Goal: Task Accomplishment & Management: Manage account settings

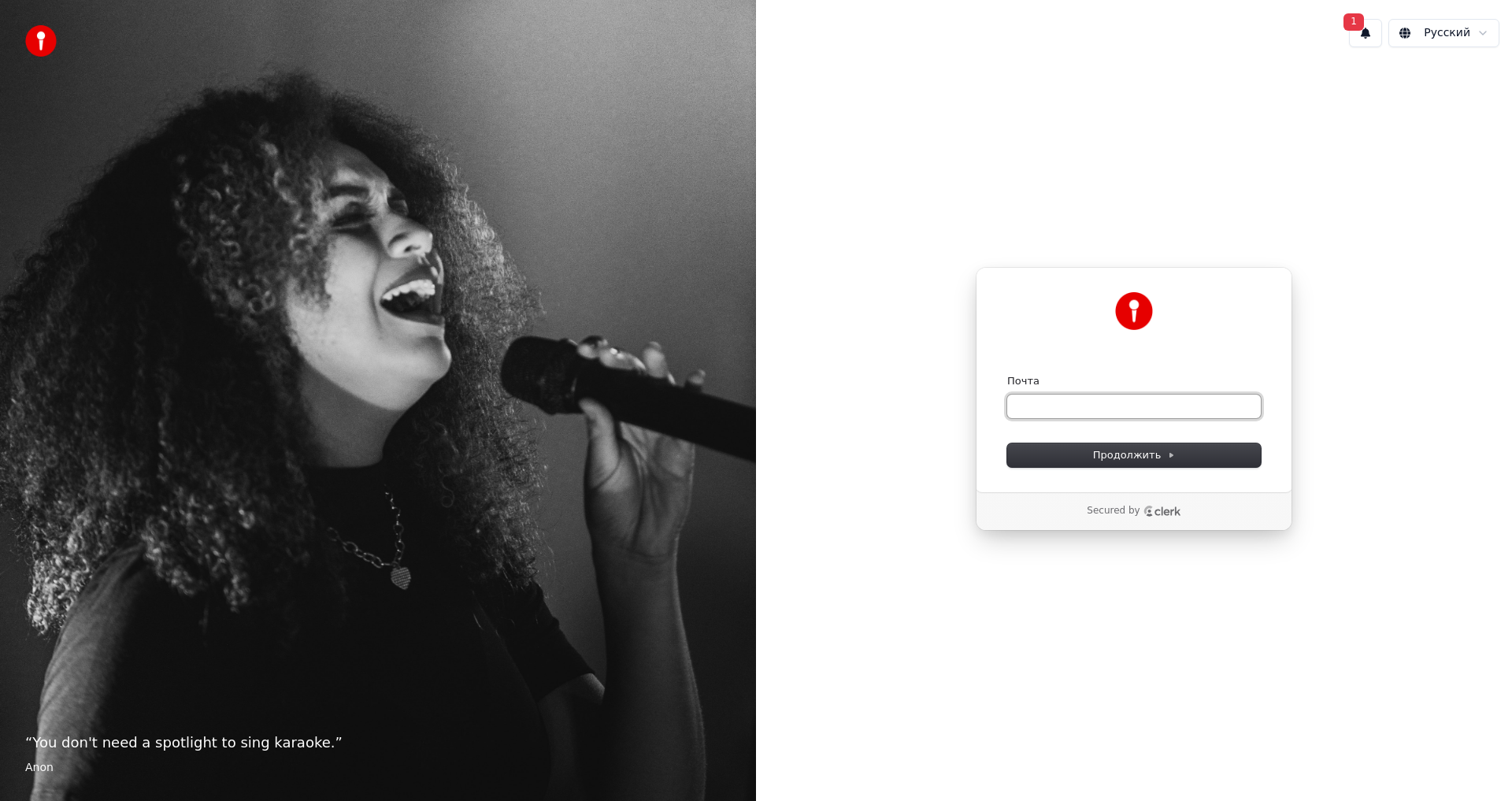
click at [1021, 394] on input "Почта" at bounding box center [1134, 406] width 254 height 24
click at [1098, 413] on input "Почта" at bounding box center [1134, 406] width 254 height 24
click at [1382, 40] on button "1" at bounding box center [1366, 33] width 33 height 29
click at [1066, 430] on form "Почта Продолжить" at bounding box center [1134, 420] width 254 height 93
click at [1072, 416] on input "Почта" at bounding box center [1134, 406] width 254 height 24
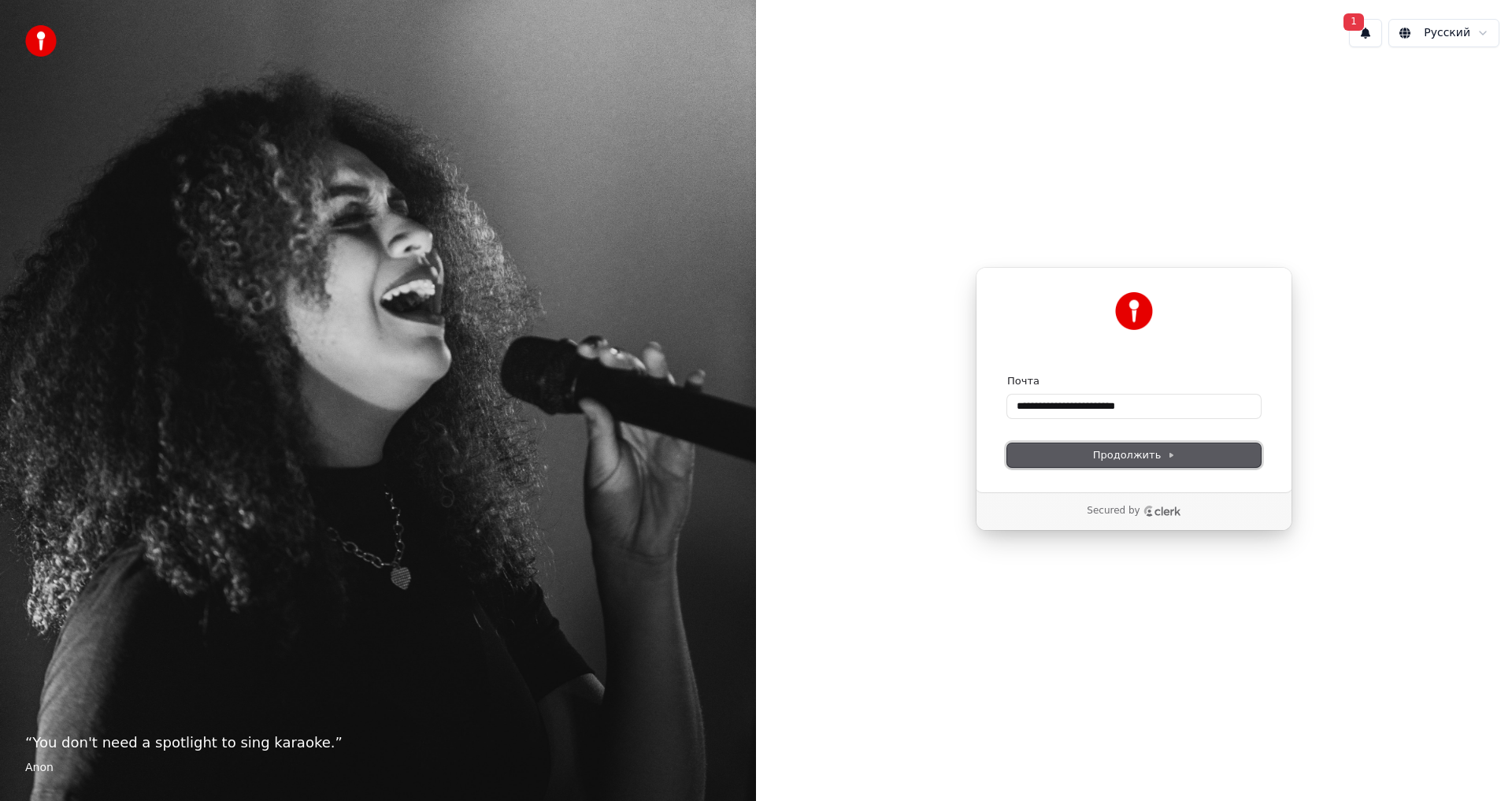
click at [1119, 462] on button "Продолжить" at bounding box center [1134, 455] width 254 height 24
type input "**********"
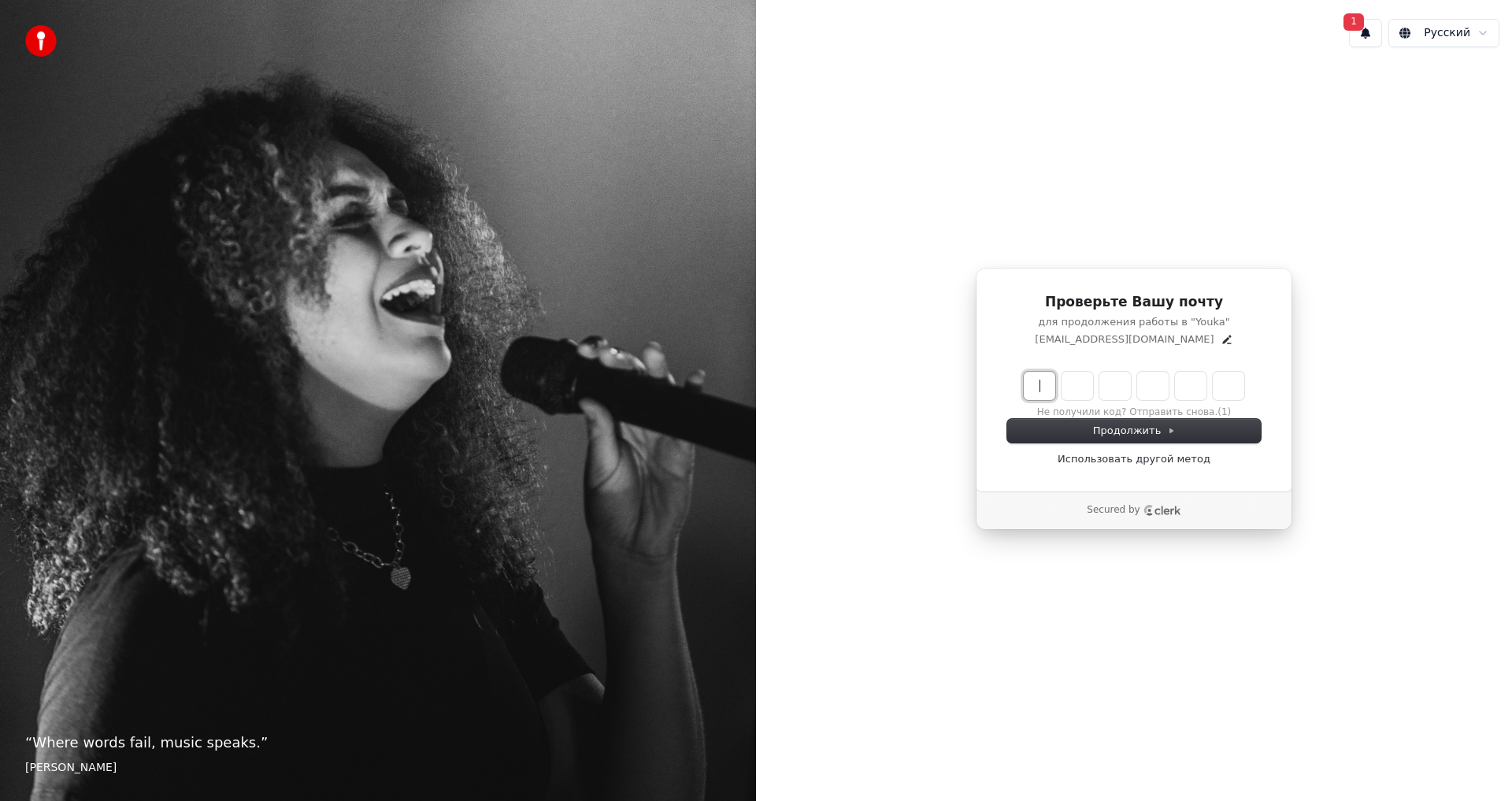
click at [1049, 382] on input "Enter verification code" at bounding box center [1149, 386] width 252 height 29
type input "******"
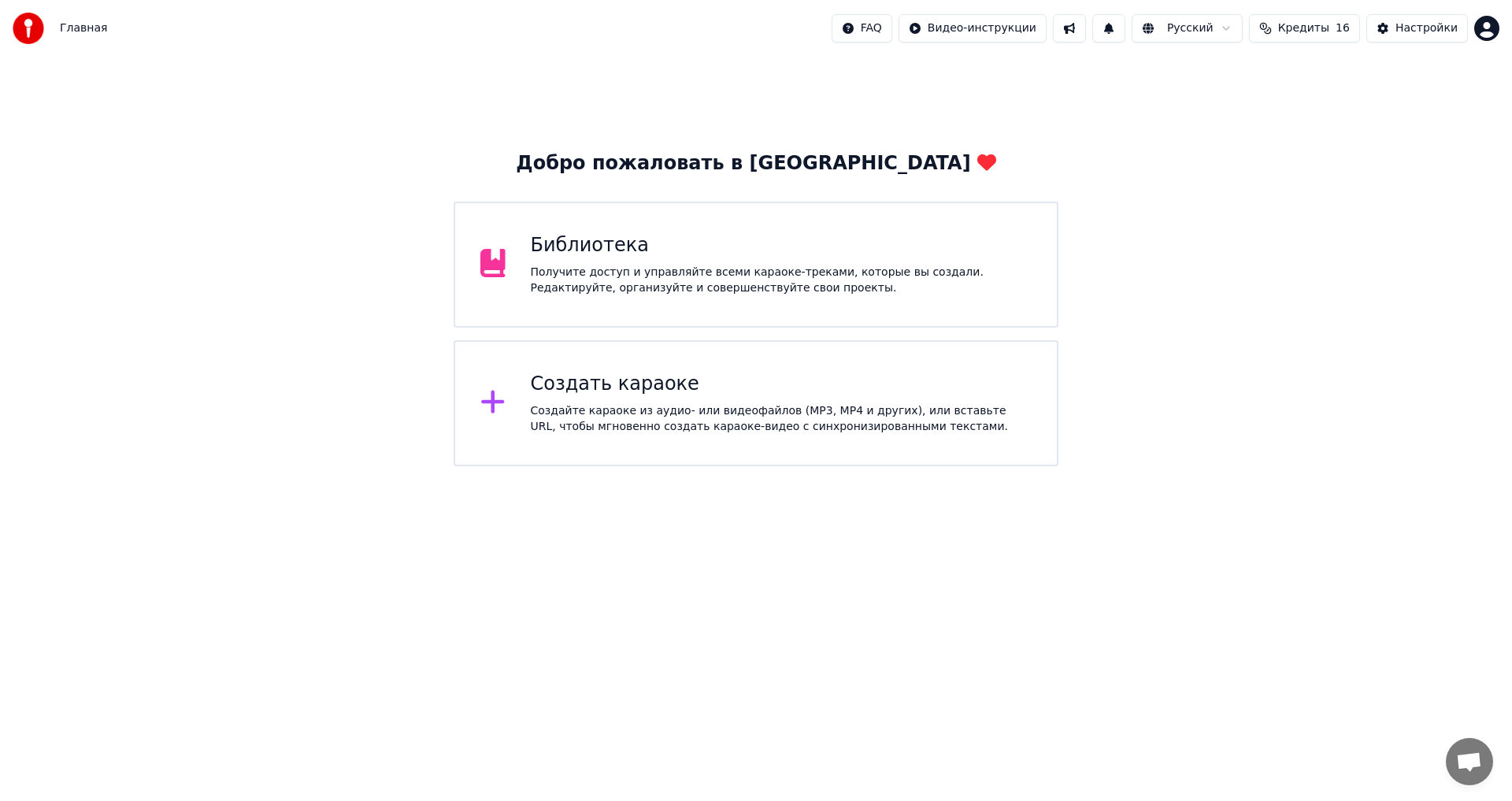
click at [1360, 35] on button "Кредиты 16" at bounding box center [1304, 29] width 111 height 29
click at [1293, 146] on button "Обновить" at bounding box center [1315, 145] width 96 height 29
drag, startPoint x: 1040, startPoint y: 80, endPoint x: 1127, endPoint y: 51, distance: 91.7
click at [1041, 80] on div "Добро пожаловать в Youka Библиотека Получите доступ и управляйте всеми караоке-…" at bounding box center [756, 261] width 1512 height 410
click at [1493, 37] on html "Главная FAQ Видео-инструкции Русский Кредиты 16 Настройки Добро пожаловать в Yo…" at bounding box center [756, 233] width 1512 height 466
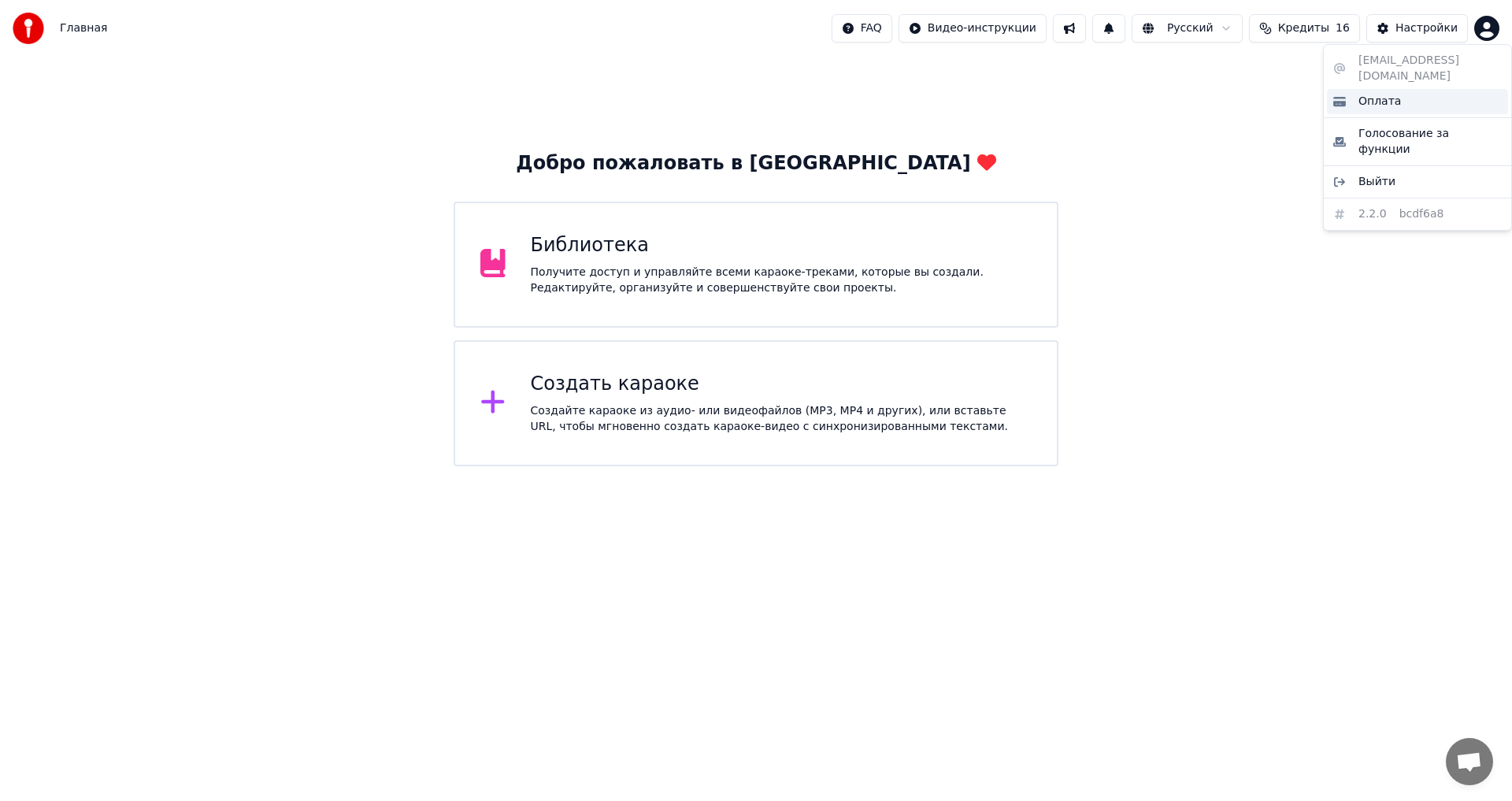
click at [1415, 91] on div "Оплата" at bounding box center [1417, 101] width 181 height 25
click at [1345, 30] on span "16" at bounding box center [1343, 28] width 14 height 15
click at [1101, 51] on div "Главная FAQ Видео-инструкции Русский Кредиты 16 Настройки" at bounding box center [756, 28] width 1512 height 56
click at [1086, 27] on button at bounding box center [1069, 29] width 33 height 29
click at [1047, 29] on html "Главная FAQ Видео-инструкции Русский Кредиты 16 Настройки Добро пожаловать в Yo…" at bounding box center [756, 233] width 1512 height 466
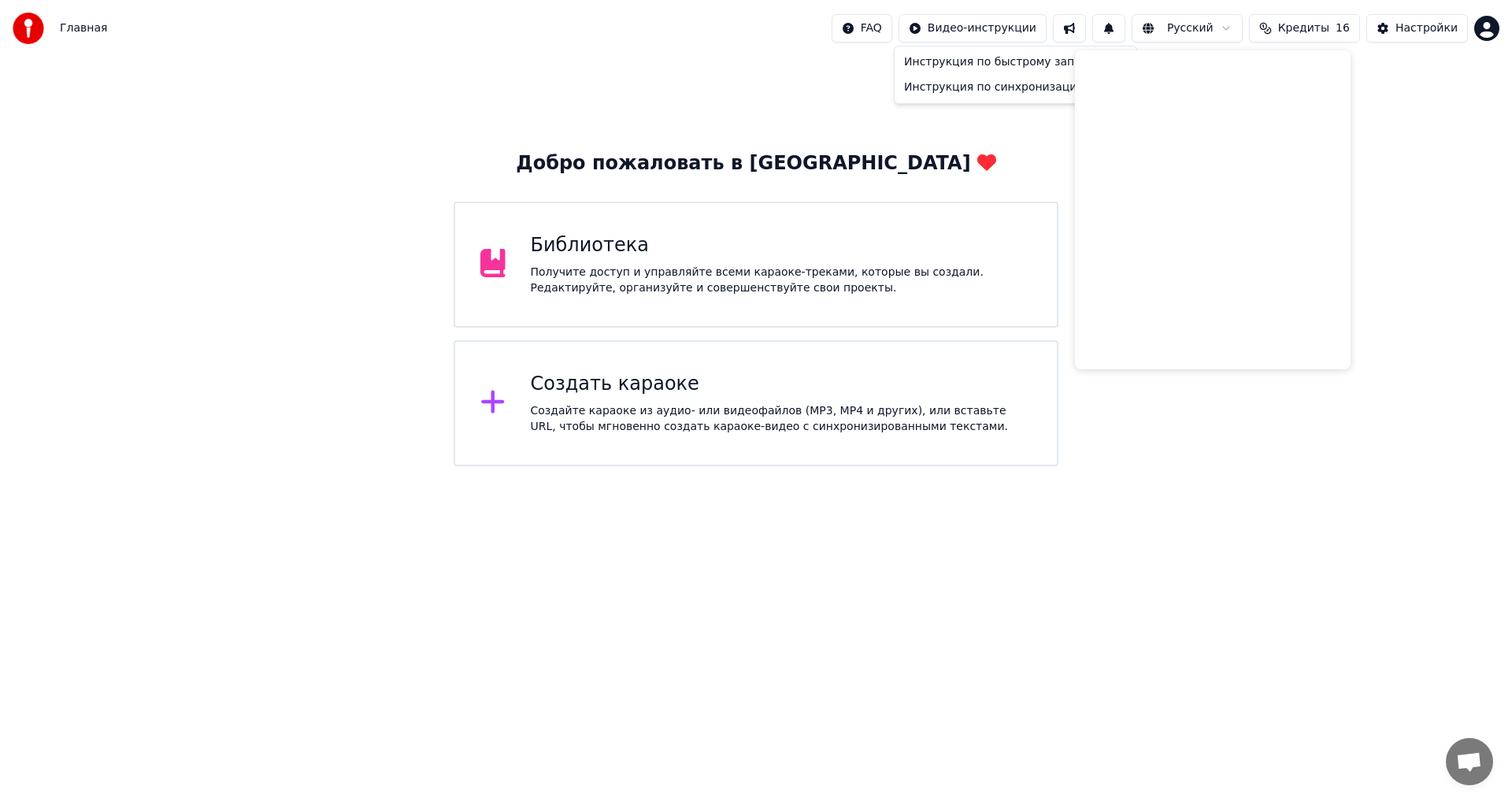
click at [1031, 136] on html "Главная FAQ Видео-инструкции Русский Кредиты 16 Настройки Добро пожаловать в Yo…" at bounding box center [756, 233] width 1512 height 466
click at [1026, 117] on div "Добро пожаловать в Youka Библиотека Получите доступ и управляйте всеми караоке-…" at bounding box center [756, 261] width 1512 height 410
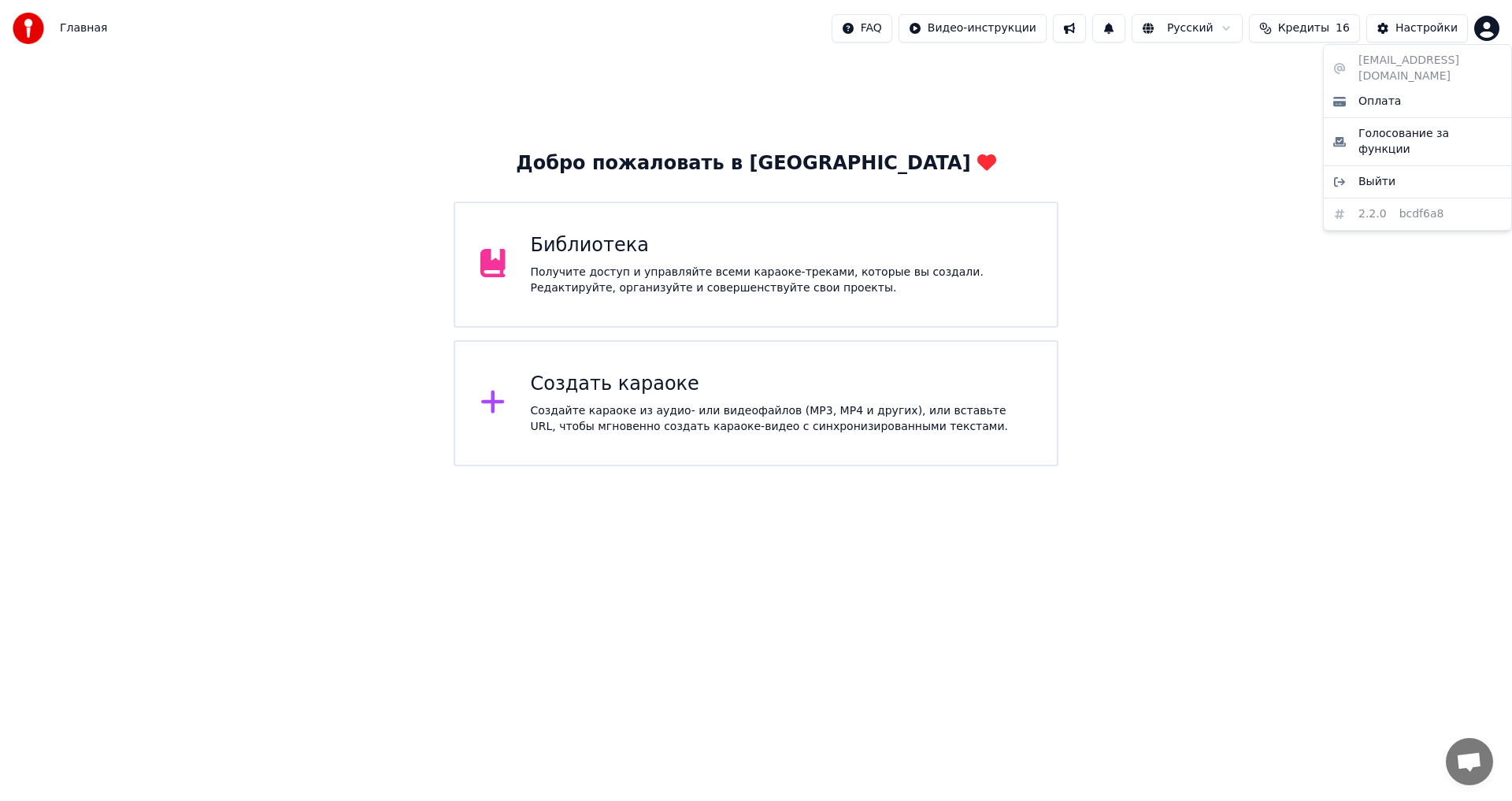
click at [1491, 29] on html "Главная FAQ Видео-инструкции Русский Кредиты 16 Настройки Добро пожаловать в Yo…" at bounding box center [756, 233] width 1512 height 466
click at [1379, 94] on span "Оплата" at bounding box center [1380, 101] width 42 height 15
click at [1044, 21] on html "Главная FAQ Видео-инструкции Русский Кредиты 16 Настройки Добро пожаловать в Yo…" at bounding box center [756, 233] width 1512 height 466
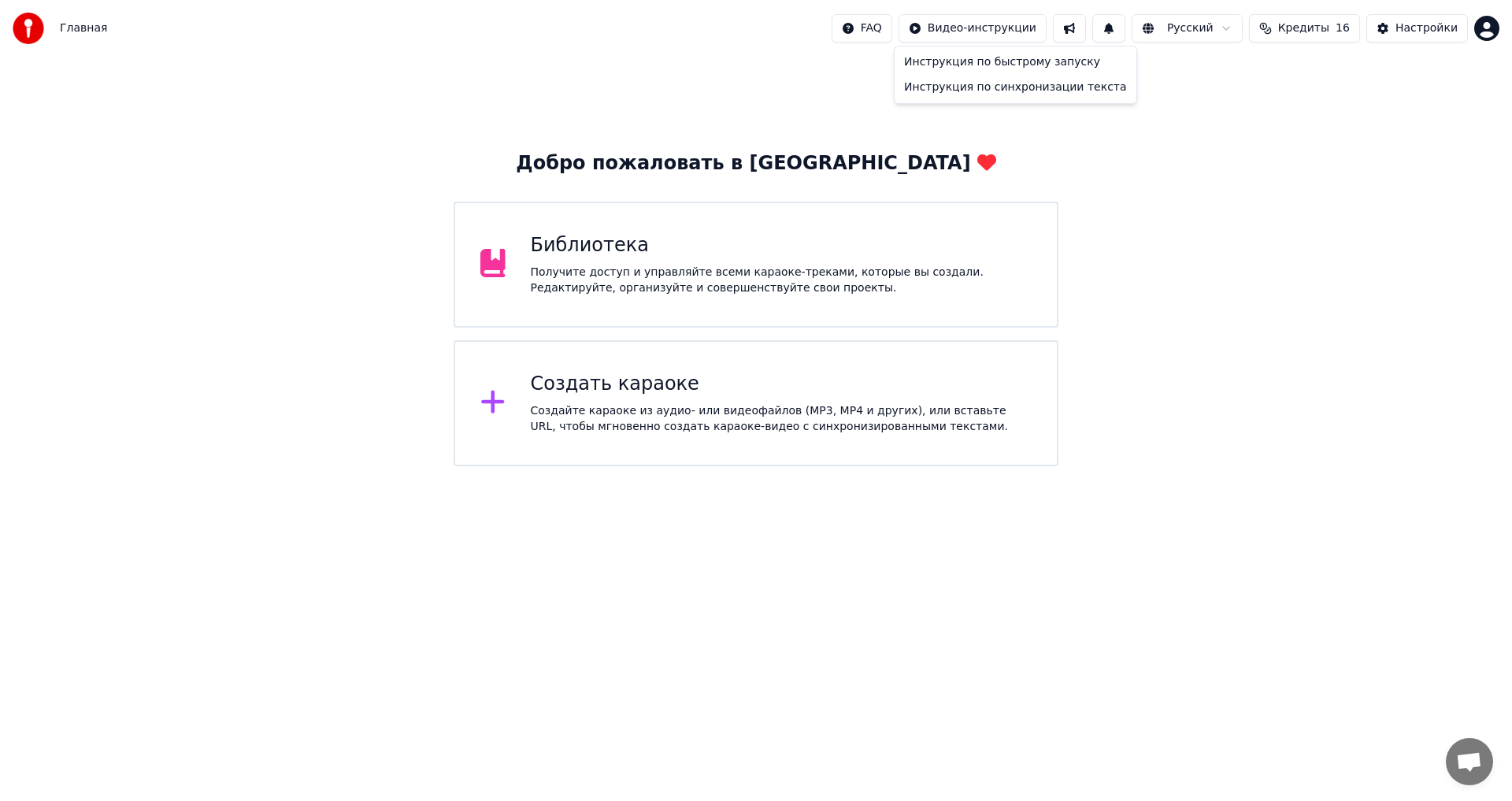
click at [1125, 29] on html "Главная FAQ Видео-инструкции Русский Кредиты 16 Настройки Добро пожаловать в Yo…" at bounding box center [756, 233] width 1512 height 466
click at [1125, 38] on button at bounding box center [1109, 29] width 33 height 29
drag, startPoint x: 1198, startPoint y: 93, endPoint x: 1205, endPoint y: 89, distance: 8.1
click at [1199, 93] on div "Добро пожаловать в Youka Библиотека Получите доступ и управляйте всеми караоке-…" at bounding box center [756, 261] width 1512 height 410
click at [1327, 36] on button "Кредиты 16" at bounding box center [1304, 29] width 111 height 29
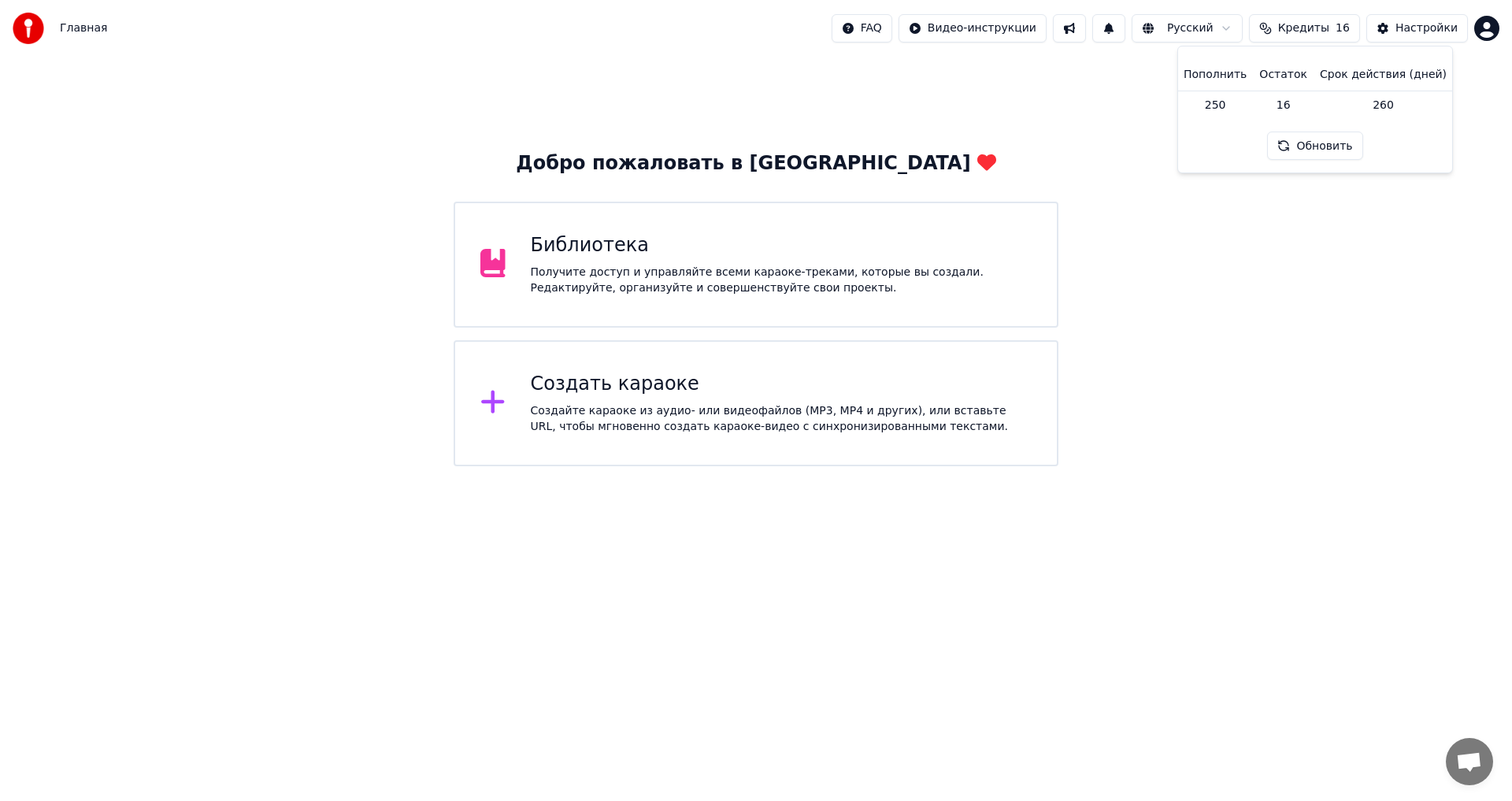
click at [1366, 85] on th "Срок действия (дней)" at bounding box center [1384, 75] width 140 height 32
click at [1369, 102] on td "260" at bounding box center [1384, 105] width 140 height 29
click at [1288, 106] on td "16" at bounding box center [1282, 105] width 60 height 29
click at [1291, 136] on button "Обновить" at bounding box center [1315, 145] width 96 height 29
click at [1293, 145] on button "Обновить" at bounding box center [1315, 145] width 96 height 29
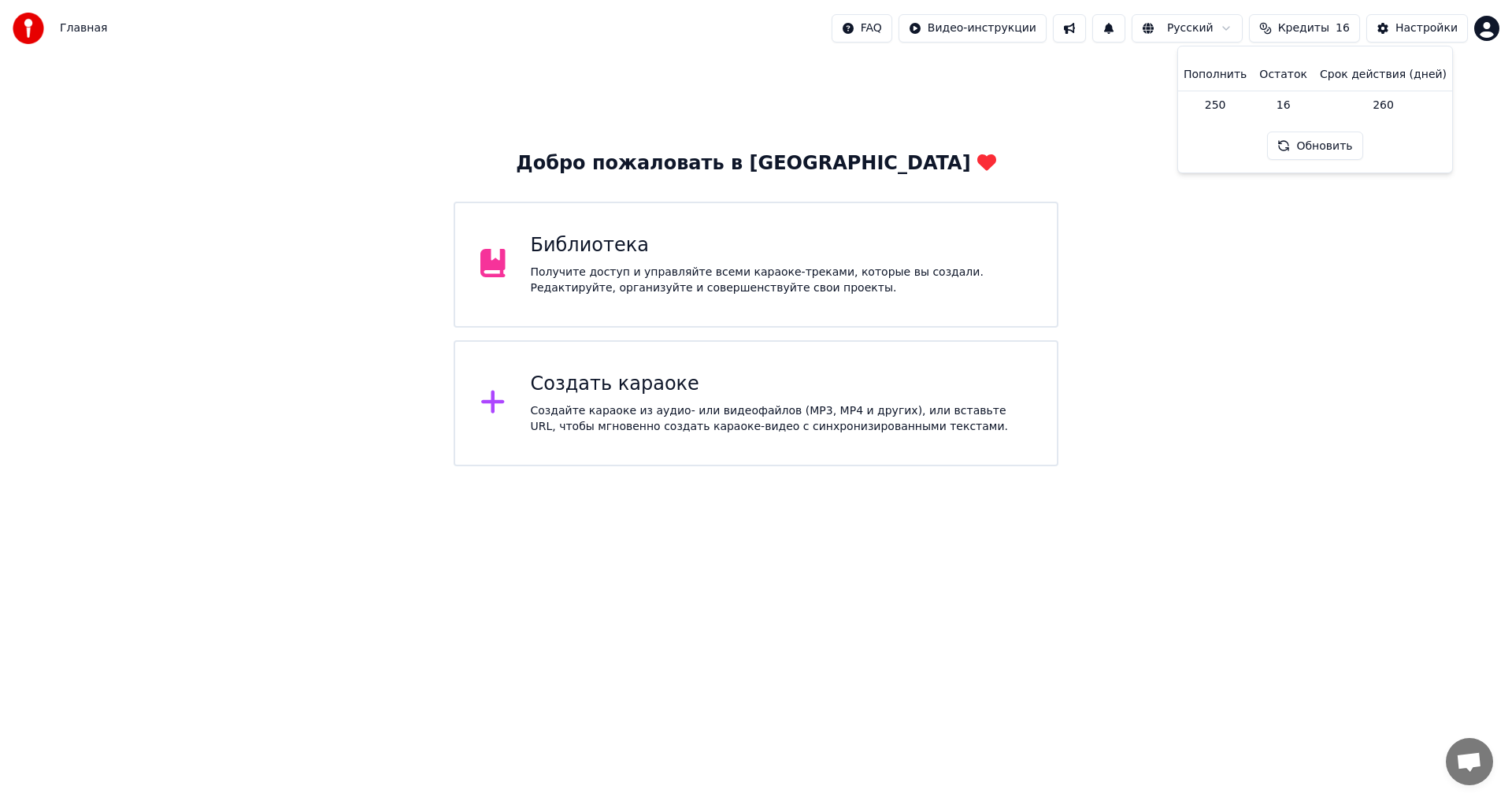
click at [1222, 110] on td "250" at bounding box center [1214, 105] width 76 height 29
click at [1426, 33] on div "Настройки" at bounding box center [1426, 28] width 62 height 15
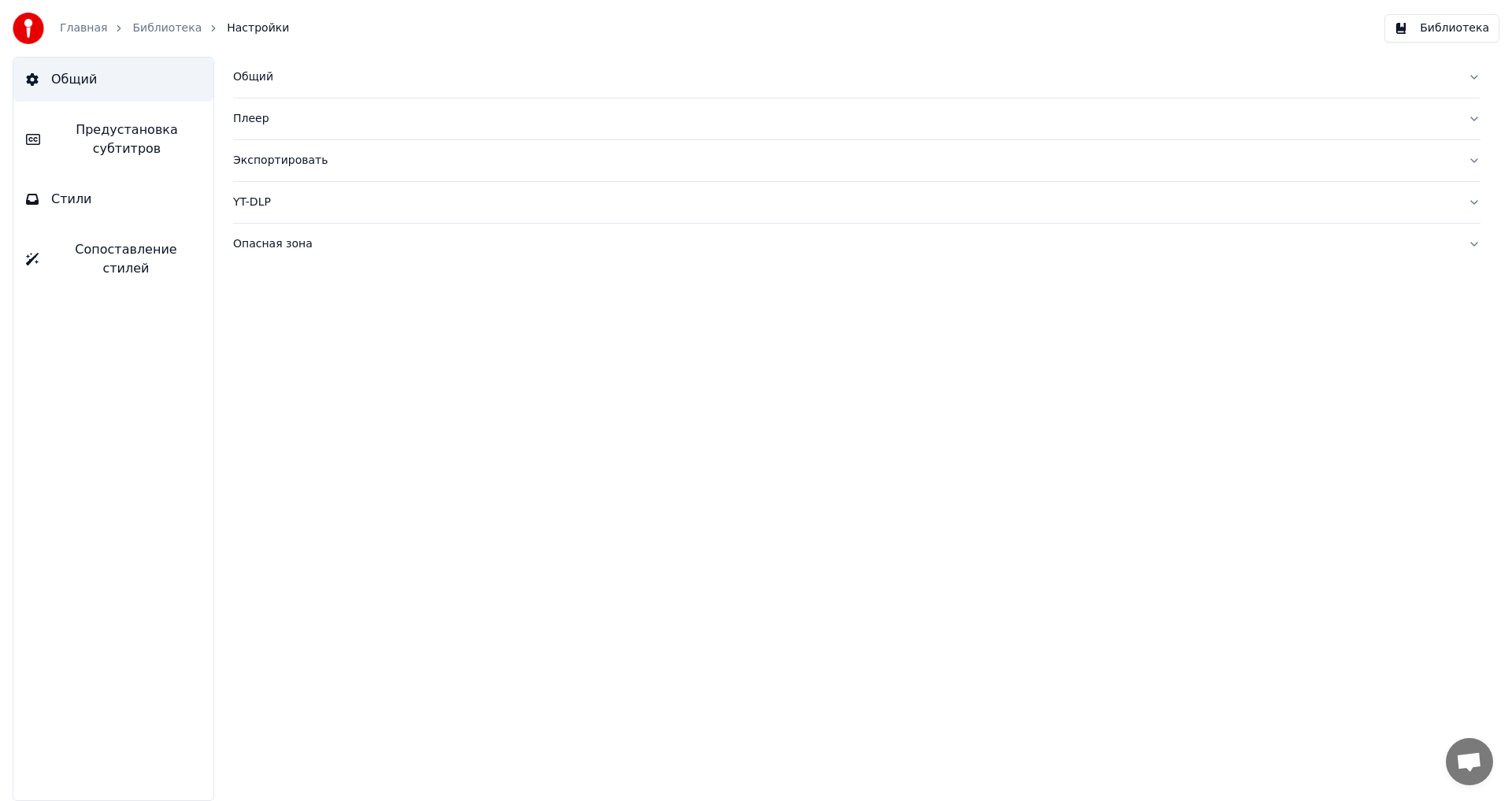
click at [159, 28] on link "Библиотека" at bounding box center [167, 28] width 69 height 15
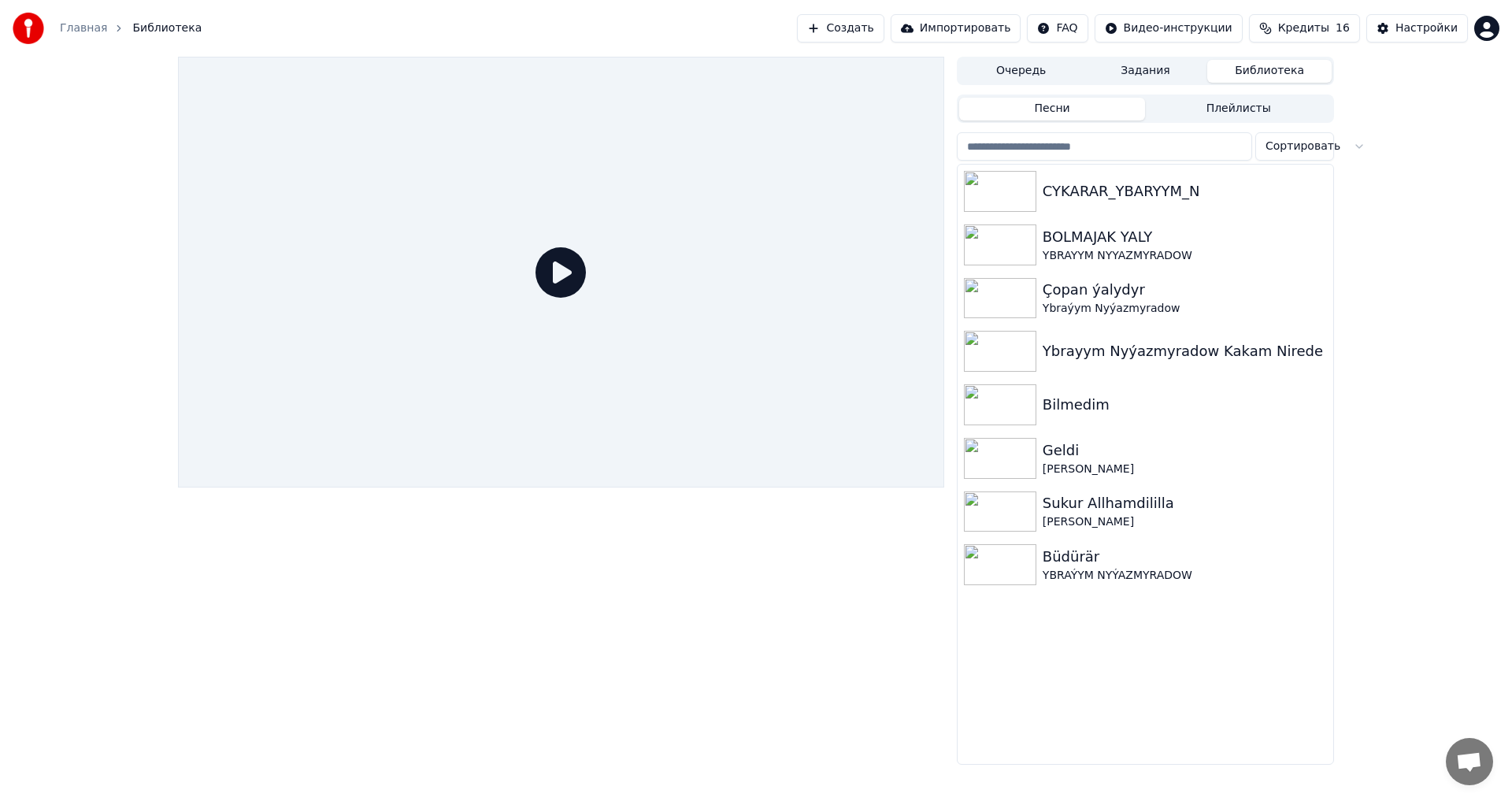
click at [78, 25] on link "Главная" at bounding box center [83, 28] width 47 height 15
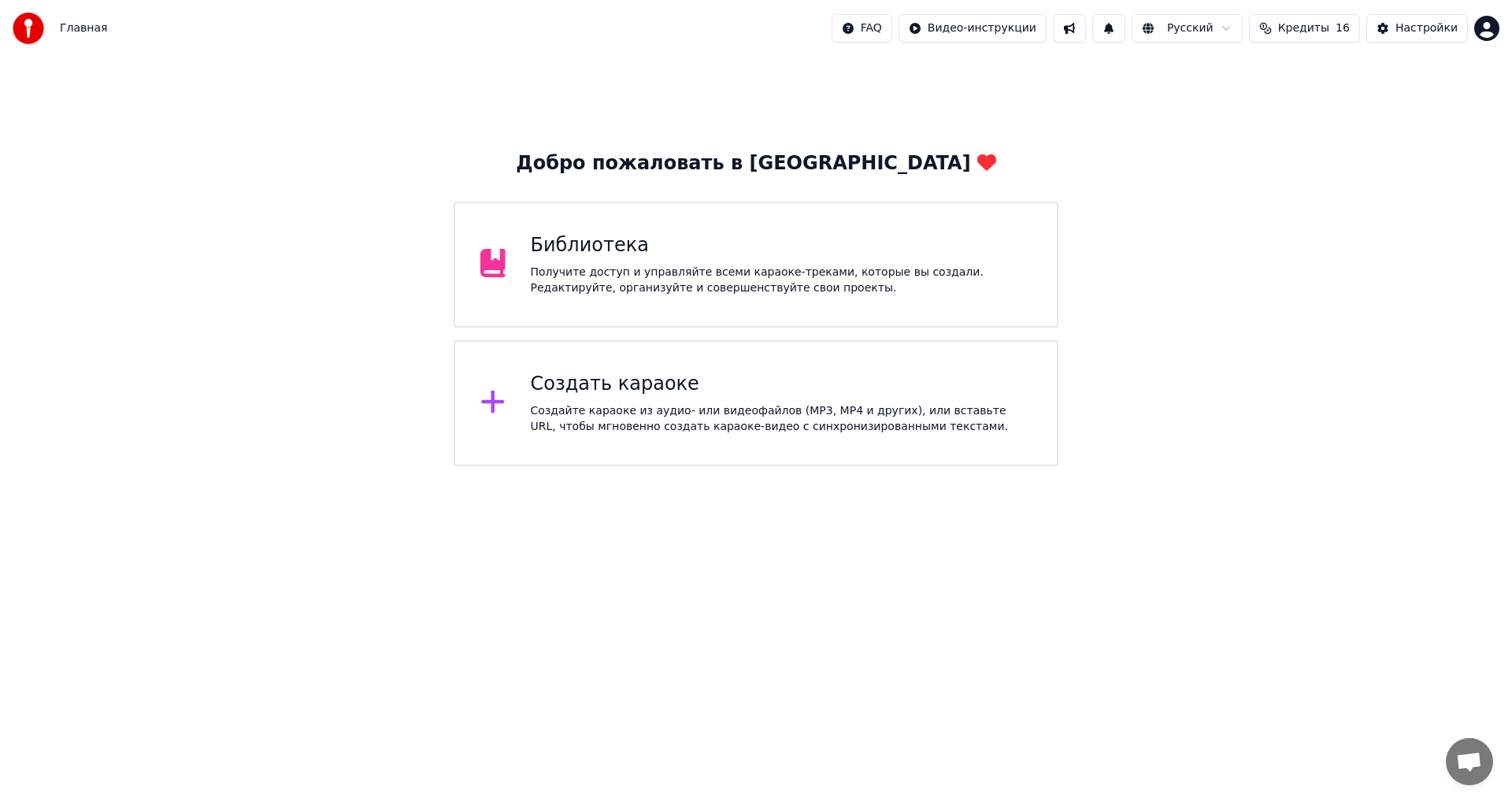
click at [1086, 26] on button at bounding box center [1069, 29] width 33 height 29
drag, startPoint x: 1414, startPoint y: 146, endPoint x: 1489, endPoint y: 28, distance: 139.8
click at [1415, 145] on div "Добро пожаловать в Youka Библиотека Получите доступ и управляйте всеми караоке-…" at bounding box center [756, 261] width 1512 height 410
click at [1490, 27] on html "Главная FAQ Видео-инструкции Русский Кредиты 16 Настройки Добро пожаловать в Yo…" at bounding box center [756, 233] width 1512 height 466
click at [1411, 92] on div "Оплата" at bounding box center [1417, 101] width 181 height 25
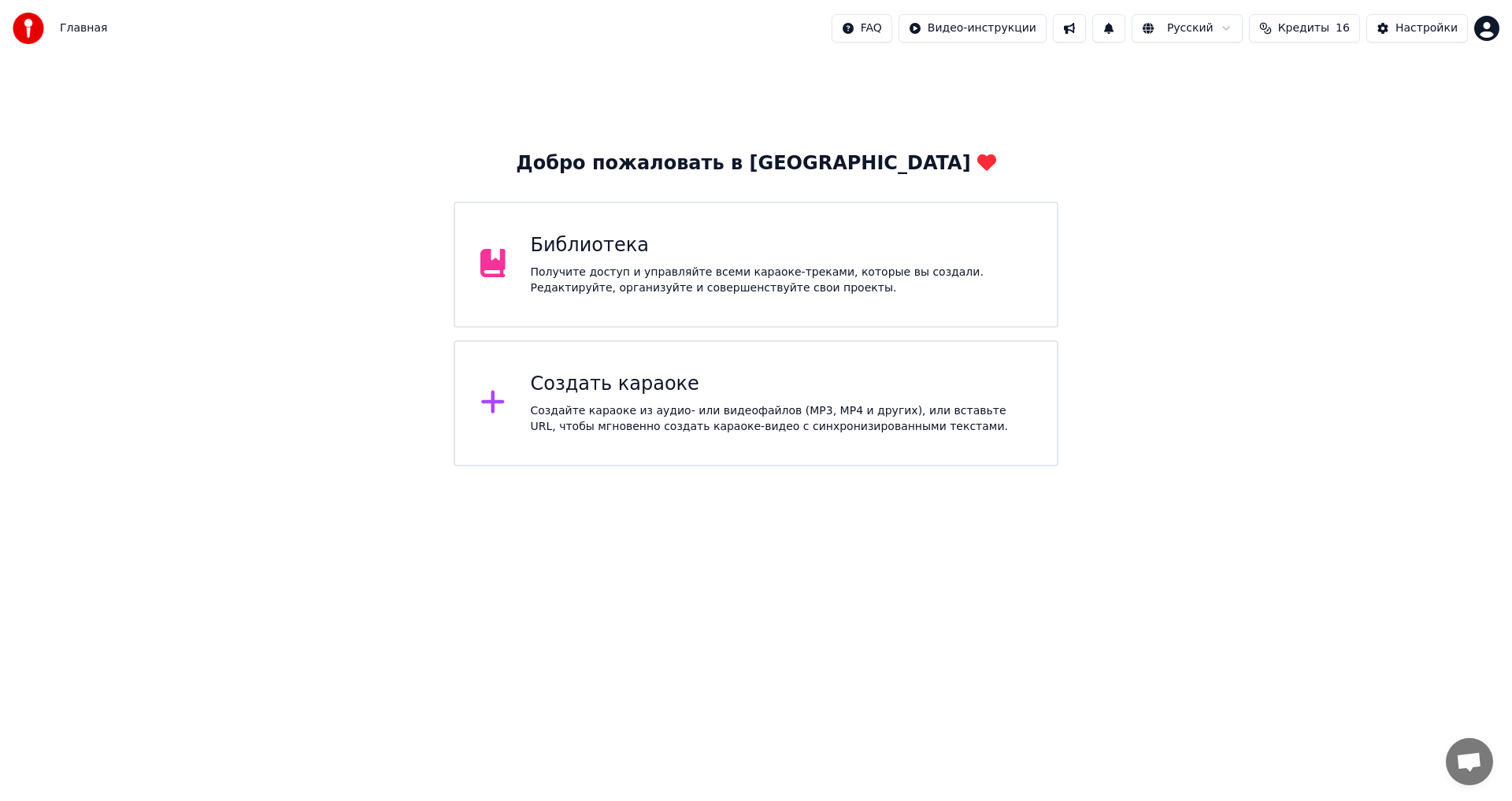
click at [1479, 46] on div "Главная FAQ Видео-инструкции Русский Кредиты 16 Настройки" at bounding box center [756, 28] width 1512 height 56
click at [1488, 41] on div "FAQ Видео-инструкции Русский Кредиты 16 Настройки" at bounding box center [1166, 29] width 668 height 29
click at [1498, 38] on html "Главная FAQ Видео-инструкции Русский Кредиты 16 Настройки Добро пожаловать в Yo…" at bounding box center [756, 233] width 1512 height 466
click at [1408, 126] on span "Голосование за функции" at bounding box center [1431, 142] width 144 height 32
click at [1484, 27] on html "Главная FAQ Видео-инструкции Русский Кредиты 16 Настройки Добро пожаловать в Yo…" at bounding box center [756, 233] width 1512 height 466
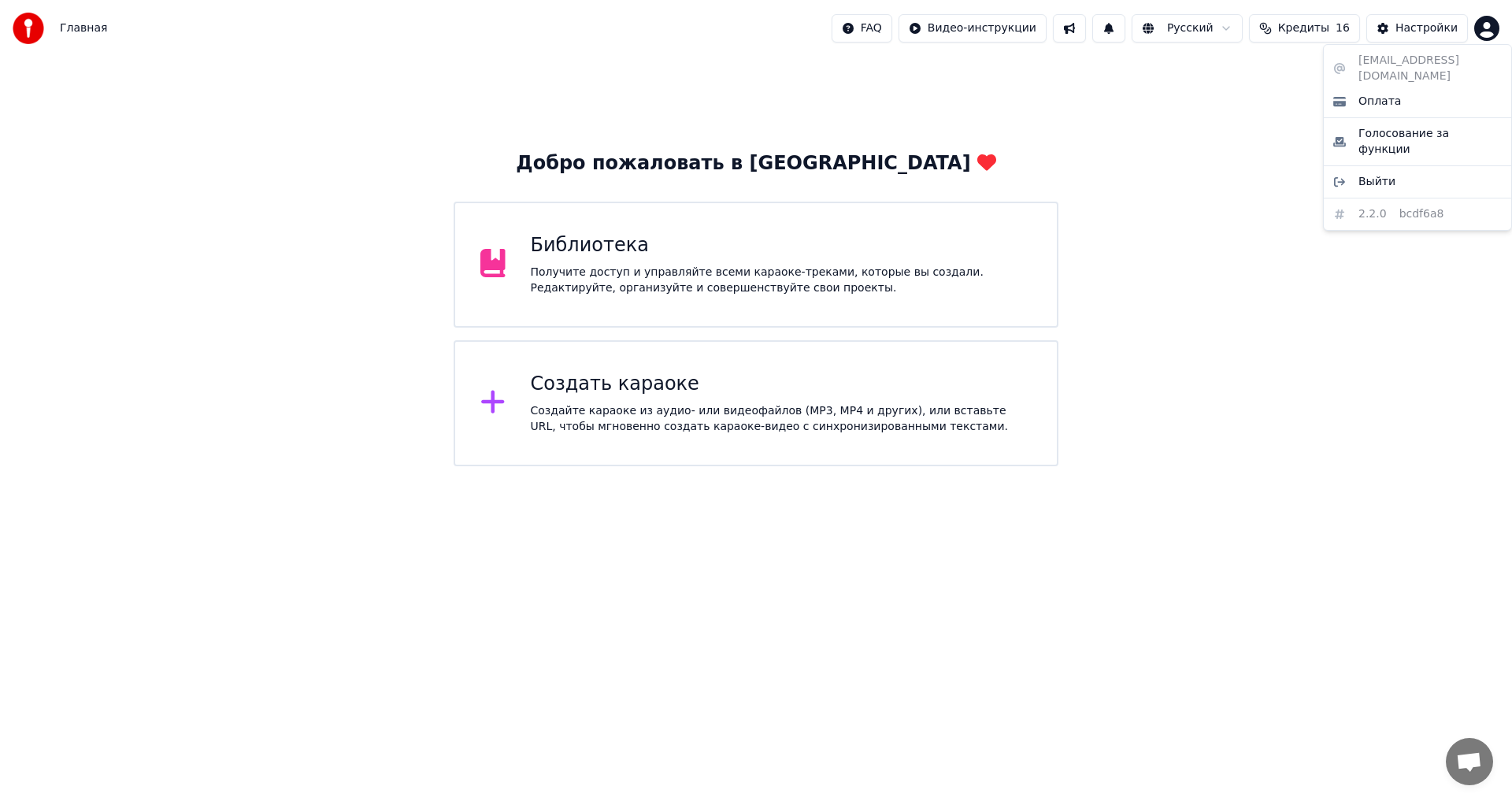
click at [1420, 62] on div "dowranatayew844@gmail.com Оплата Голосование за функции Выйти 2.2.0 bcdf6a8" at bounding box center [1418, 137] width 189 height 187
click at [745, 274] on html "Главная FAQ Видео-инструкции Русский Кредиты 16 Настройки Добро пожаловать в Yo…" at bounding box center [756, 233] width 1512 height 466
click at [1450, 29] on div "Настройки" at bounding box center [1426, 28] width 62 height 15
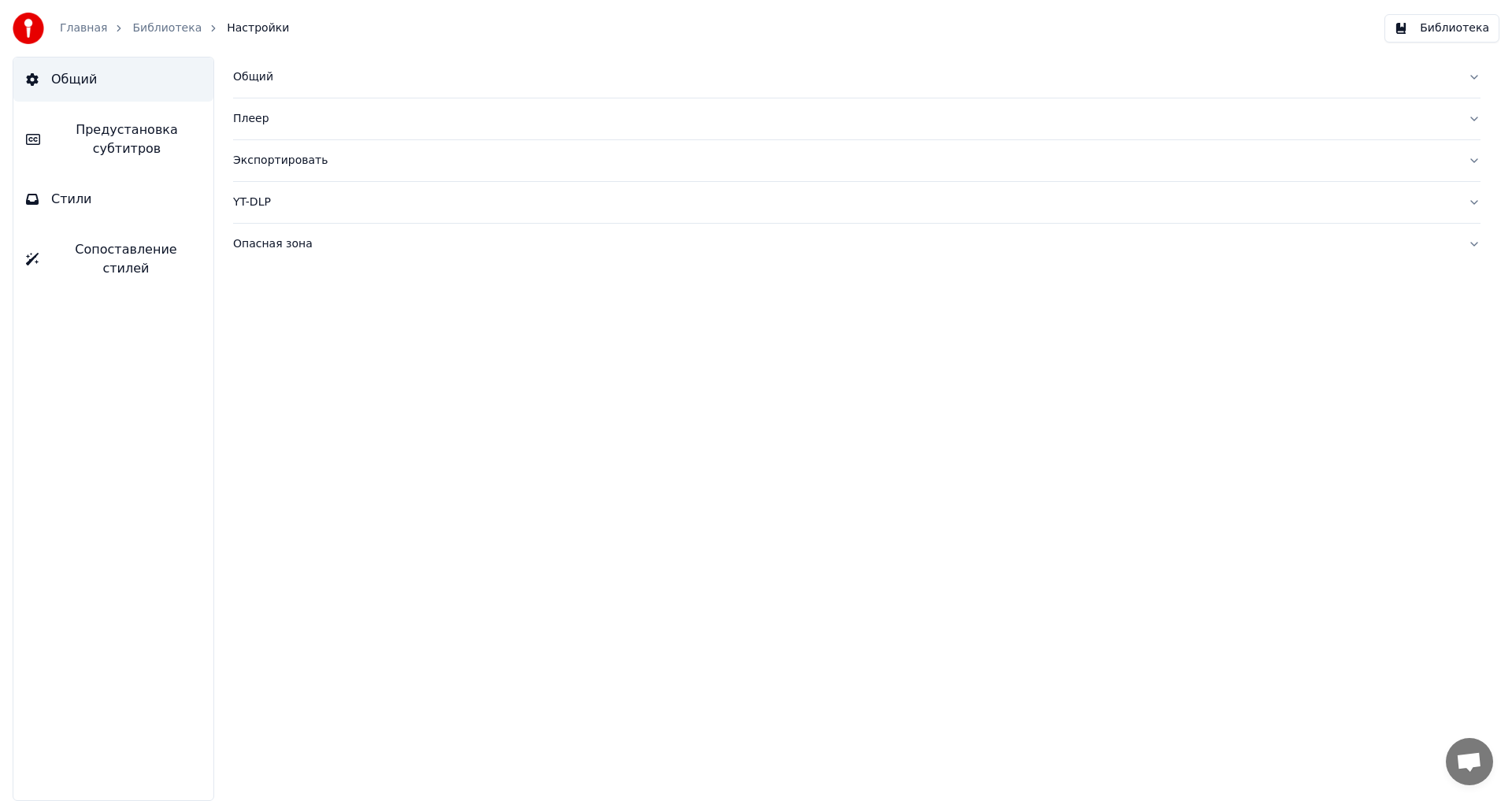
click at [1468, 27] on button "Библиотека" at bounding box center [1442, 29] width 115 height 29
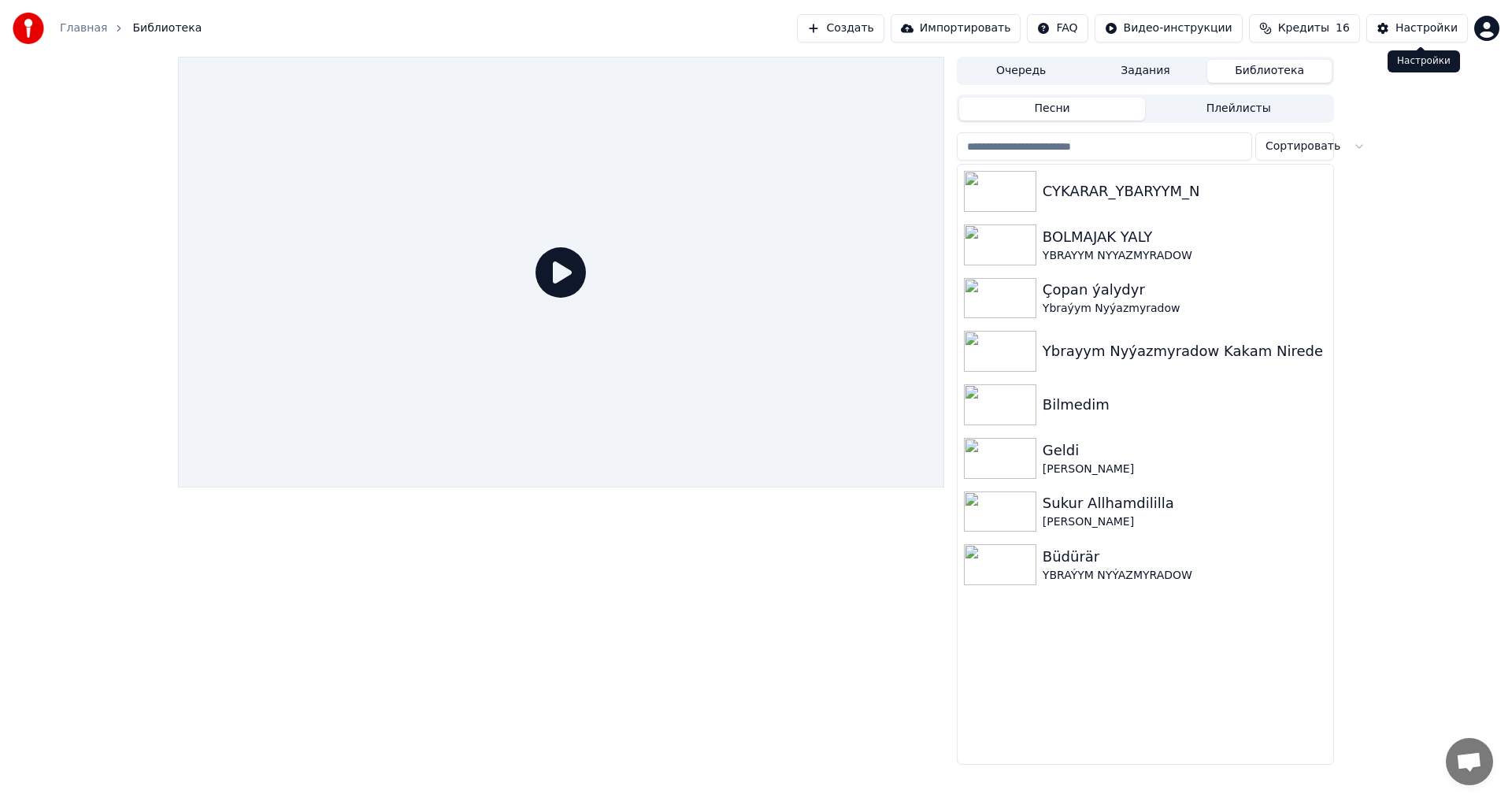
click at [1444, 27] on div "Настройки" at bounding box center [1426, 28] width 62 height 15
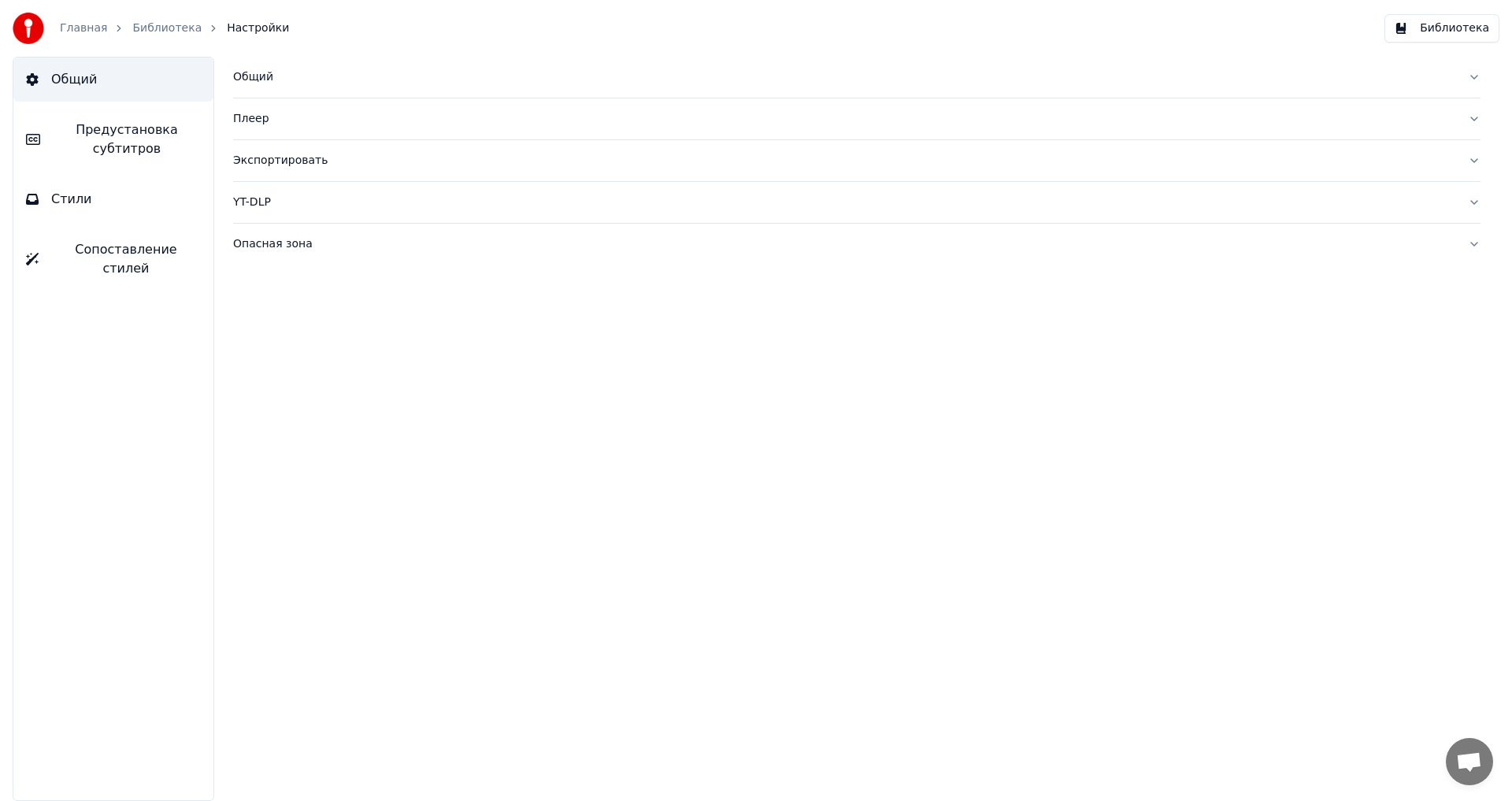
click at [114, 33] on icon "breadcrumb" at bounding box center [120, 29] width 11 height 11
drag, startPoint x: 626, startPoint y: 320, endPoint x: 1364, endPoint y: 77, distance: 777.0
click at [636, 313] on div "Общий Плеер Экспортировать YT-DLP Опасная зона" at bounding box center [857, 429] width 1311 height 745
click at [107, 34] on div "Главная" at bounding box center [92, 28] width 64 height 15
click at [114, 33] on icon "breadcrumb" at bounding box center [120, 29] width 11 height 11
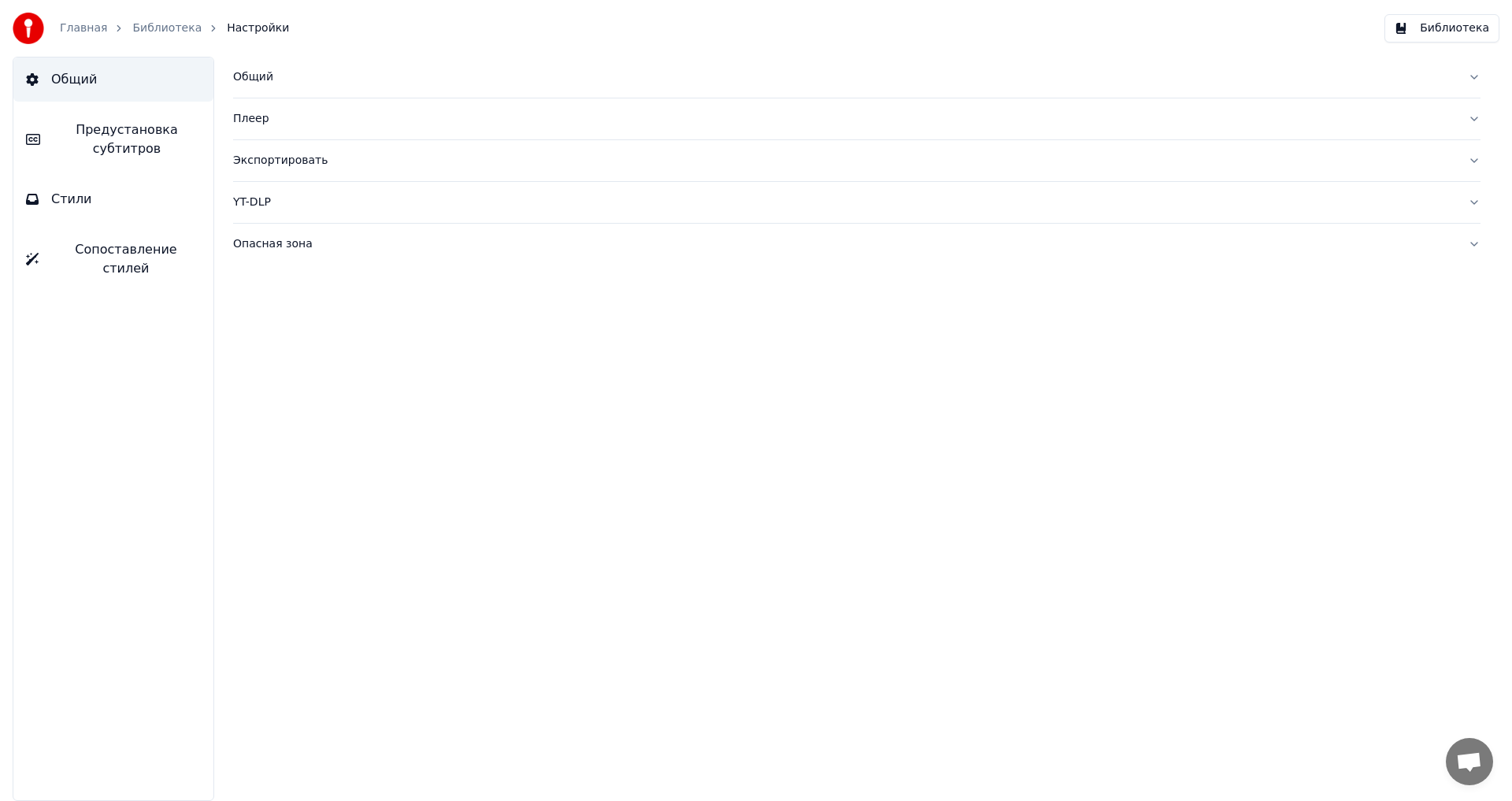
click at [1456, 28] on button "Библиотека" at bounding box center [1442, 29] width 115 height 29
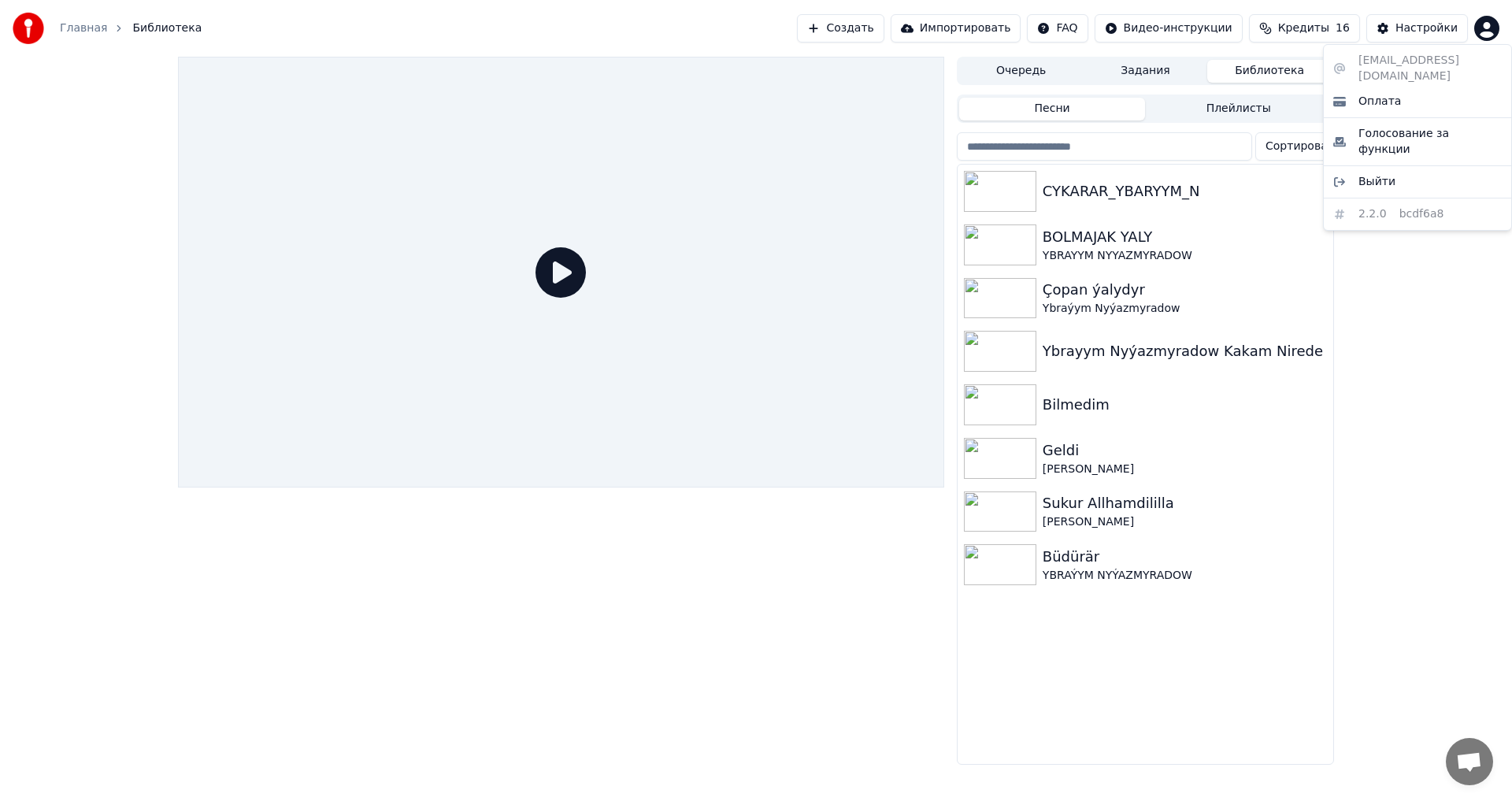
click at [1484, 27] on html "Главная Библиотека Создать Импортировать FAQ Видео-инструкции Кредиты 16 Настро…" at bounding box center [756, 400] width 1512 height 801
click at [1407, 89] on div "Оплата" at bounding box center [1417, 101] width 181 height 25
click at [96, 32] on link "Главная" at bounding box center [83, 28] width 47 height 15
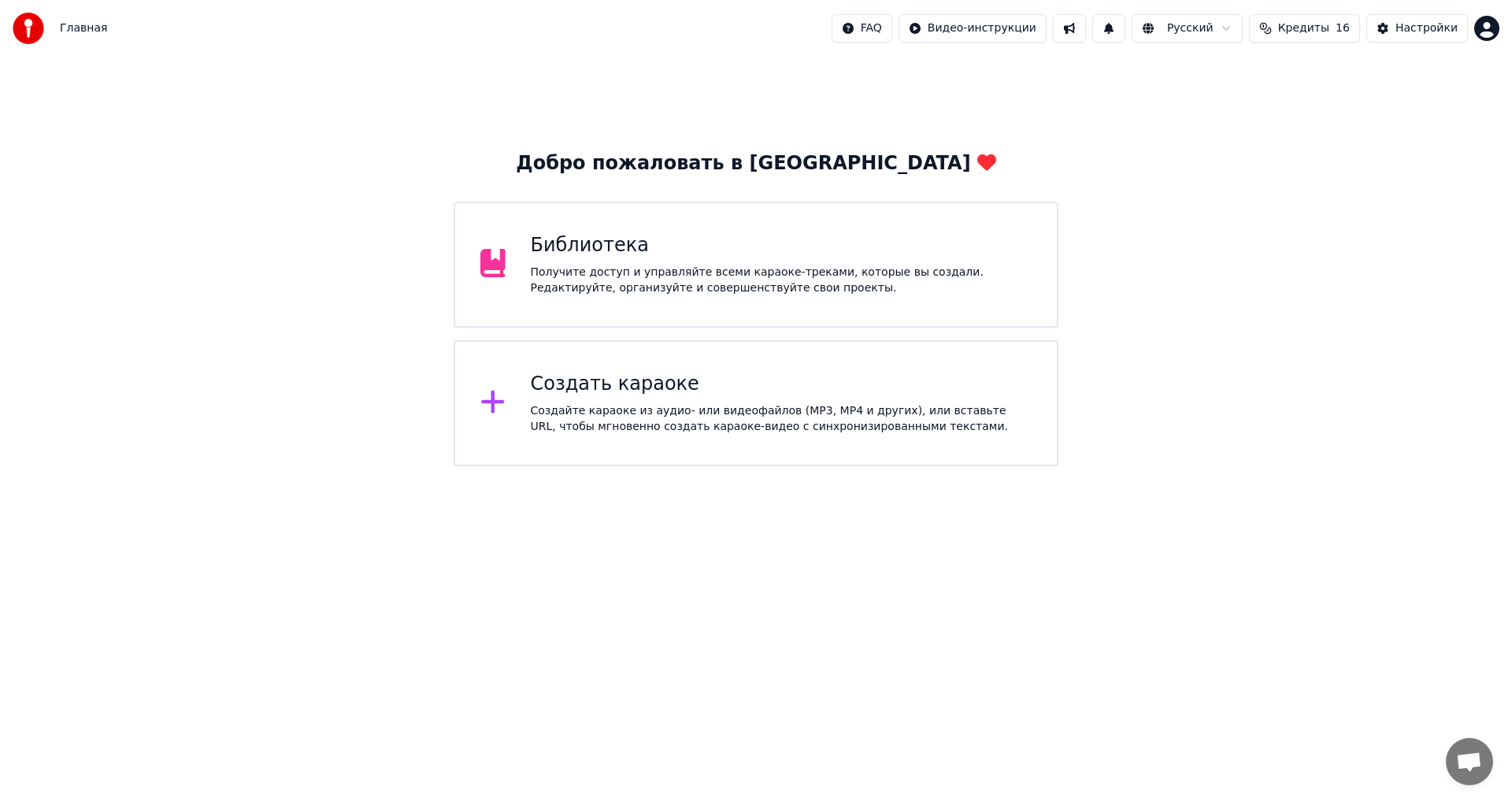
click at [1234, 30] on html "Главная FAQ Видео-инструкции Русский Кредиты 16 Настройки Добро пожаловать в Yo…" at bounding box center [756, 233] width 1512 height 466
click at [1238, 29] on html "Главная FAQ Видео-инструкции Русский Кредиты 16 Настройки Добро пожаловать в Yo…" at bounding box center [756, 233] width 1512 height 466
click at [1282, 25] on button "Кредиты 16" at bounding box center [1304, 29] width 111 height 29
click at [1385, 81] on th "Срок действия (дней)" at bounding box center [1384, 75] width 140 height 32
click at [1400, 25] on button "Настройки" at bounding box center [1417, 29] width 101 height 29
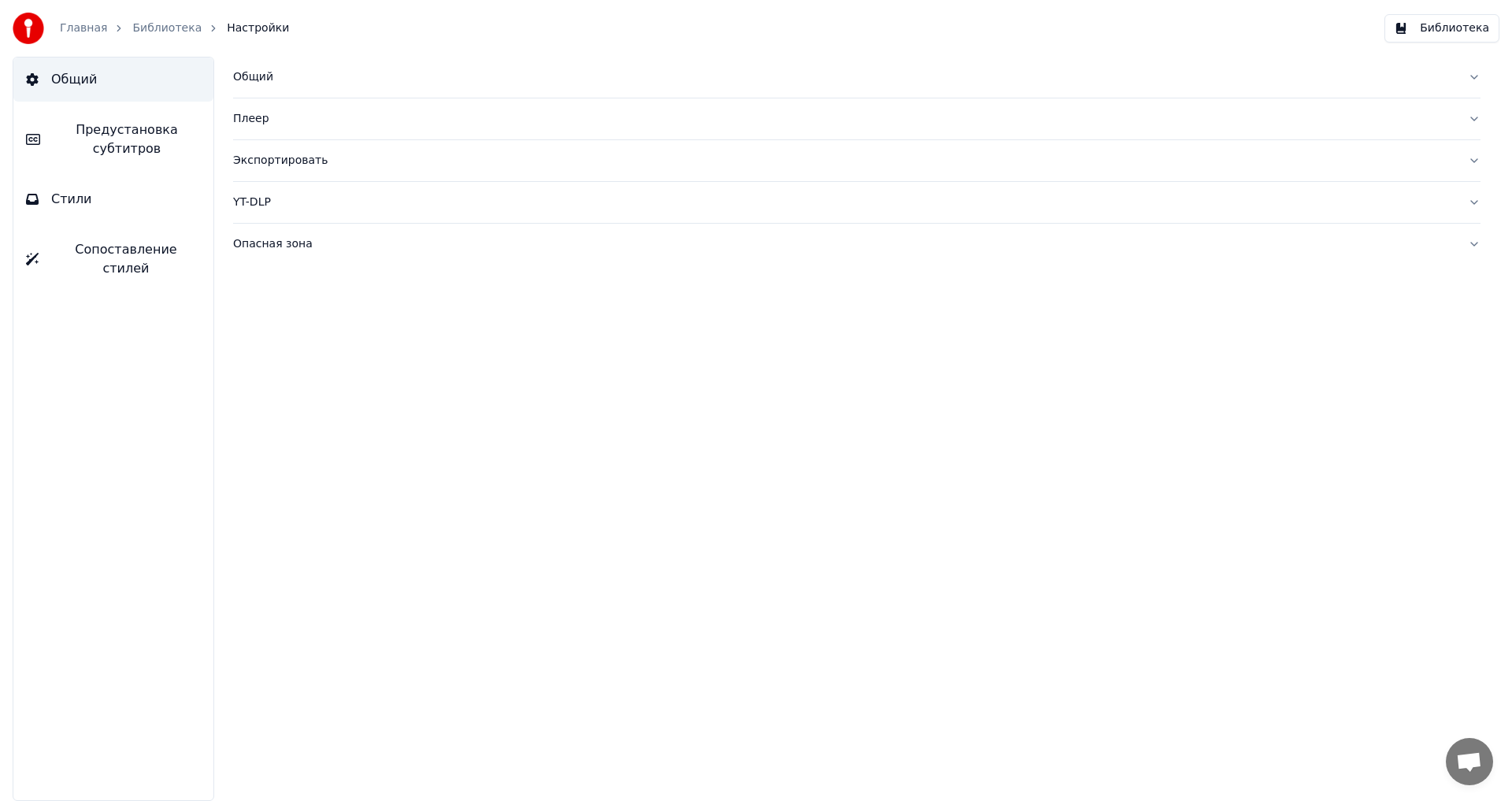
click at [1426, 24] on button "Библиотека" at bounding box center [1442, 29] width 115 height 29
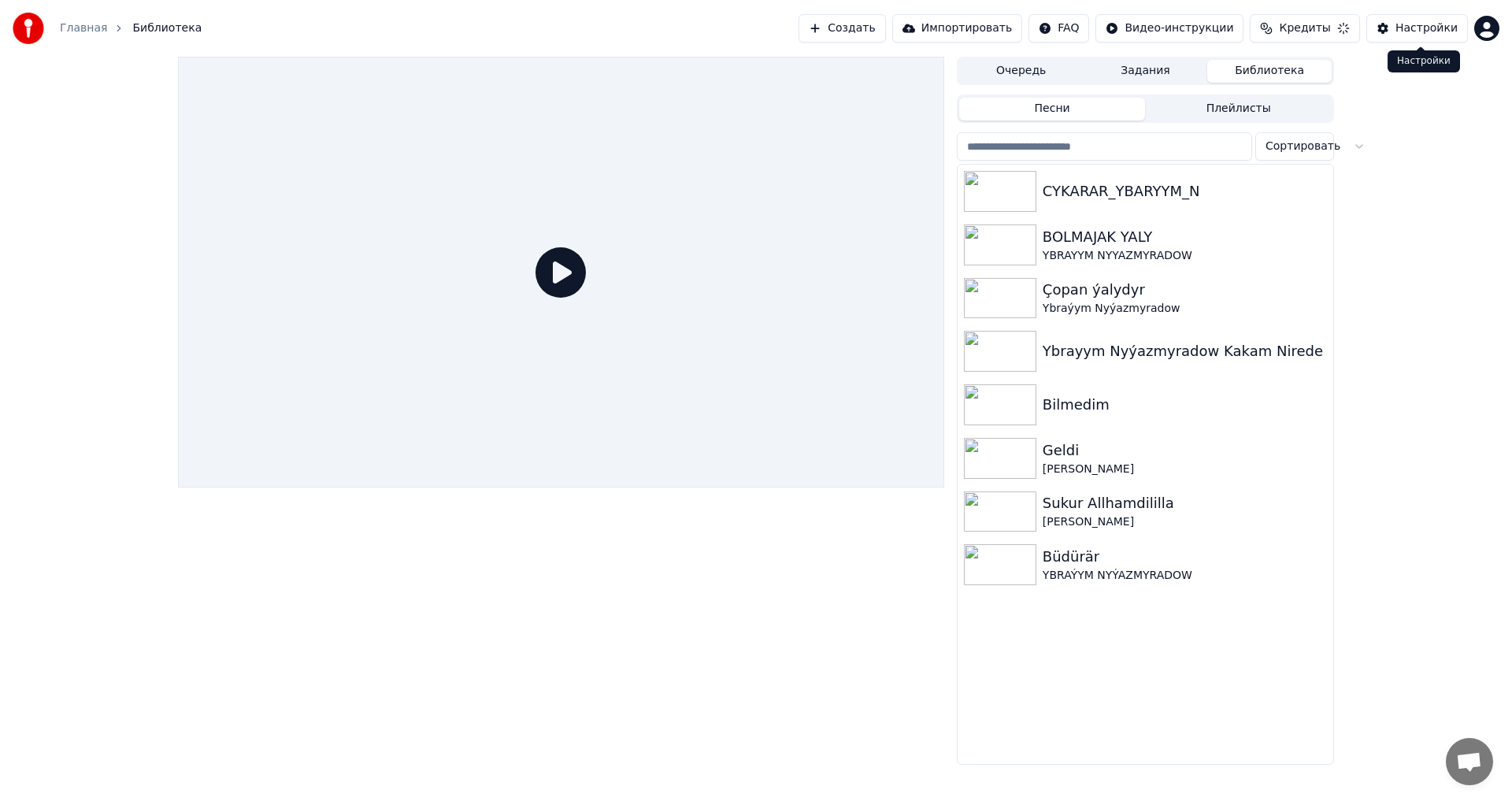
drag, startPoint x: 1511, startPoint y: 25, endPoint x: 1499, endPoint y: 29, distance: 12.6
click at [1504, 27] on div "Главная Библиотека Создать Импортировать FAQ Видео-инструкции Кредиты Настройки" at bounding box center [756, 28] width 1512 height 56
click at [1499, 29] on html "Главная Библиотека Создать Импортировать FAQ Видео-инструкции Кредиты 16 Настро…" at bounding box center [756, 400] width 1512 height 801
click at [1418, 126] on span "Голосование за функции" at bounding box center [1431, 142] width 144 height 32
click at [1480, 30] on html "Главная Библиотека Создать Импортировать FAQ Видео-инструкции Кредиты 16 Настро…" at bounding box center [756, 400] width 1512 height 801
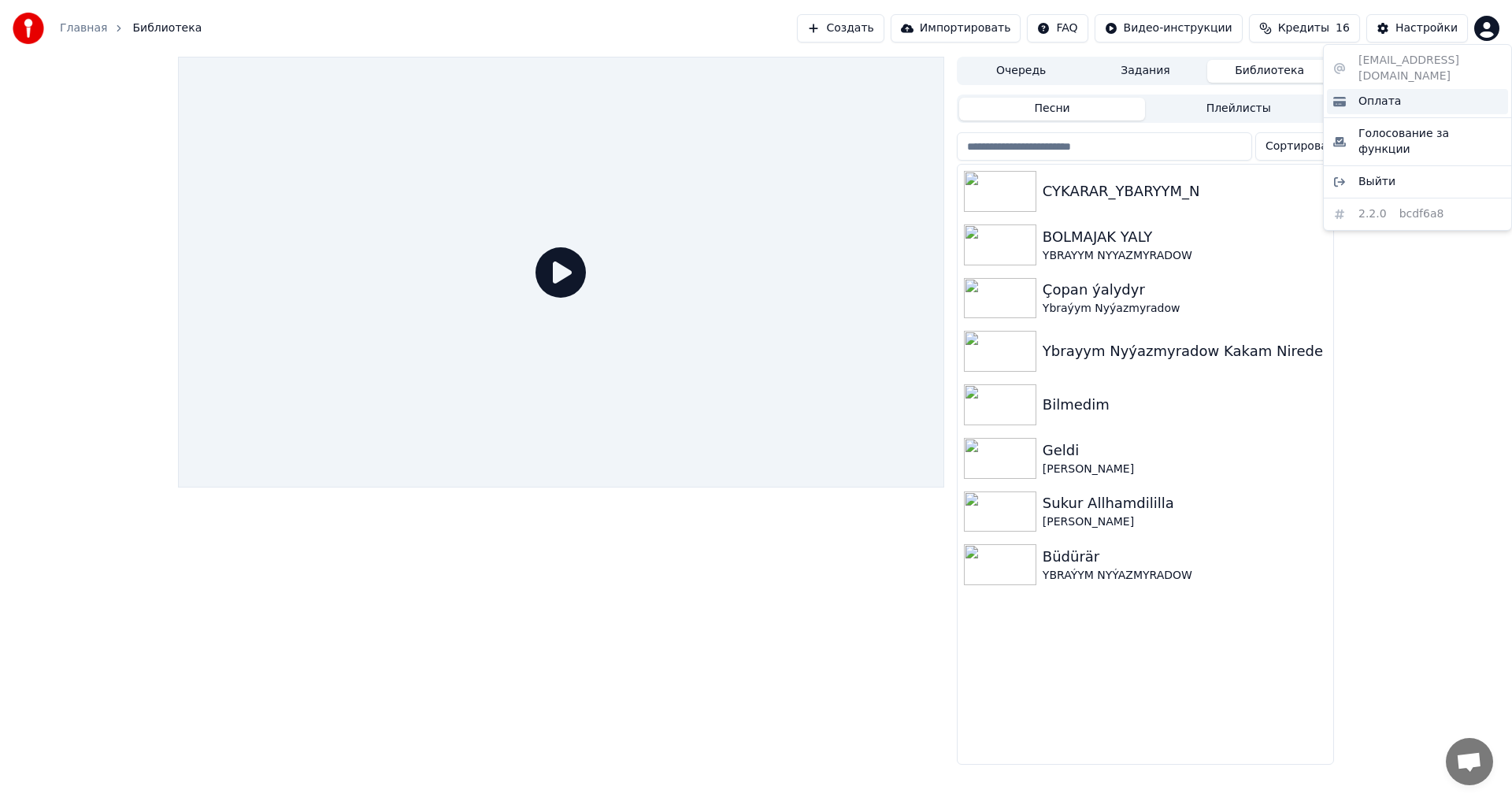
click at [1411, 89] on div "Оплата" at bounding box center [1417, 101] width 181 height 25
click at [1323, 25] on span "Кредиты" at bounding box center [1303, 28] width 51 height 15
click at [1419, 73] on th "Срок действия (дней)" at bounding box center [1384, 75] width 140 height 32
click at [1424, 28] on div "Настройки" at bounding box center [1426, 28] width 62 height 15
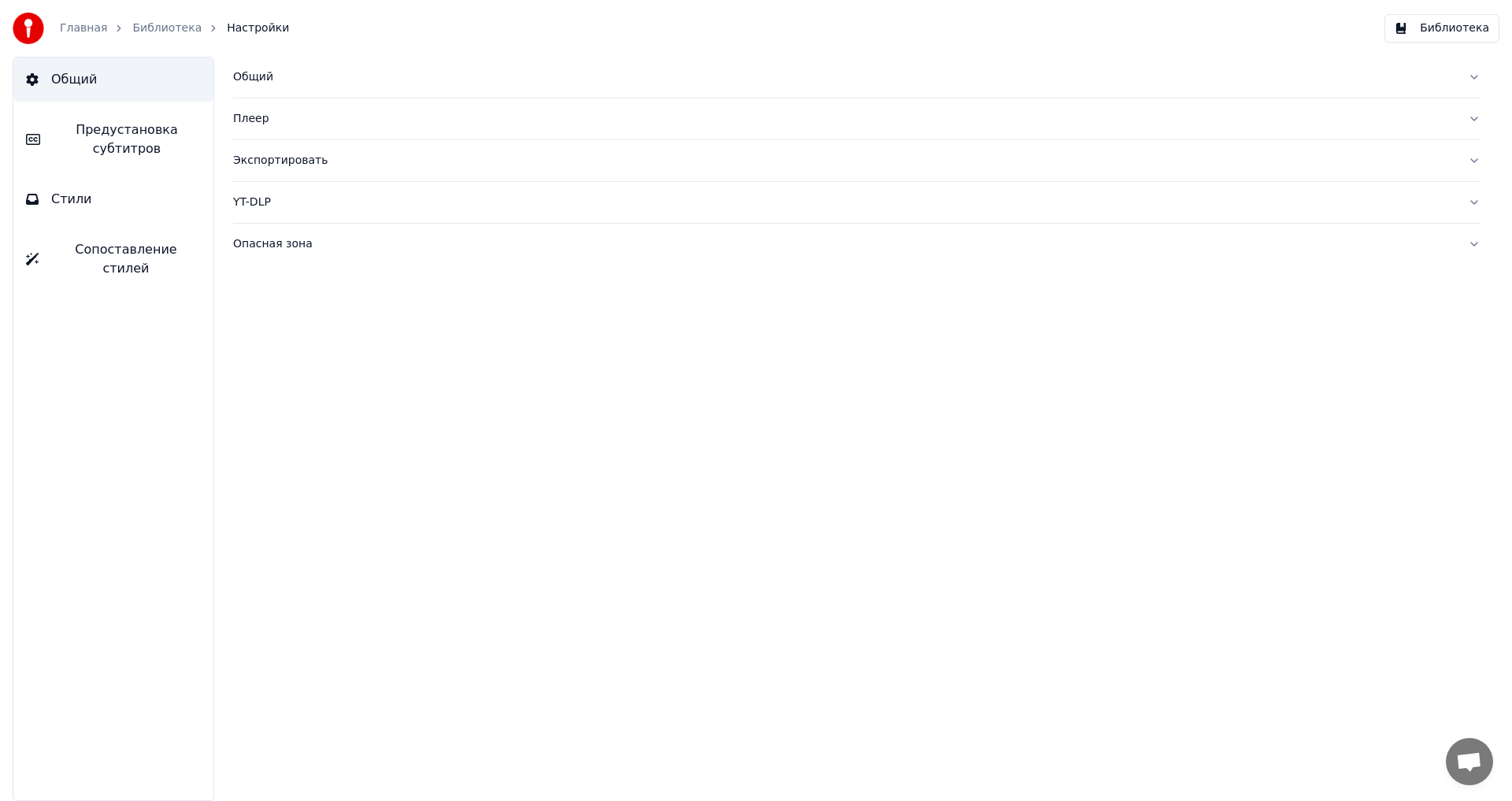
click at [33, 25] on img at bounding box center [28, 28] width 32 height 32
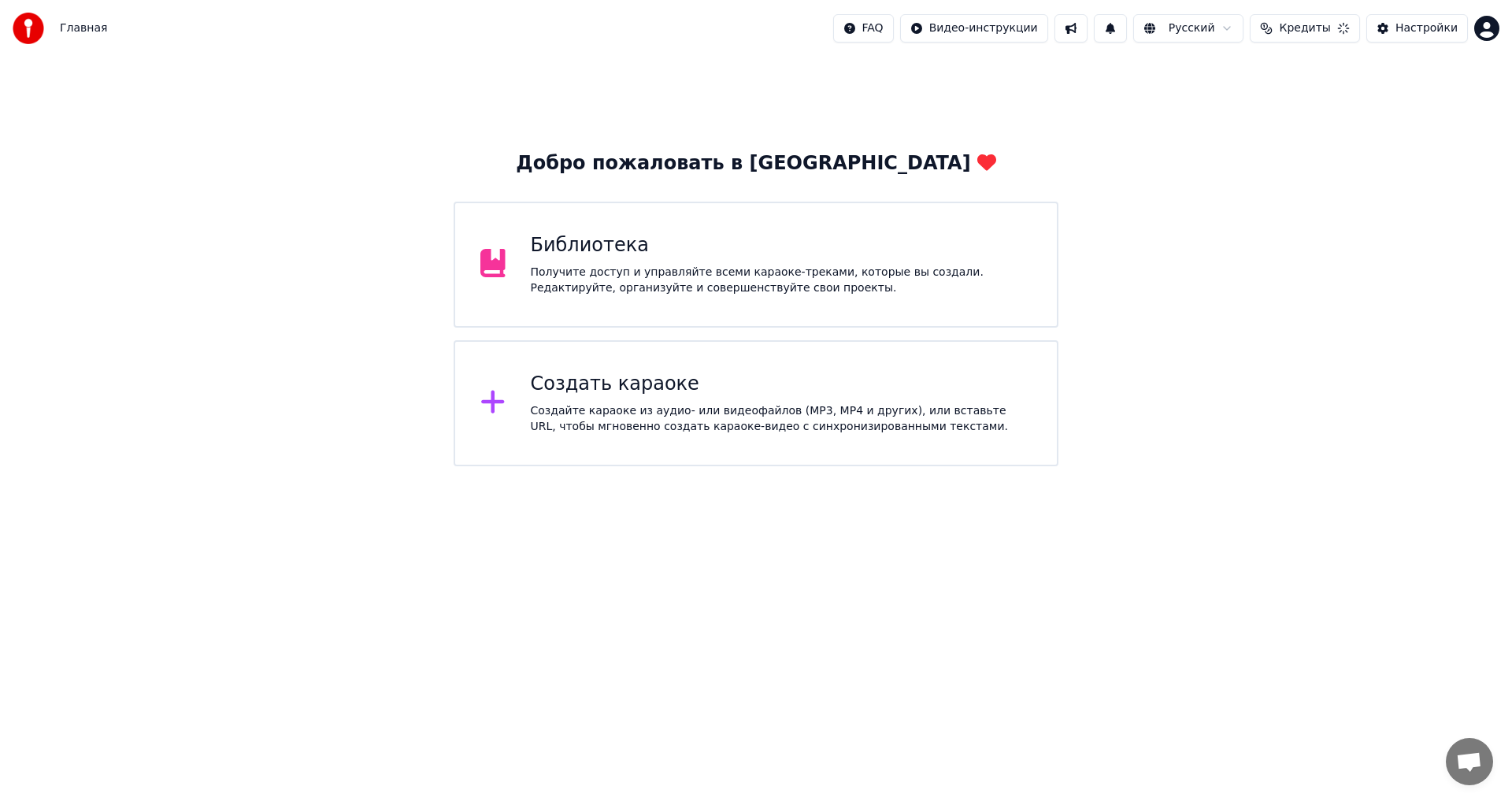
click at [32, 28] on img at bounding box center [28, 28] width 32 height 32
click at [31, 28] on img at bounding box center [28, 28] width 32 height 32
click at [32, 13] on img at bounding box center [28, 28] width 32 height 32
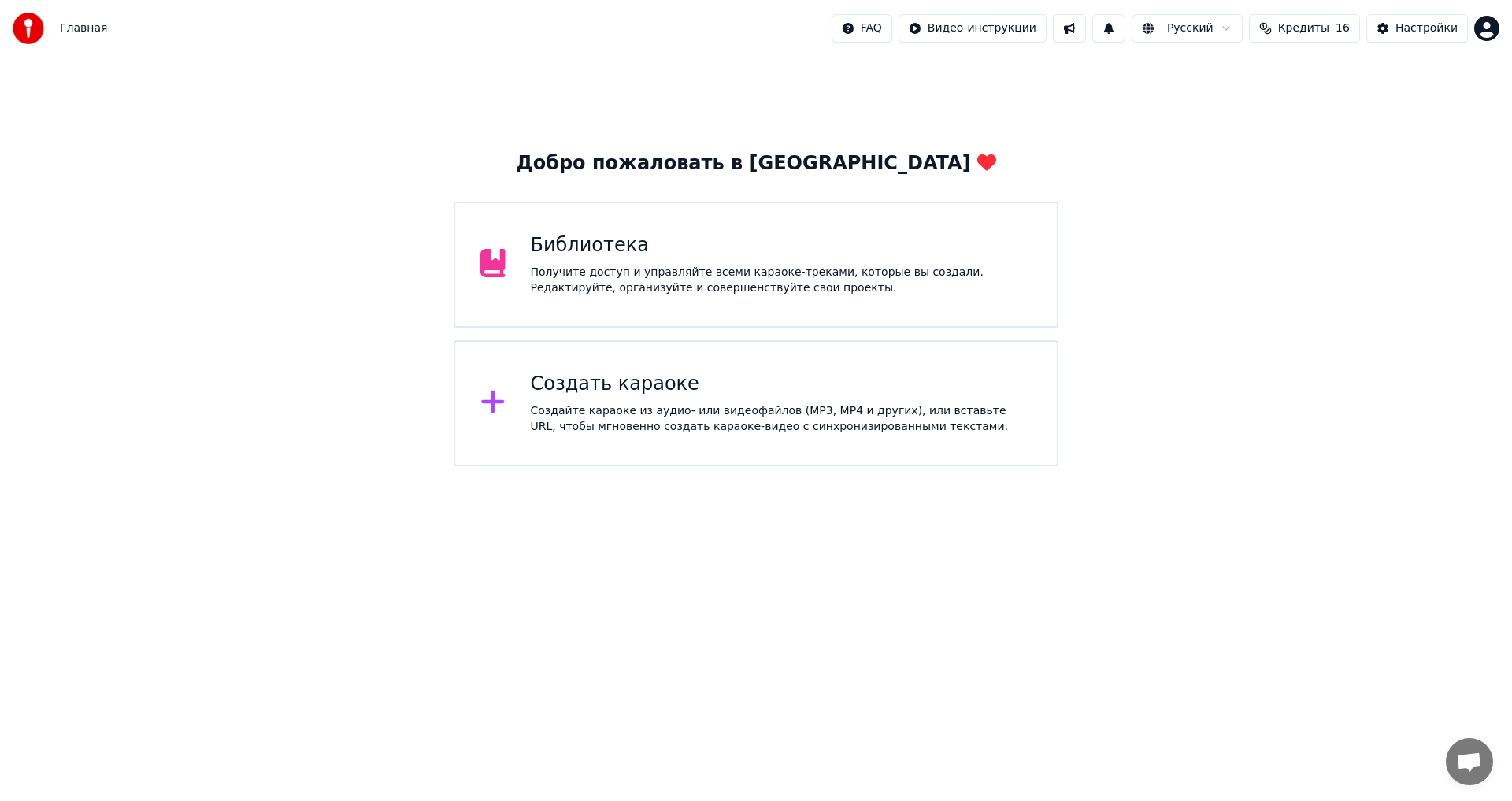
click at [32, 13] on img at bounding box center [28, 28] width 32 height 32
click at [1483, 28] on html "Главная FAQ Видео-инструкции Русский Кредиты 16 Настройки Добро пожаловать в Yo…" at bounding box center [756, 233] width 1512 height 466
click at [1396, 30] on html "Главная FAQ Видео-инструкции Русский Кредиты 16 Настройки Добро пожаловать в Yo…" at bounding box center [756, 233] width 1512 height 466
click at [1403, 35] on div "Настройки" at bounding box center [1426, 28] width 62 height 15
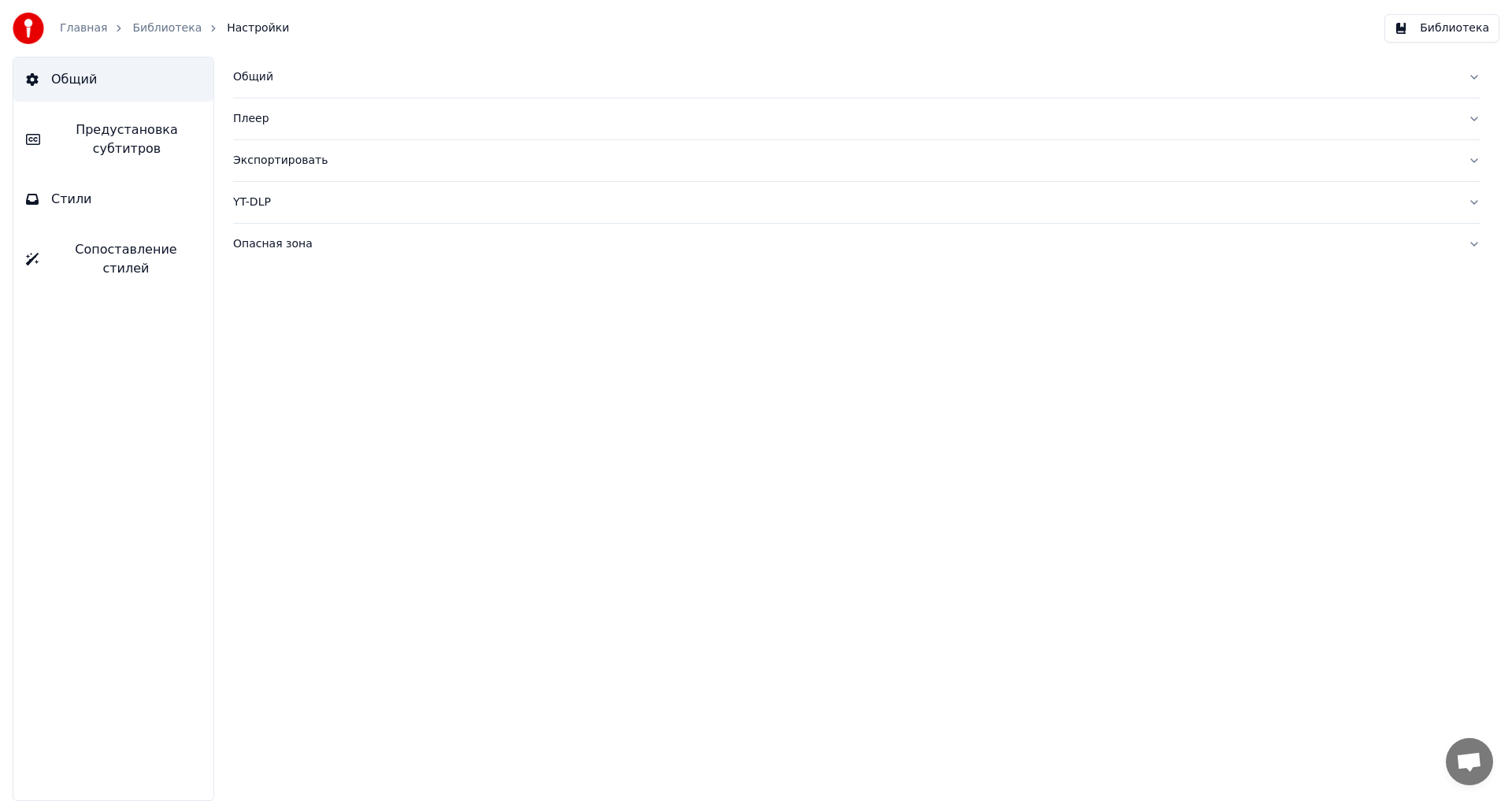
click at [1457, 171] on button "Экспортировать" at bounding box center [857, 160] width 1248 height 41
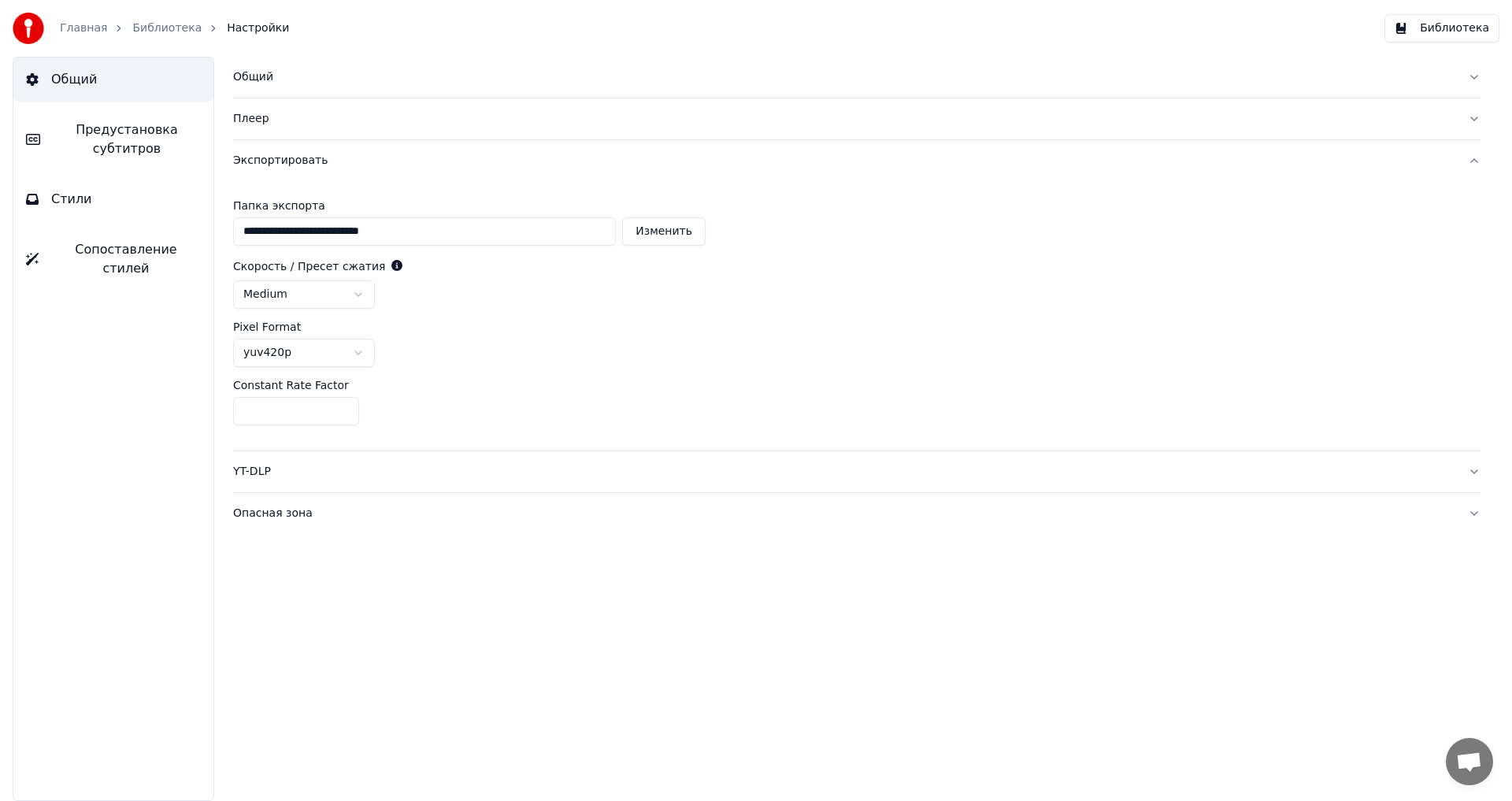
click at [1457, 171] on button "Экспортировать" at bounding box center [857, 160] width 1248 height 41
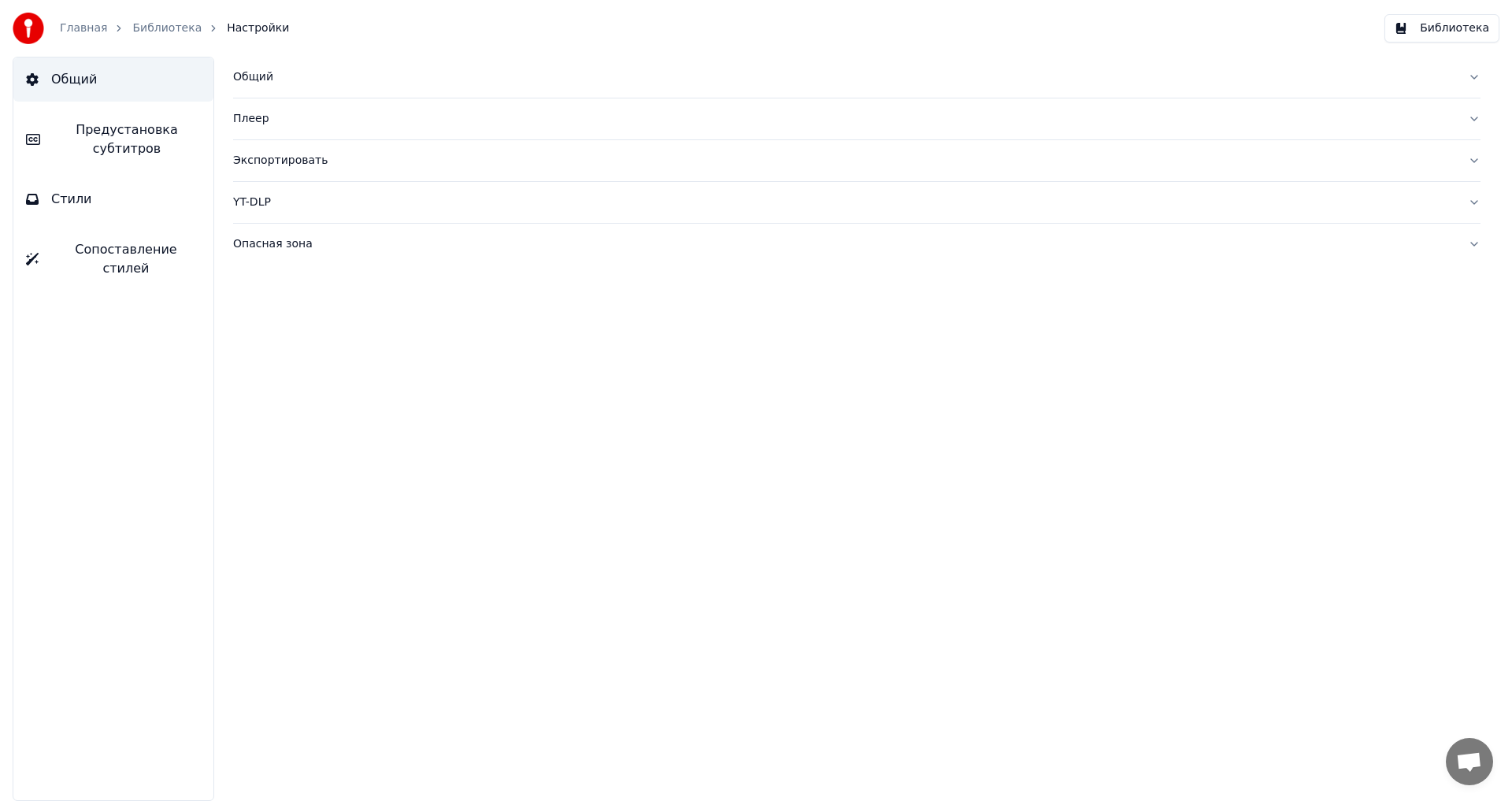
click at [1463, 209] on button "YT-DLP" at bounding box center [857, 202] width 1248 height 41
click at [1456, 239] on button "Опасная зона" at bounding box center [857, 244] width 1248 height 41
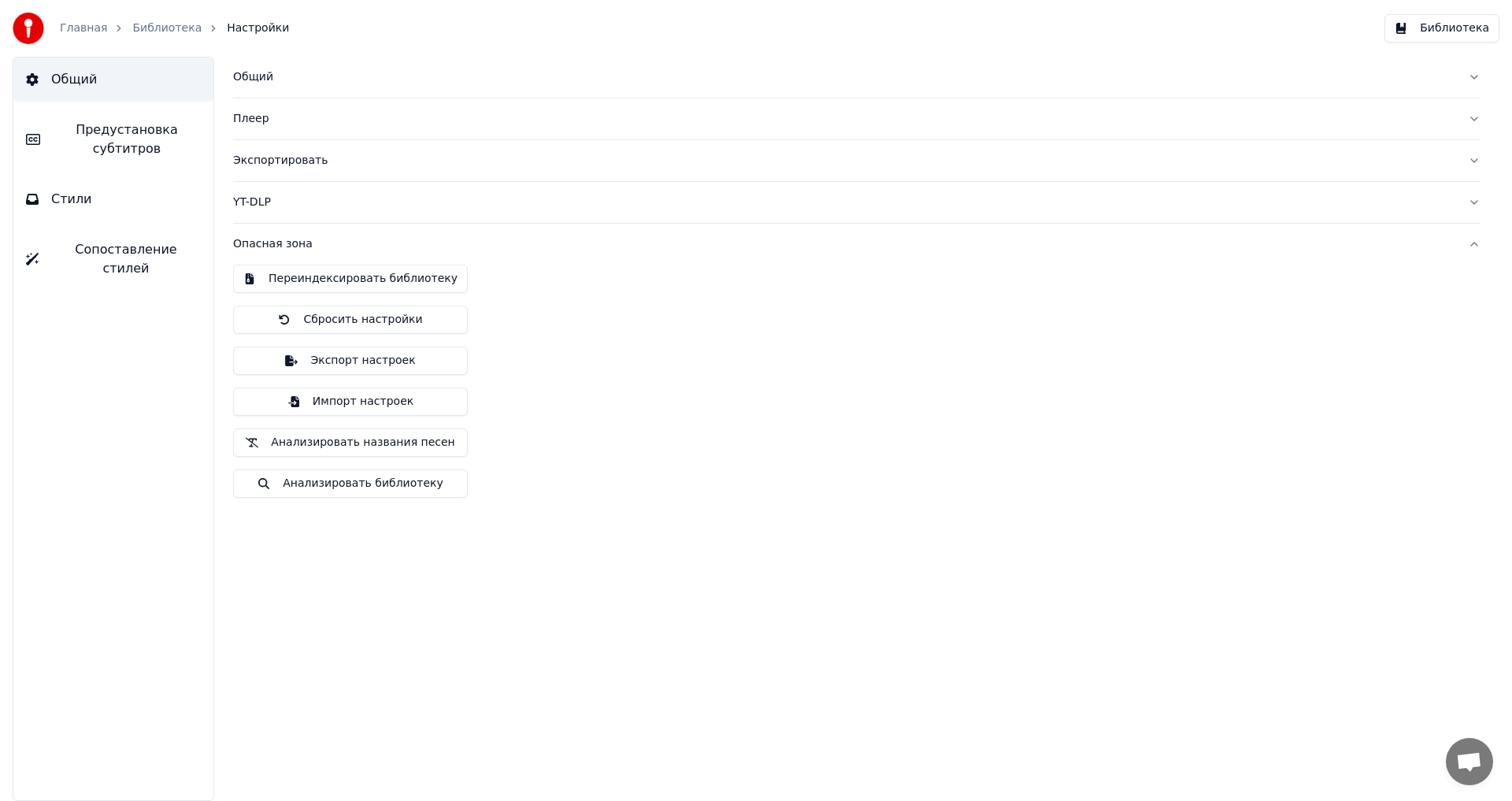
click at [1456, 239] on button "Опасная зона" at bounding box center [857, 244] width 1248 height 41
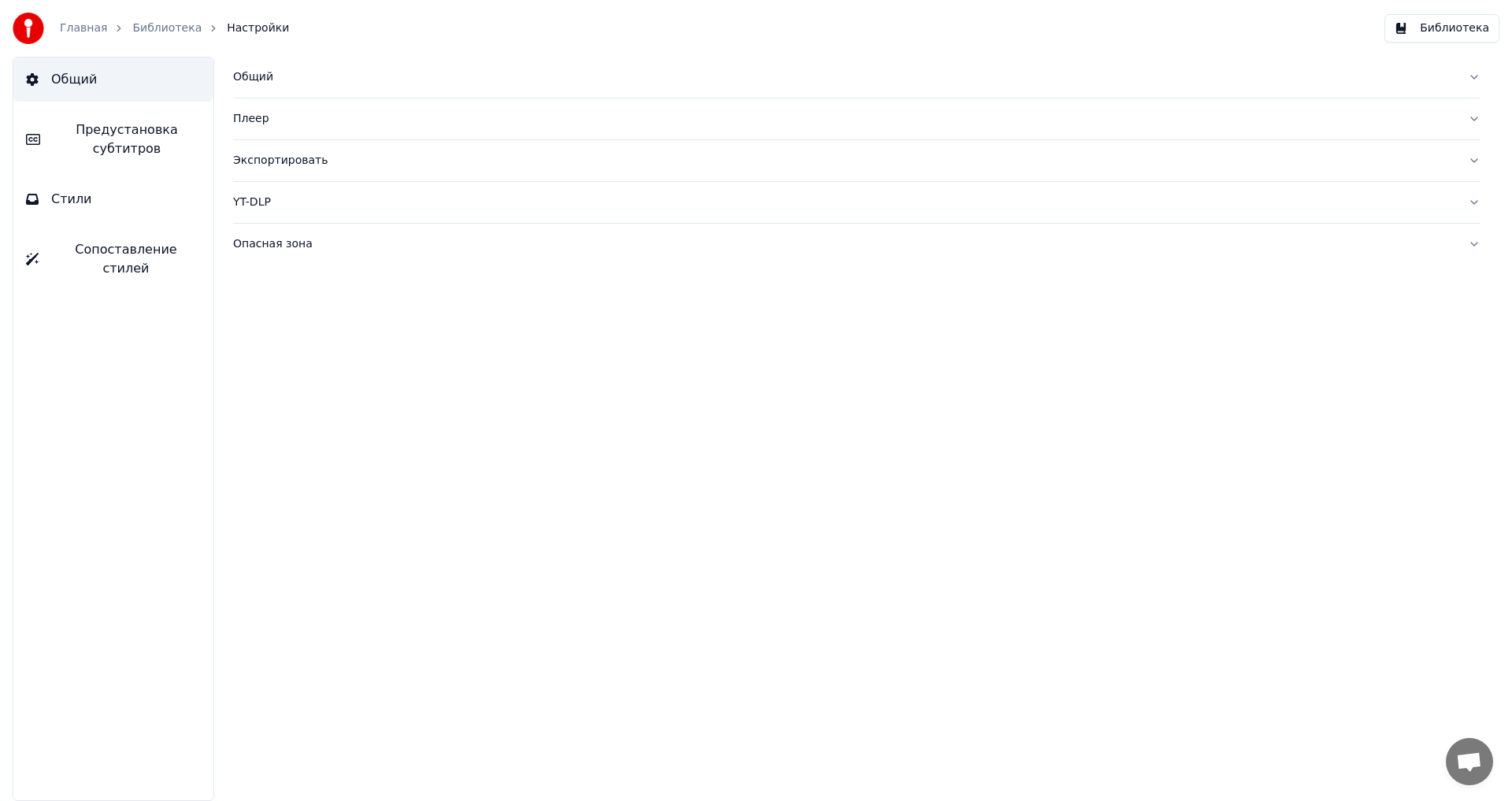
click at [923, 65] on button "Общий" at bounding box center [857, 77] width 1248 height 41
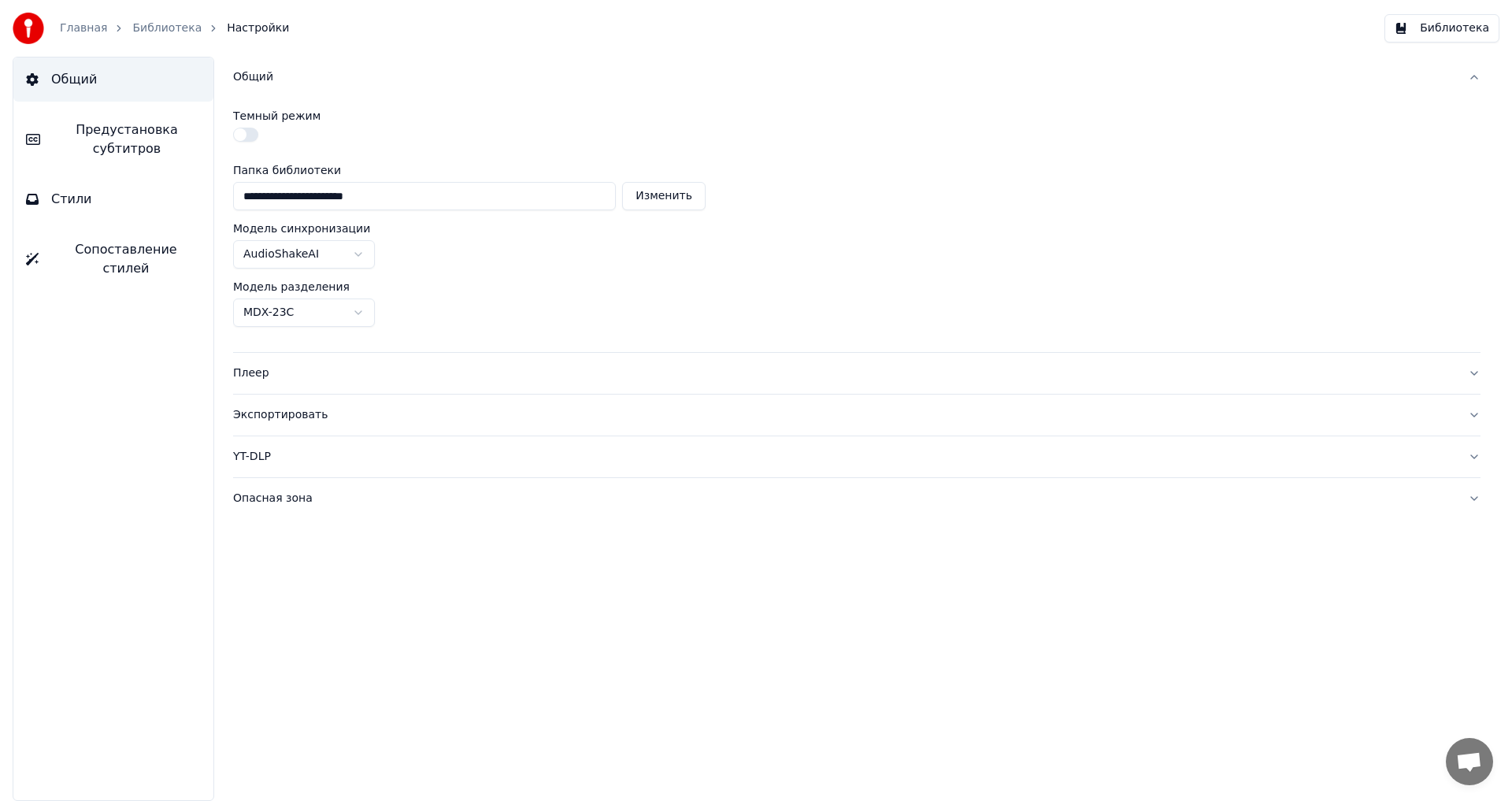
click at [923, 65] on button "Общий" at bounding box center [857, 77] width 1248 height 41
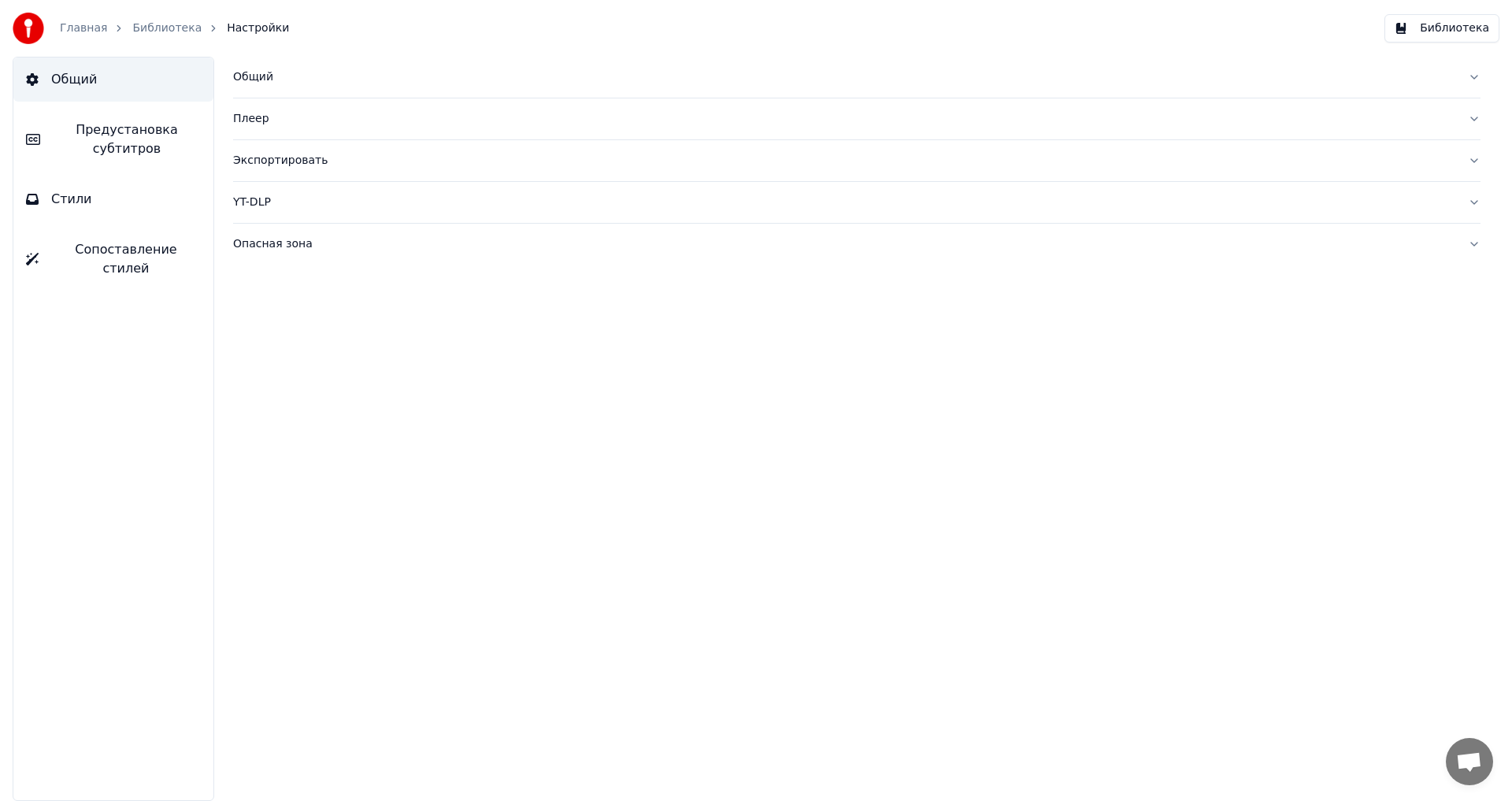
click at [180, 205] on button "Стили" at bounding box center [113, 199] width 200 height 44
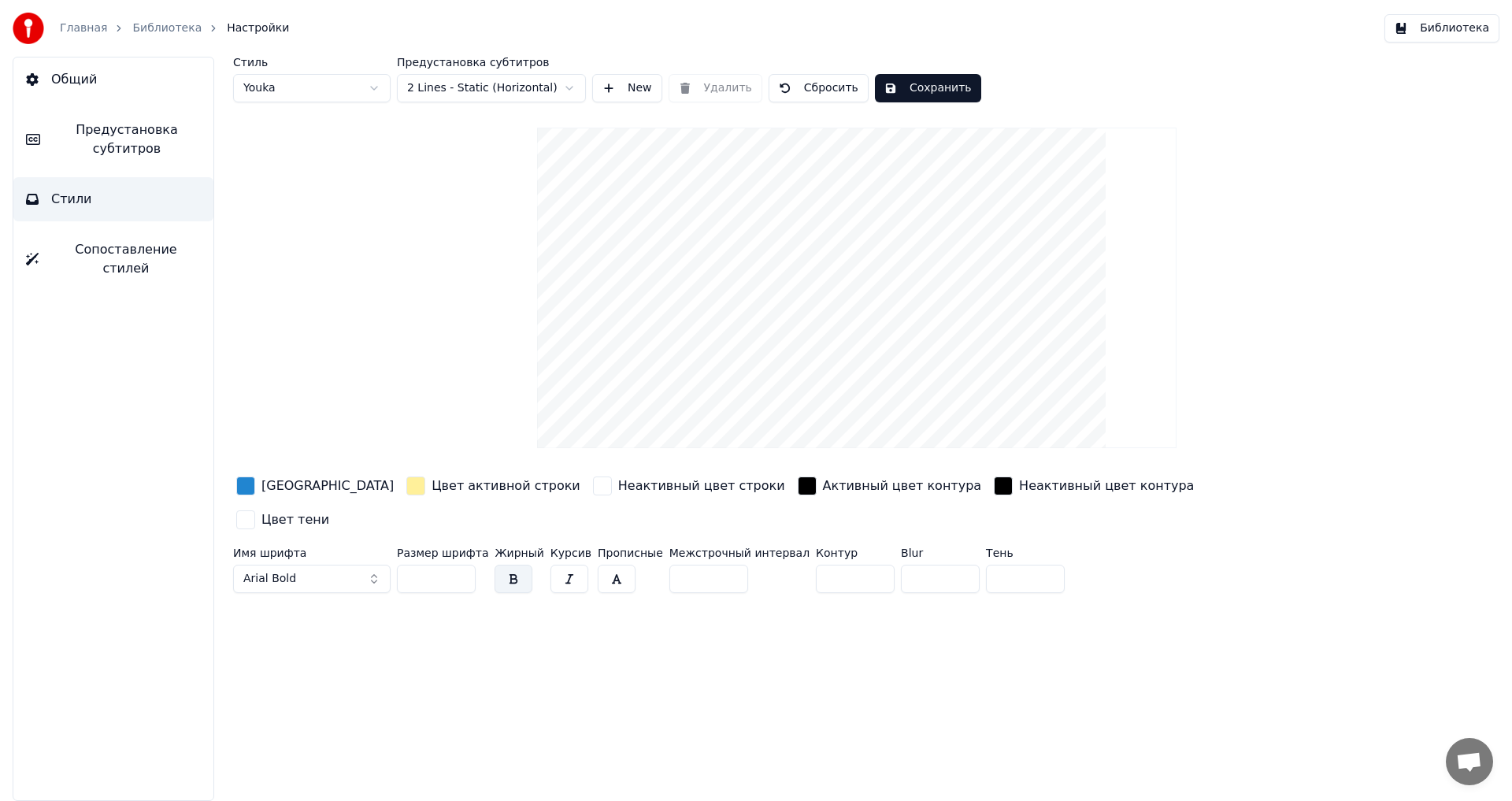
click at [156, 256] on span "Сопоставление стилей" at bounding box center [125, 259] width 149 height 38
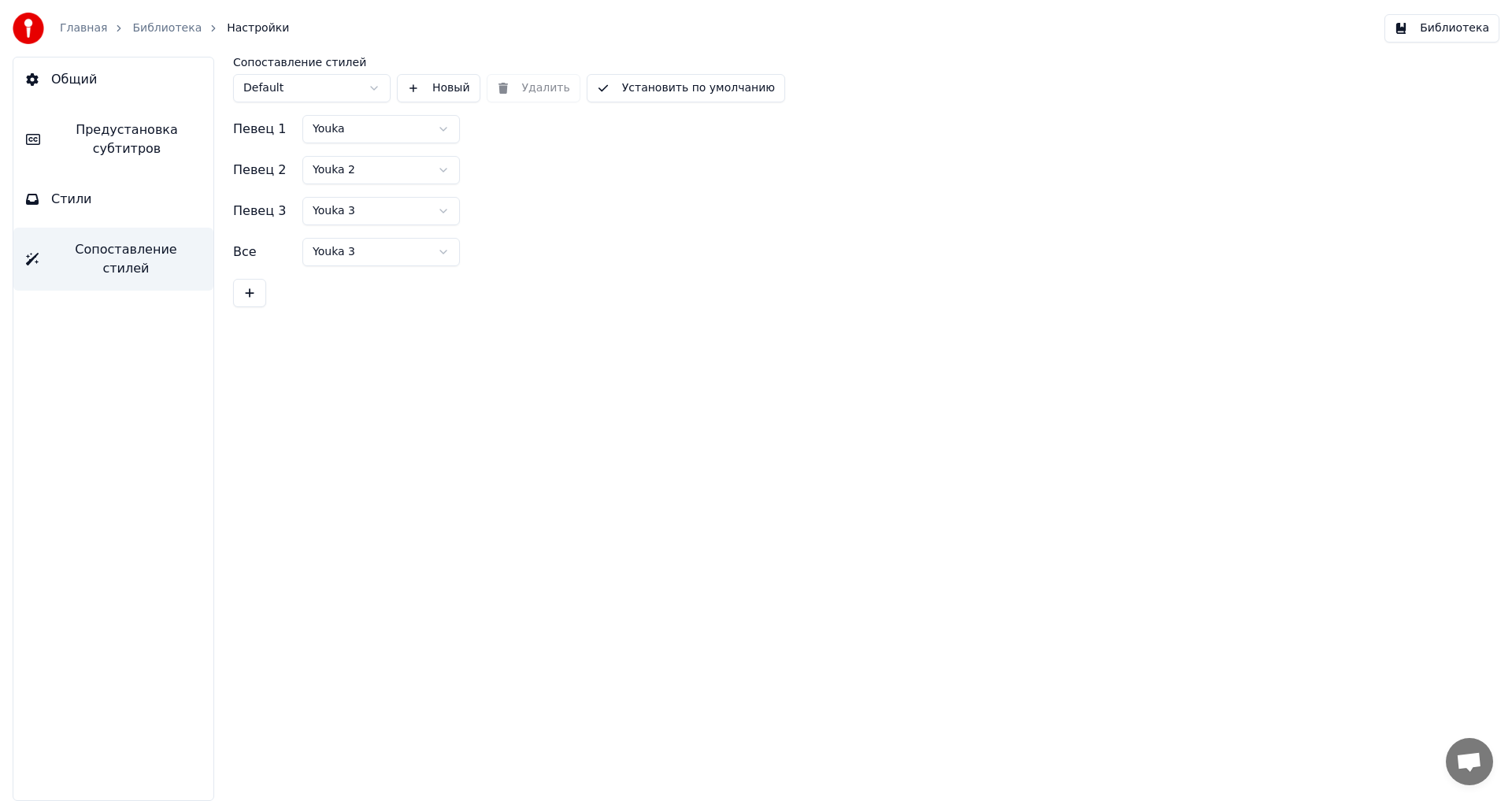
click at [114, 26] on icon "breadcrumb" at bounding box center [120, 29] width 11 height 11
click at [86, 23] on link "Главная" at bounding box center [83, 28] width 47 height 15
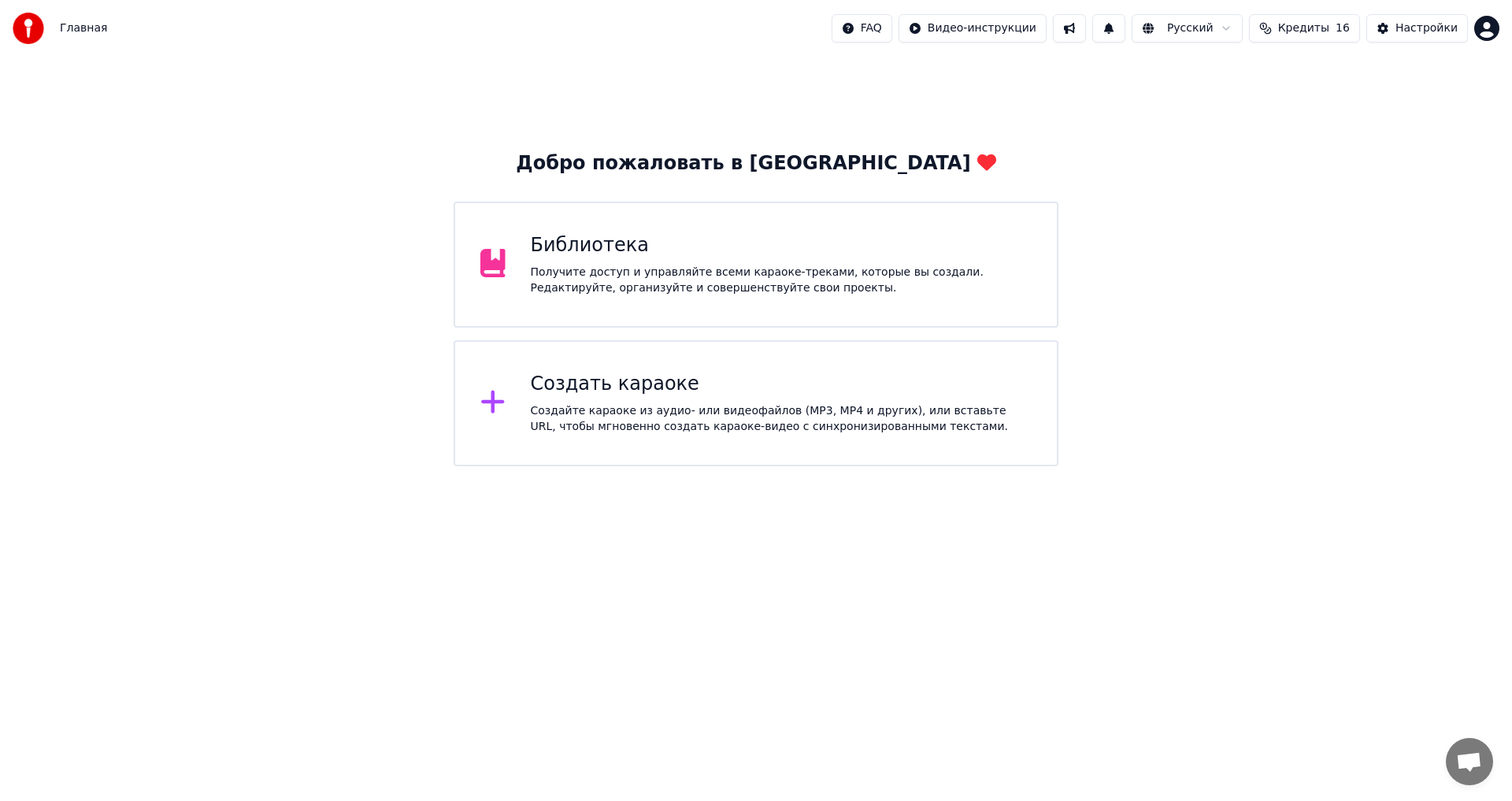
click at [999, 32] on html "Главная FAQ Видео-инструкции Русский Кредиты 16 Настройки Добро пожаловать в Yo…" at bounding box center [756, 233] width 1512 height 466
click at [1129, 29] on html "Главная FAQ Видео-инструкции Русский Кредиты 16 Настройки Добро пожаловать в Yo…" at bounding box center [756, 233] width 1512 height 466
click at [1123, 28] on button at bounding box center [1109, 29] width 33 height 29
drag, startPoint x: 1145, startPoint y: 97, endPoint x: 1445, endPoint y: 47, distance: 304.1
click at [1150, 97] on div "Добро пожаловать в Youka Библиотека Получите доступ и управляйте всеми караоке-…" at bounding box center [756, 261] width 1512 height 410
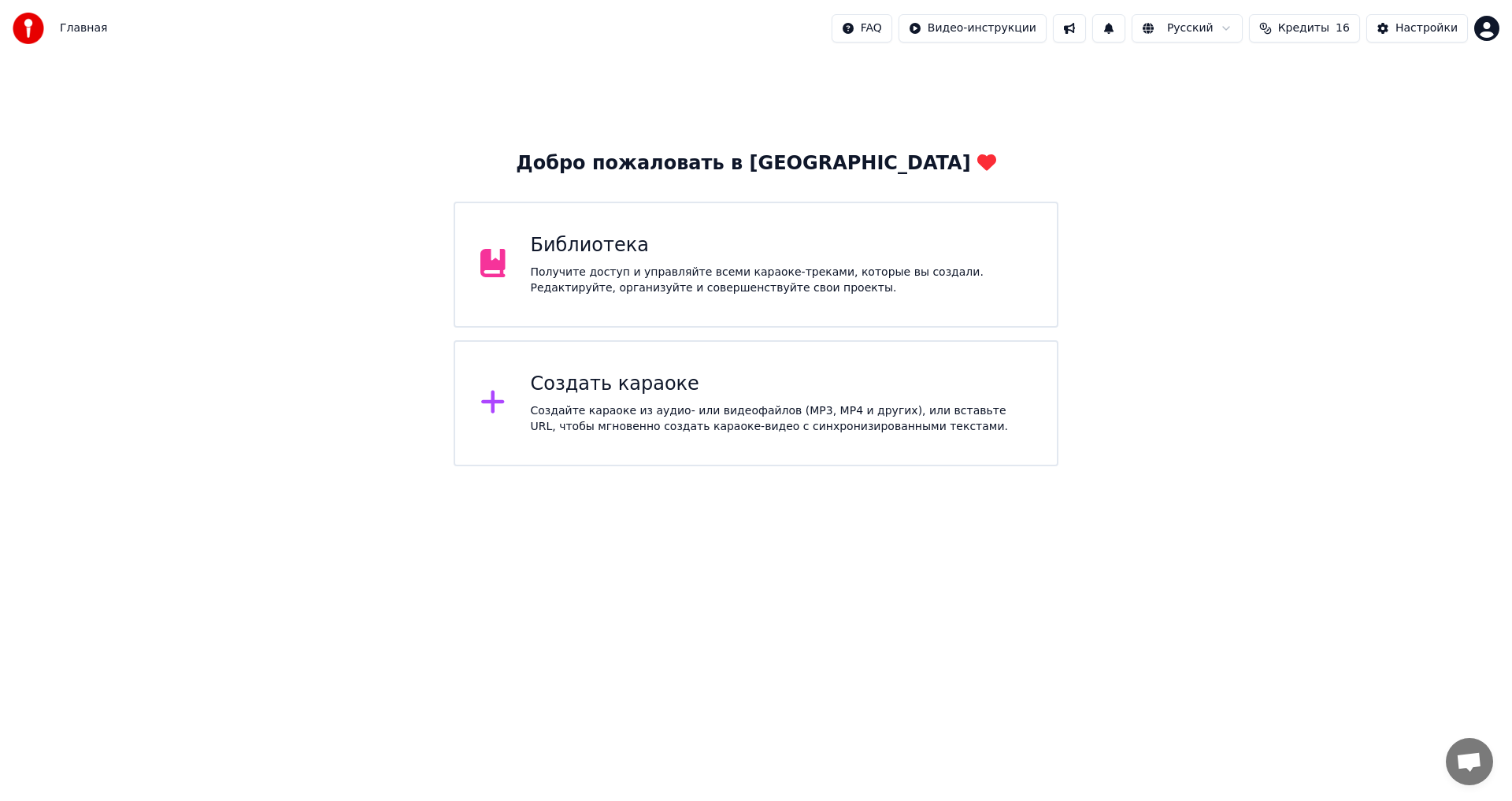
click at [1479, 33] on html "Главная FAQ Видео-инструкции Русский Кредиты 16 Настройки Добро пожаловать в Yo…" at bounding box center [756, 233] width 1512 height 466
click at [1356, 89] on div "Оплата" at bounding box center [1417, 101] width 181 height 25
click at [1303, 30] on span "Кредиты" at bounding box center [1303, 28] width 51 height 15
click at [1333, 82] on th "Срок действия (дней)" at bounding box center [1384, 75] width 140 height 32
drag, startPoint x: 1369, startPoint y: 74, endPoint x: 1430, endPoint y: 60, distance: 62.6
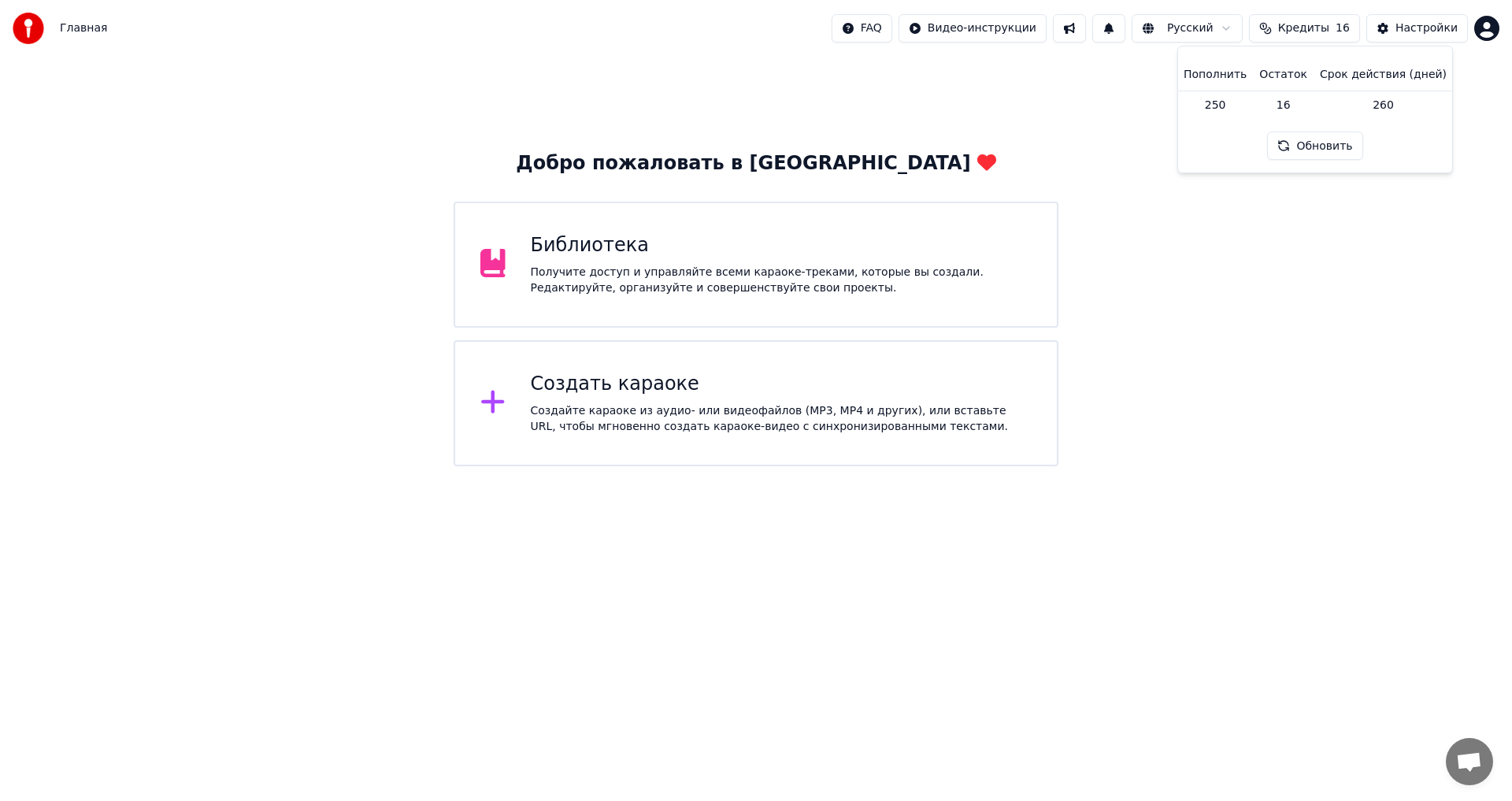
click at [1370, 74] on th "Срок действия (дней)" at bounding box center [1384, 75] width 140 height 32
click at [1448, 36] on button "Настройки" at bounding box center [1417, 29] width 101 height 29
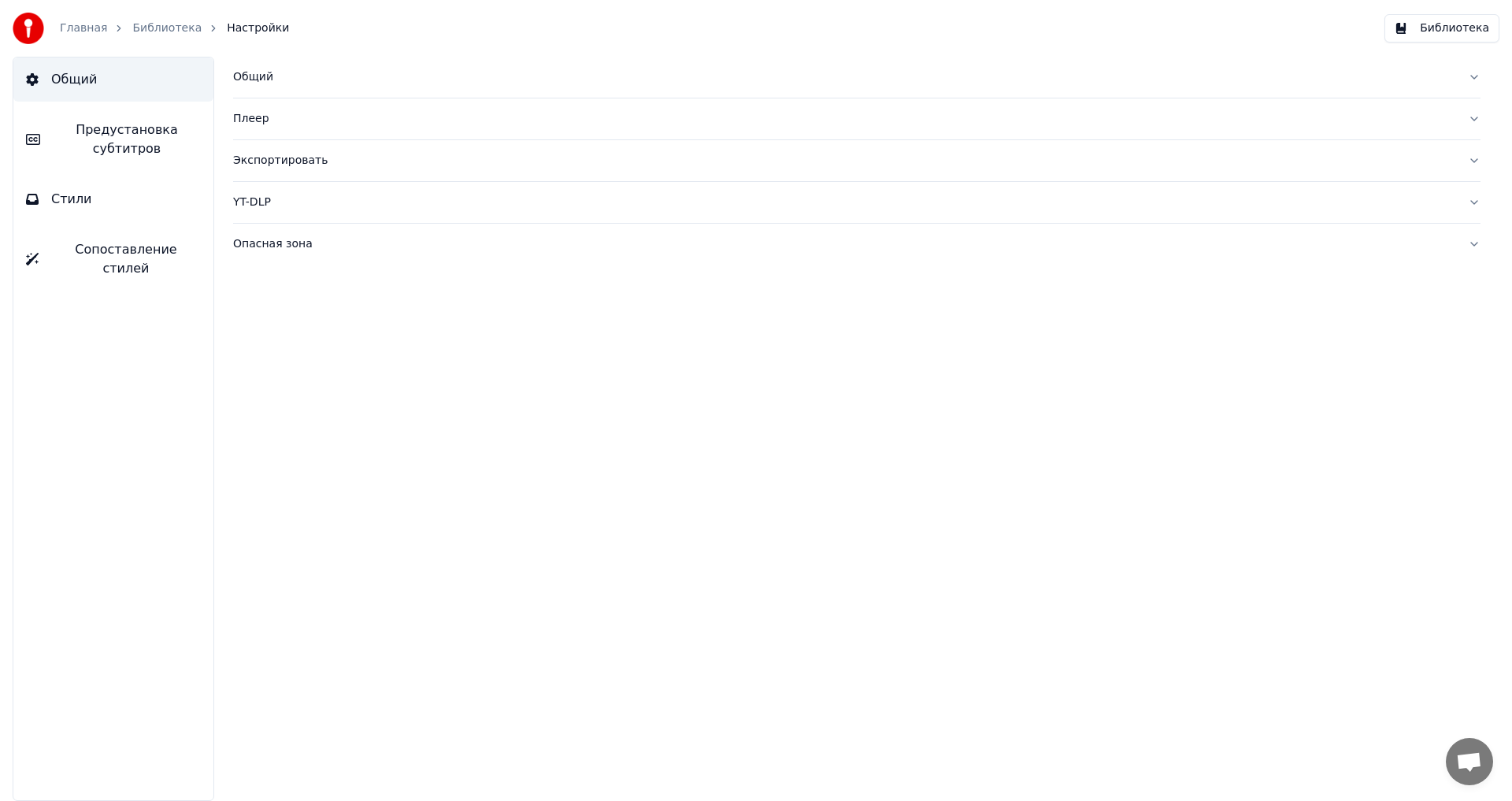
click at [144, 149] on span "Предустановка субтитров" at bounding box center [126, 140] width 148 height 38
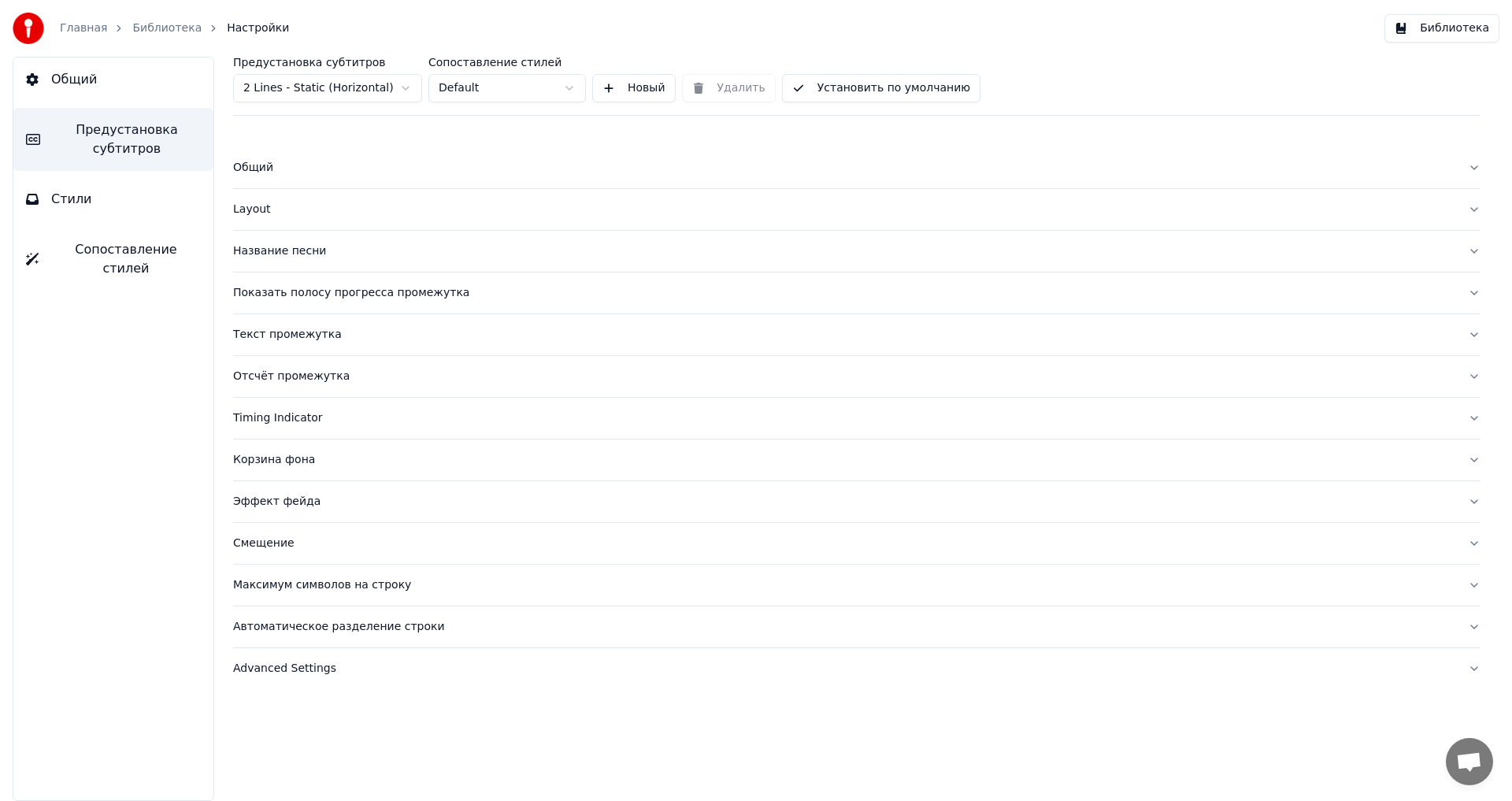
click at [113, 199] on button "Стили" at bounding box center [113, 199] width 200 height 44
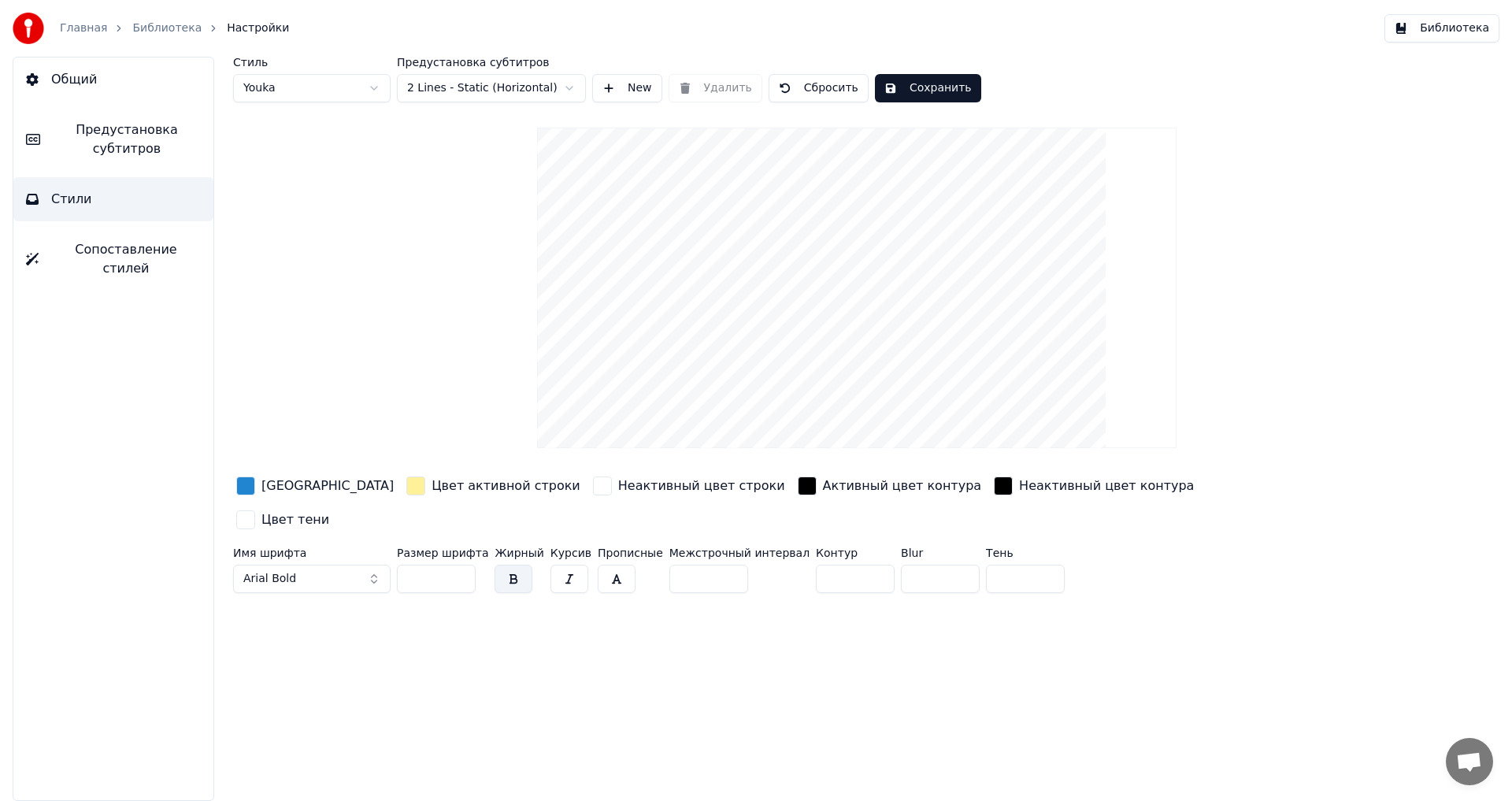
click at [127, 198] on button "Стили" at bounding box center [113, 199] width 200 height 44
click at [127, 216] on button "Стили" at bounding box center [113, 199] width 200 height 44
click at [86, 236] on button "Сопоставление стилей" at bounding box center [113, 259] width 200 height 63
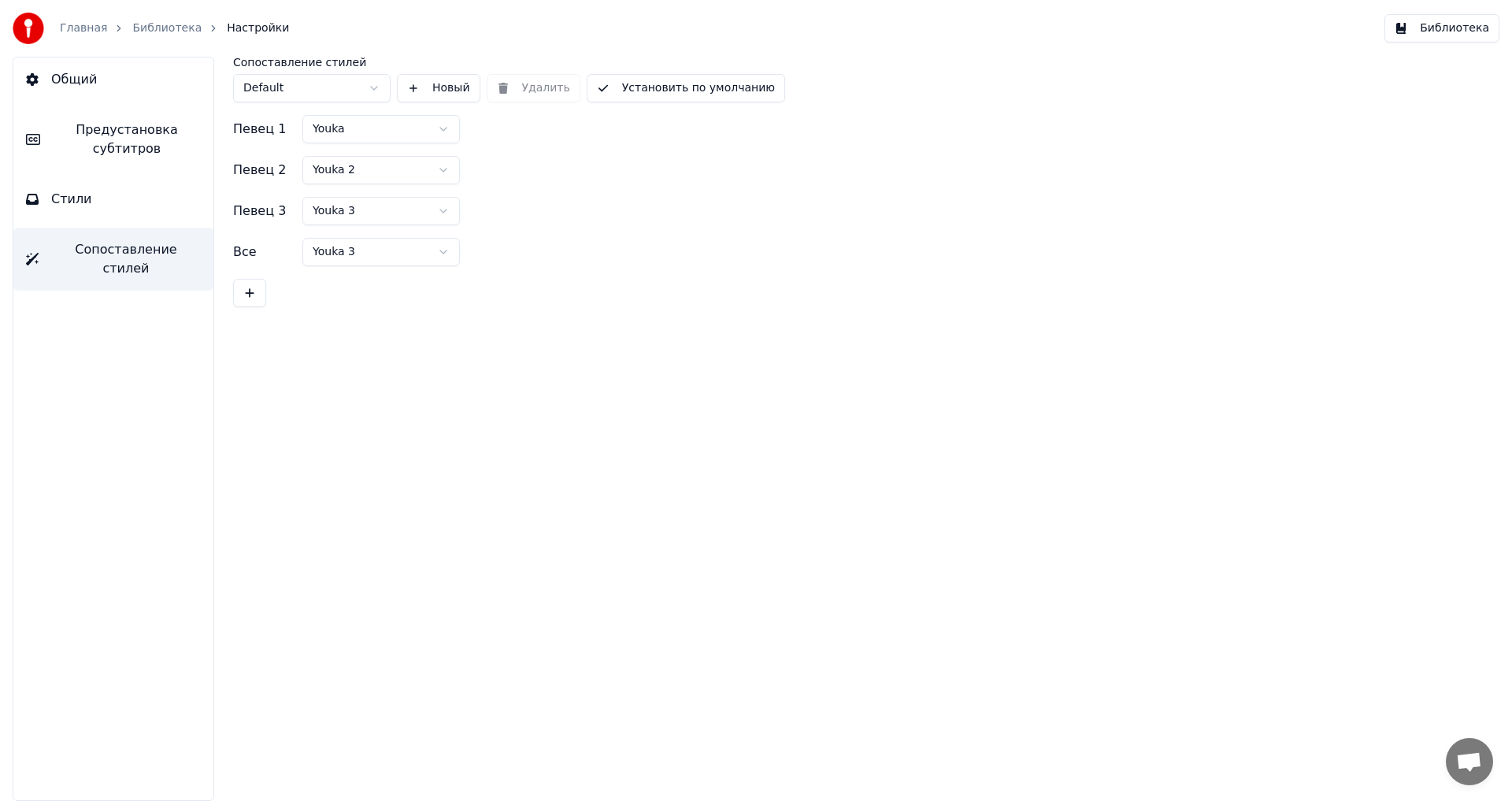
click at [79, 92] on button "Общий" at bounding box center [113, 79] width 200 height 44
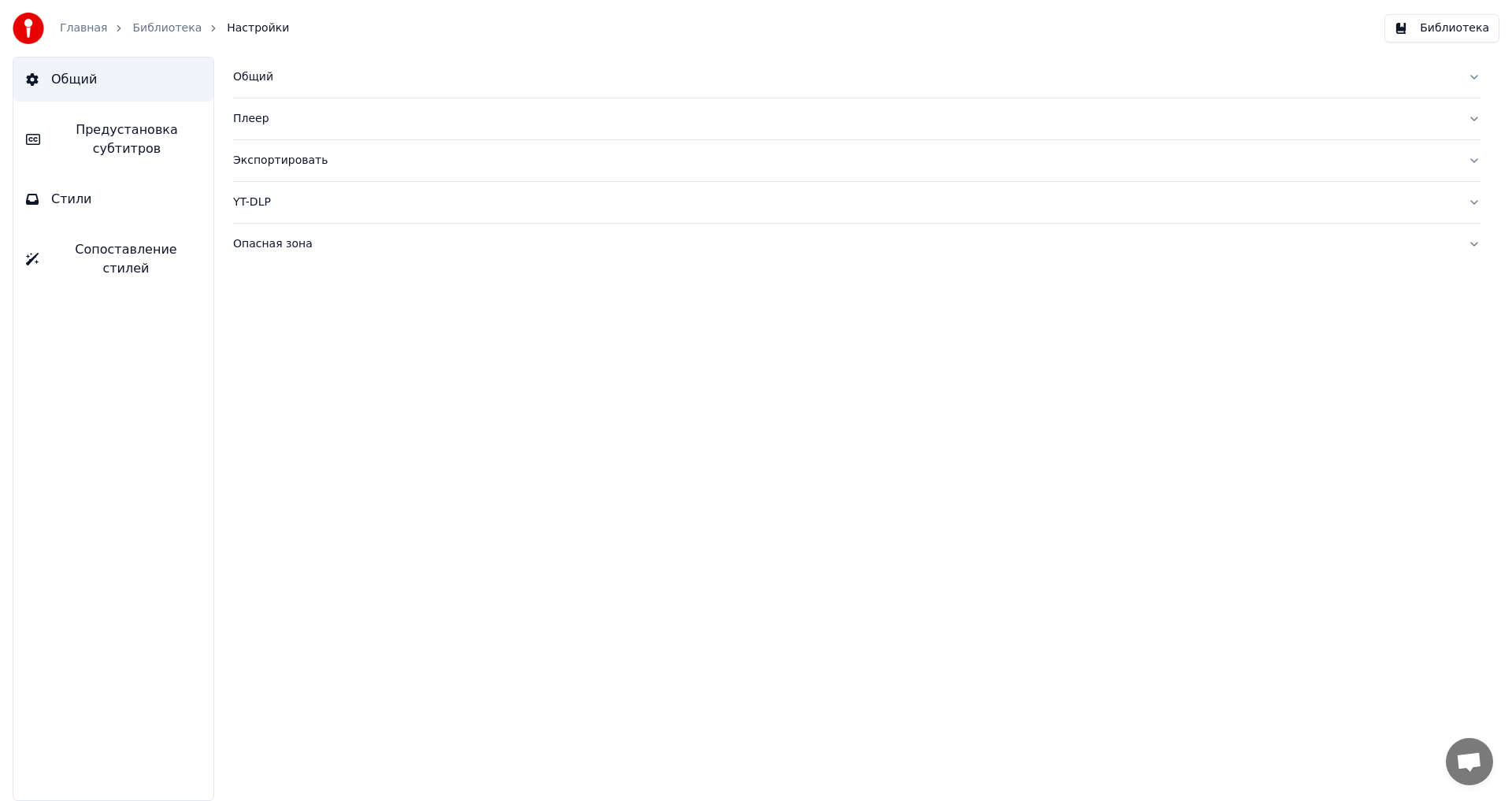
click at [145, 252] on span "Сопоставление стилей" at bounding box center [125, 259] width 149 height 38
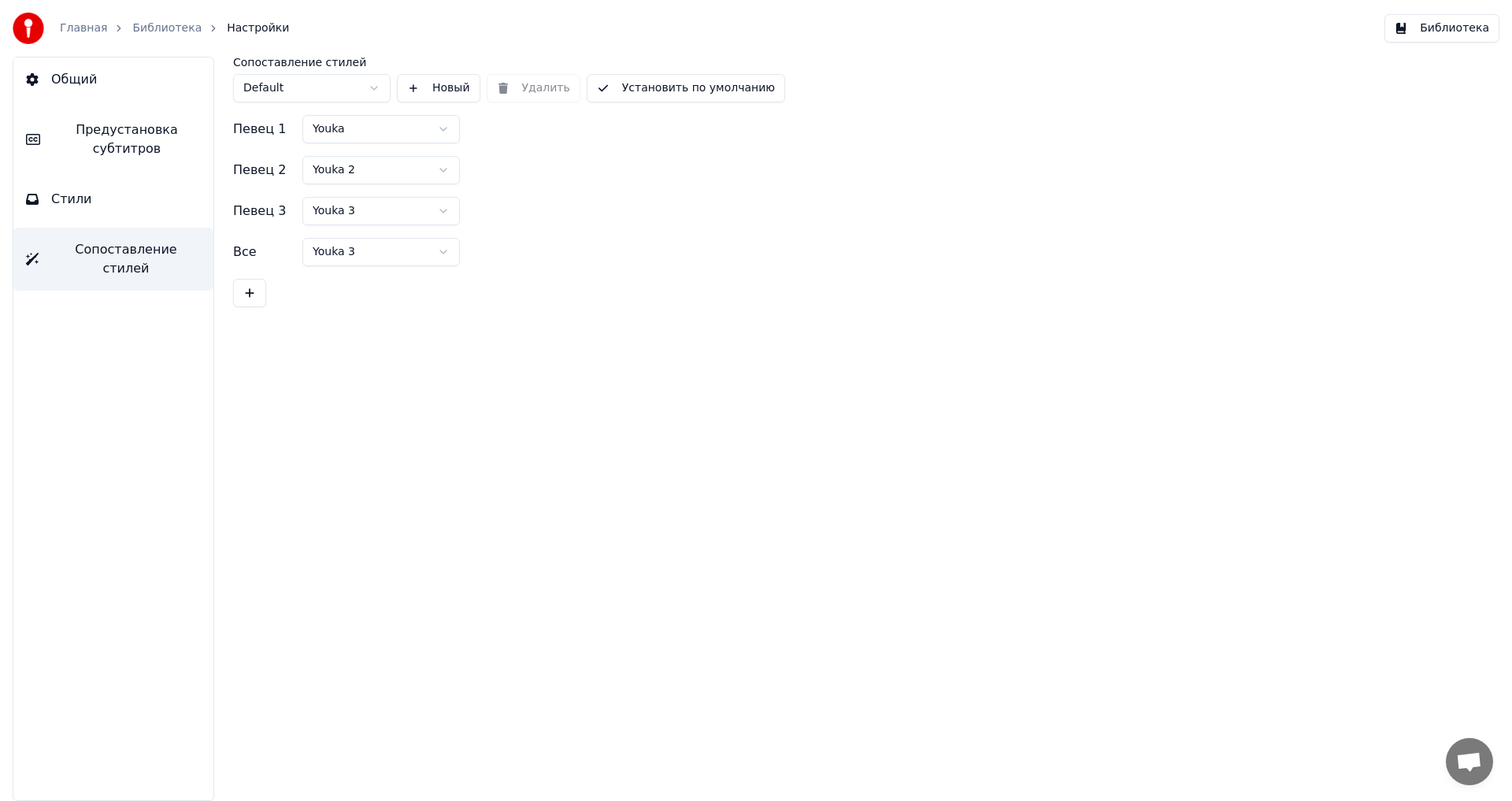
click at [75, 67] on button "Общий" at bounding box center [113, 79] width 200 height 44
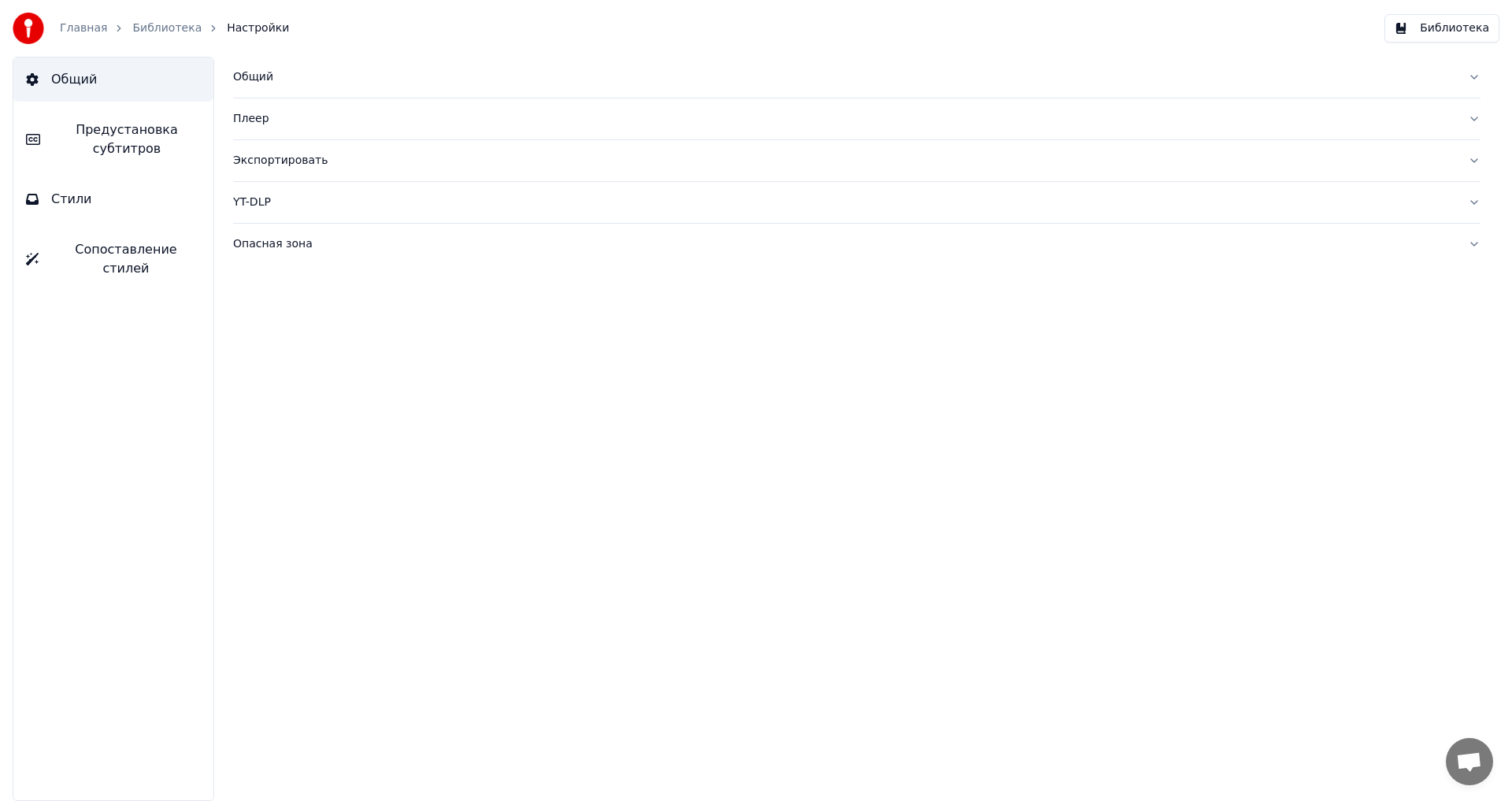
click at [290, 78] on div "Общий" at bounding box center [844, 77] width 1222 height 15
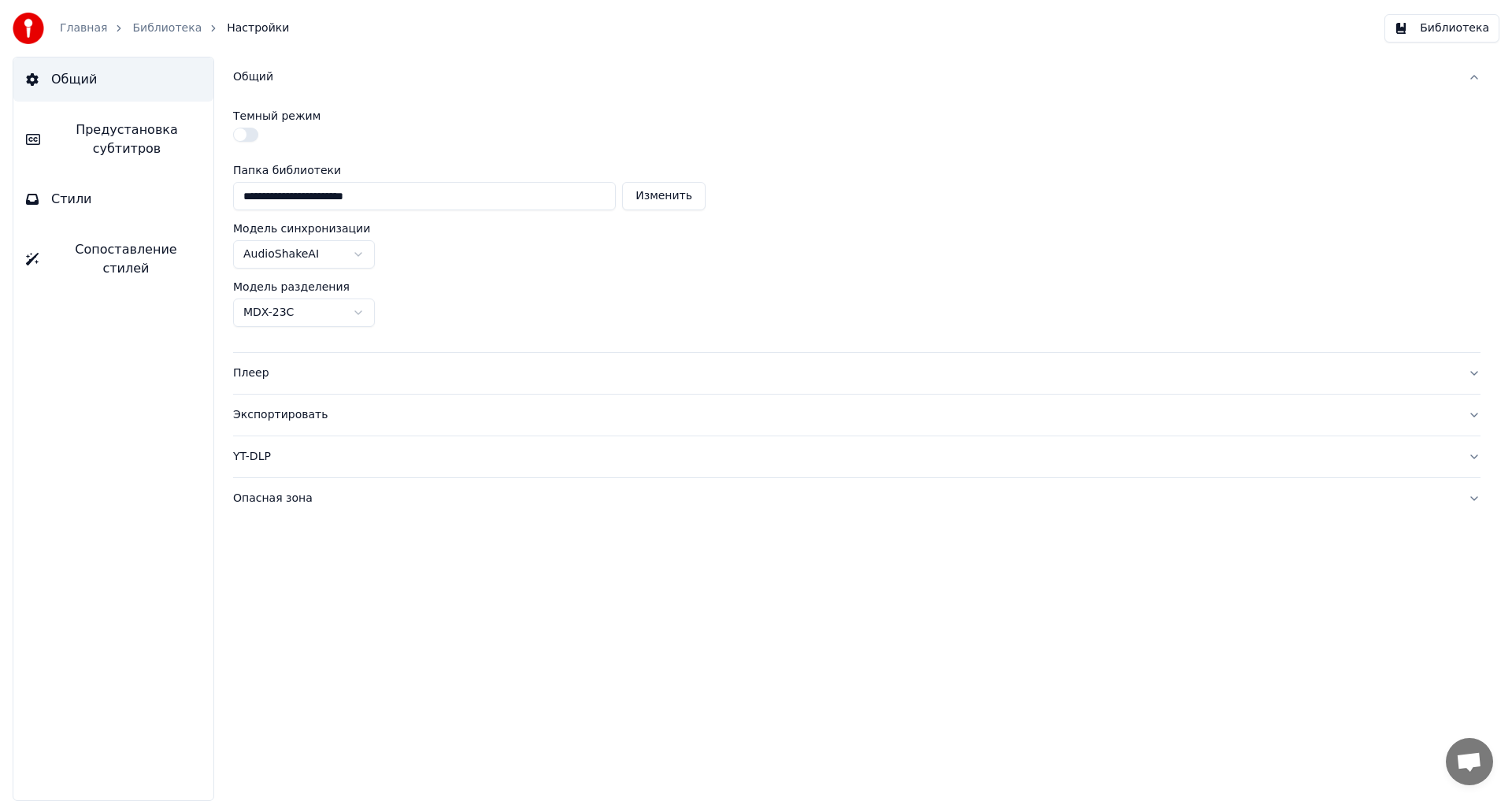
click at [260, 71] on div "Общий" at bounding box center [844, 77] width 1222 height 15
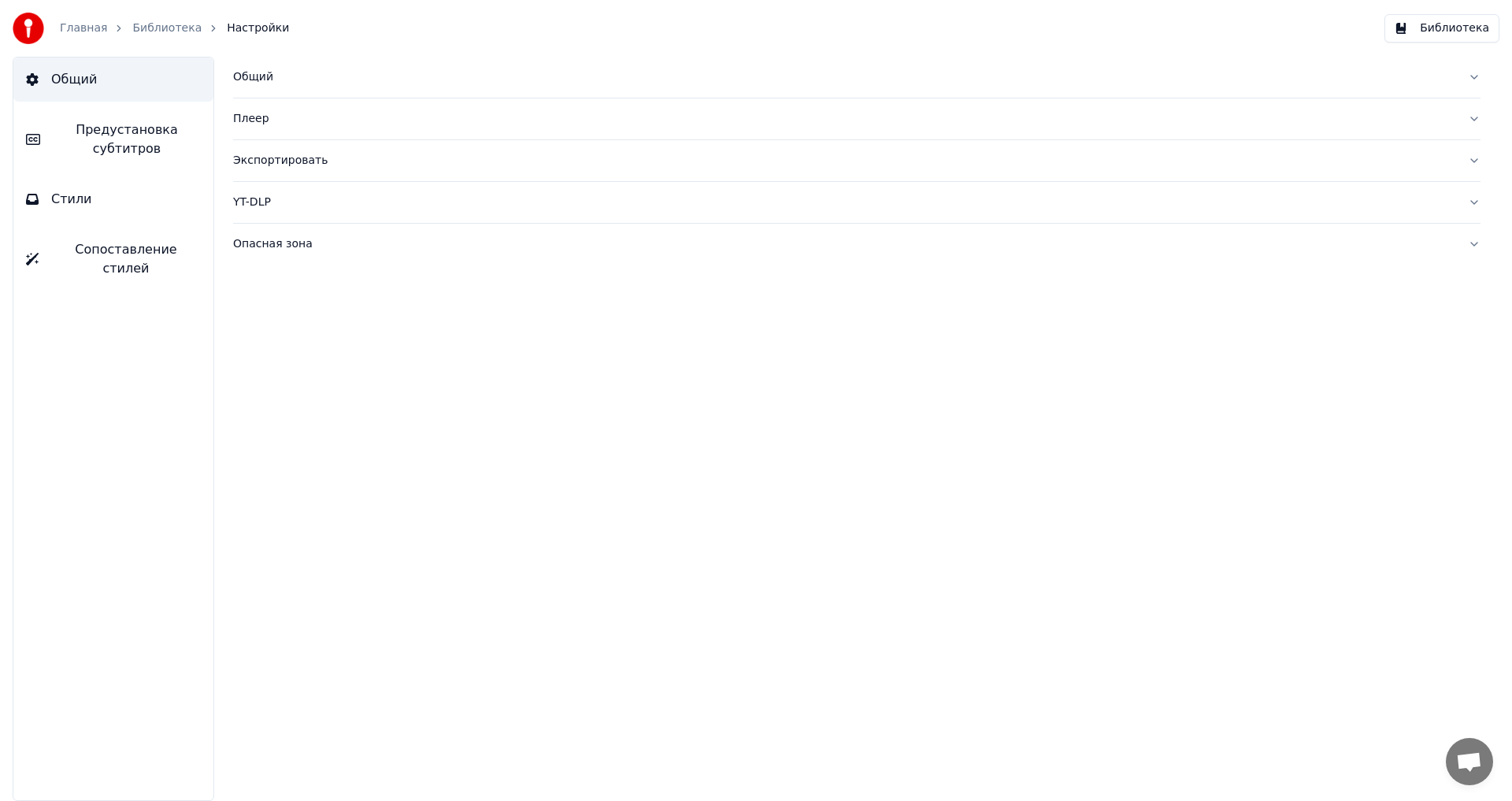
click at [1456, 32] on button "Библиотека" at bounding box center [1442, 29] width 115 height 29
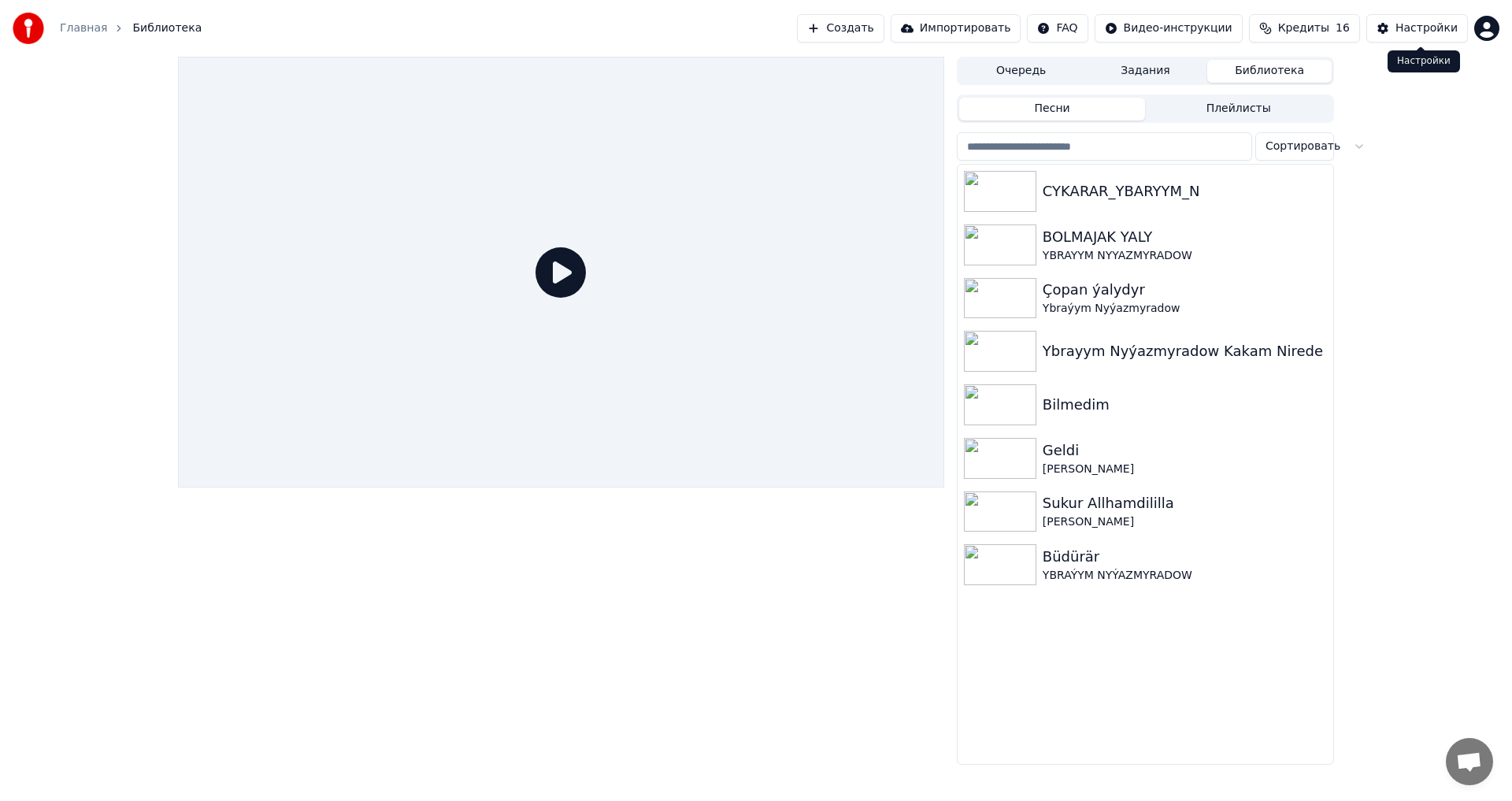
click at [1487, 28] on html "Главная Библиотека Создать Импортировать FAQ Видео-инструкции Кредиты 16 Настро…" at bounding box center [756, 400] width 1512 height 801
click at [1427, 189] on div "dowranatayew844@gmail.com Оплата Голосование за функции Выйти 2.2.0 bcdf6a8" at bounding box center [1418, 137] width 189 height 187
click at [1360, 179] on div "dowranatayew844@gmail.com Оплата Голосование за функции Выйти 2.2.0 bcdf6a8" at bounding box center [1418, 137] width 189 height 187
click at [1412, 184] on div "dowranatayew844@gmail.com Оплата Голосование за функции Выйти 2.2.0 bcdf6a8" at bounding box center [1418, 137] width 189 height 187
click at [1353, 169] on div "Выйти" at bounding box center [1417, 182] width 181 height 25
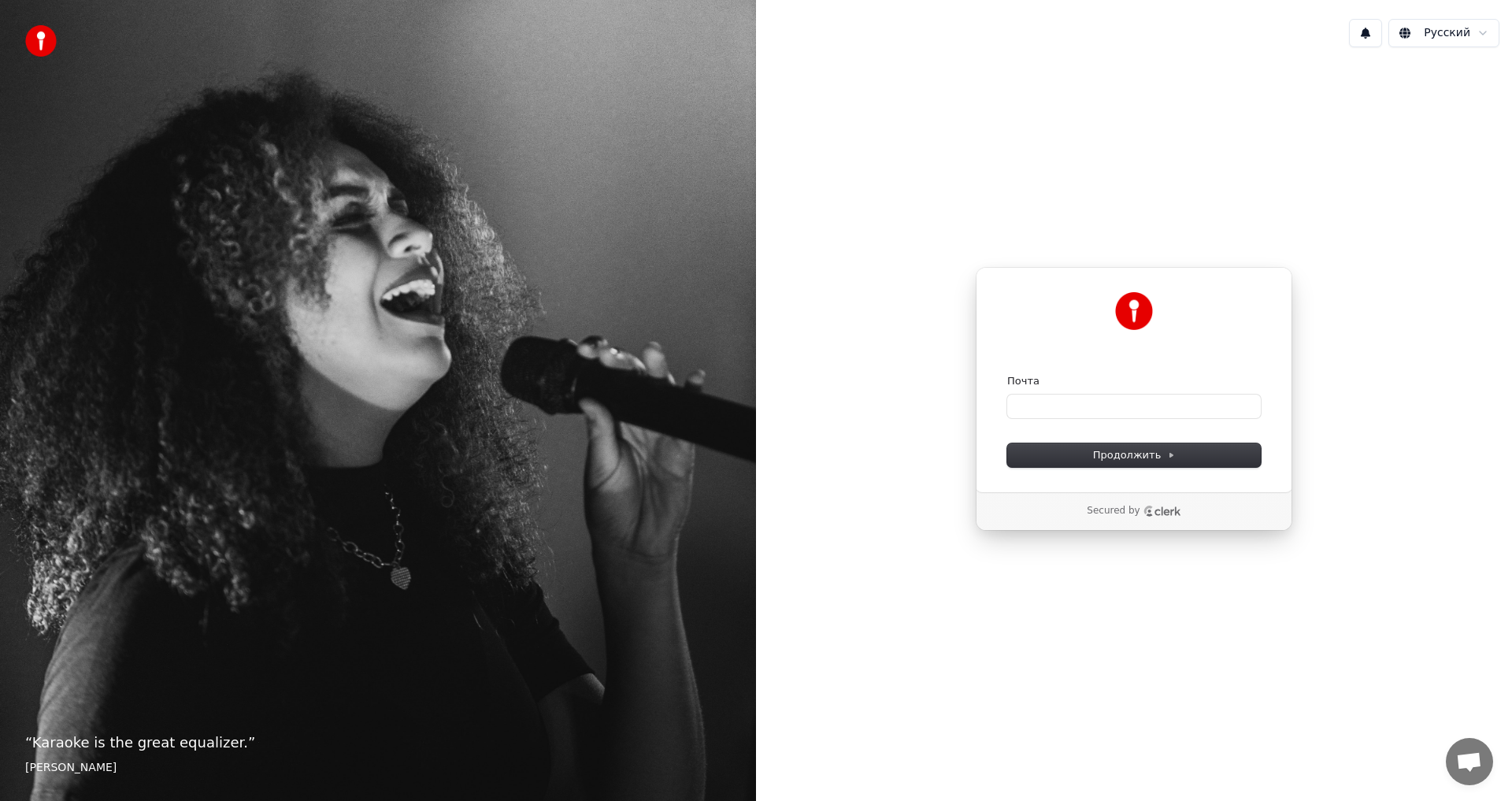
click at [1478, 748] on span "Открытый чат" at bounding box center [1469, 761] width 47 height 47
click at [1481, 764] on span "Открытый чат" at bounding box center [1469, 763] width 26 height 22
click at [1145, 509] on icon "Clerk logo" at bounding box center [1163, 511] width 38 height 11
click at [1032, 406] on input "Почта" at bounding box center [1134, 406] width 254 height 24
type input "*"
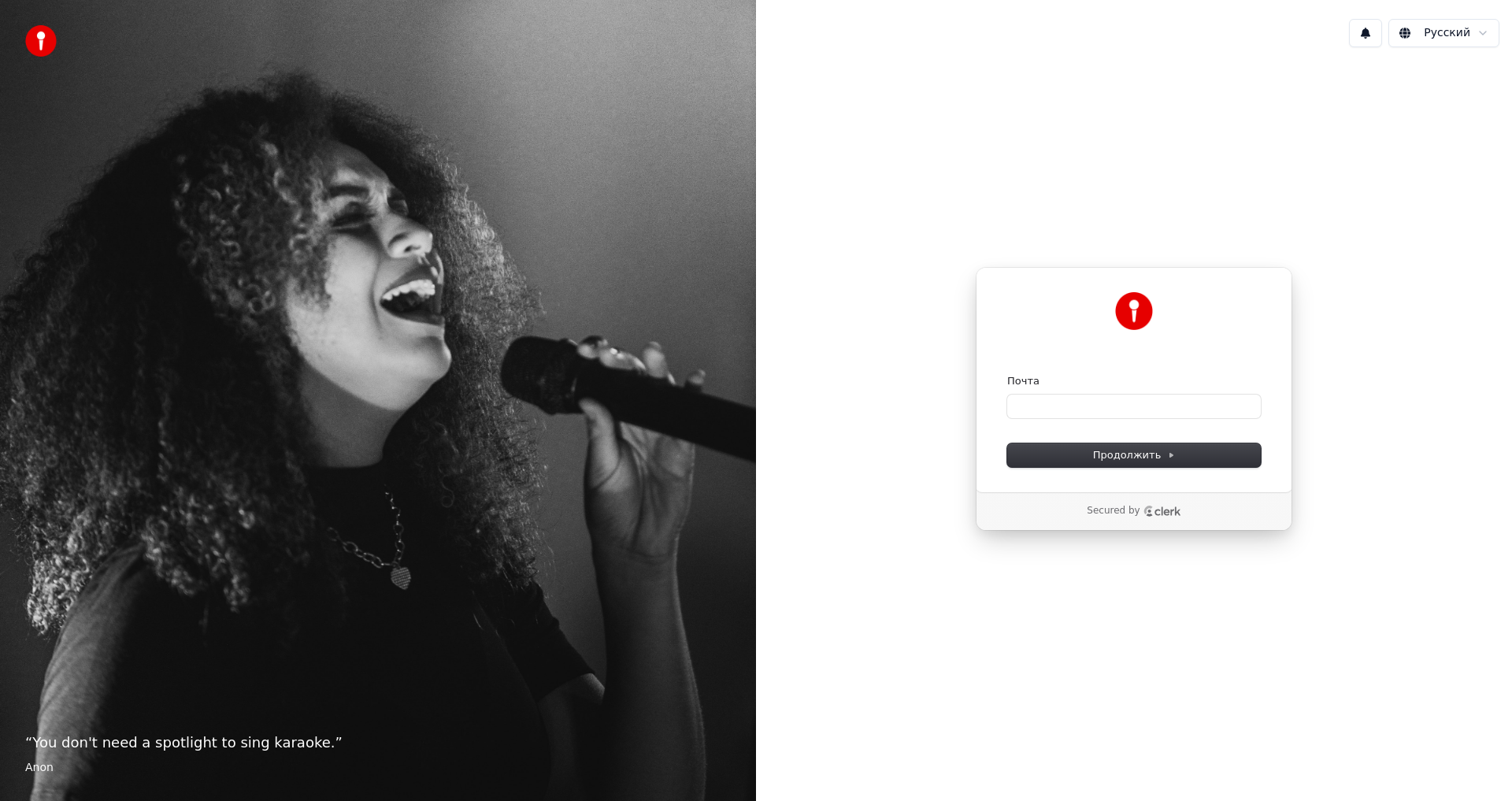
click at [1152, 509] on icon "Clerk logo" at bounding box center [1163, 511] width 38 height 11
click at [1048, 405] on input "Почта" at bounding box center [1134, 406] width 254 height 24
type input "*"
click at [1166, 460] on span "Продолжить" at bounding box center [1134, 455] width 82 height 14
type input "**********"
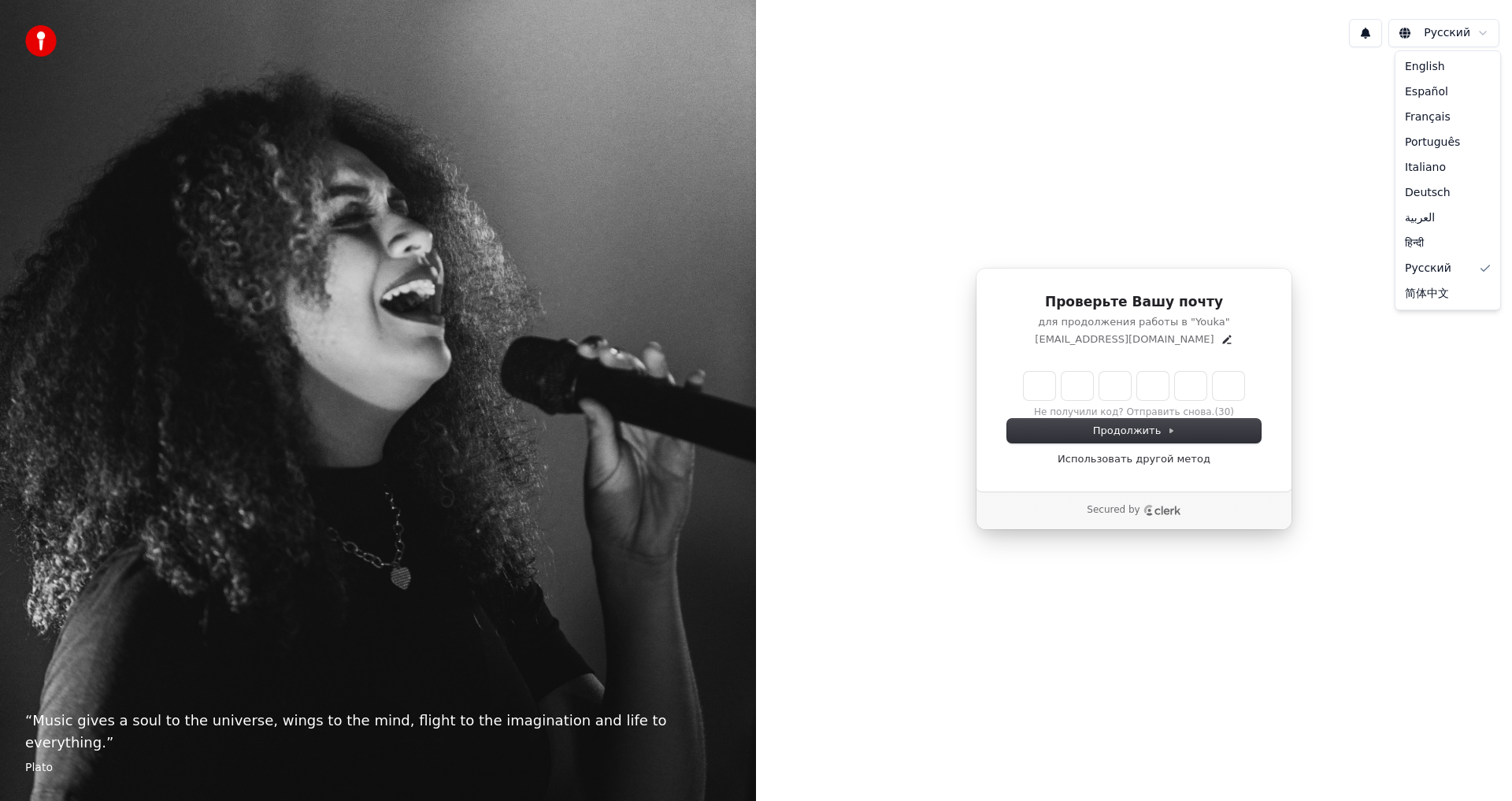
click at [1435, 33] on html "“ Music gives a soul to the universe, wings to the mind, flight to the imaginat…" at bounding box center [756, 400] width 1512 height 801
click at [1345, 68] on html "“ Music gives a soul to the universe, wings to the mind, flight to the imaginat…" at bounding box center [756, 400] width 1512 height 801
click at [1032, 387] on input "Enter verification code" at bounding box center [1149, 386] width 252 height 29
type input "******"
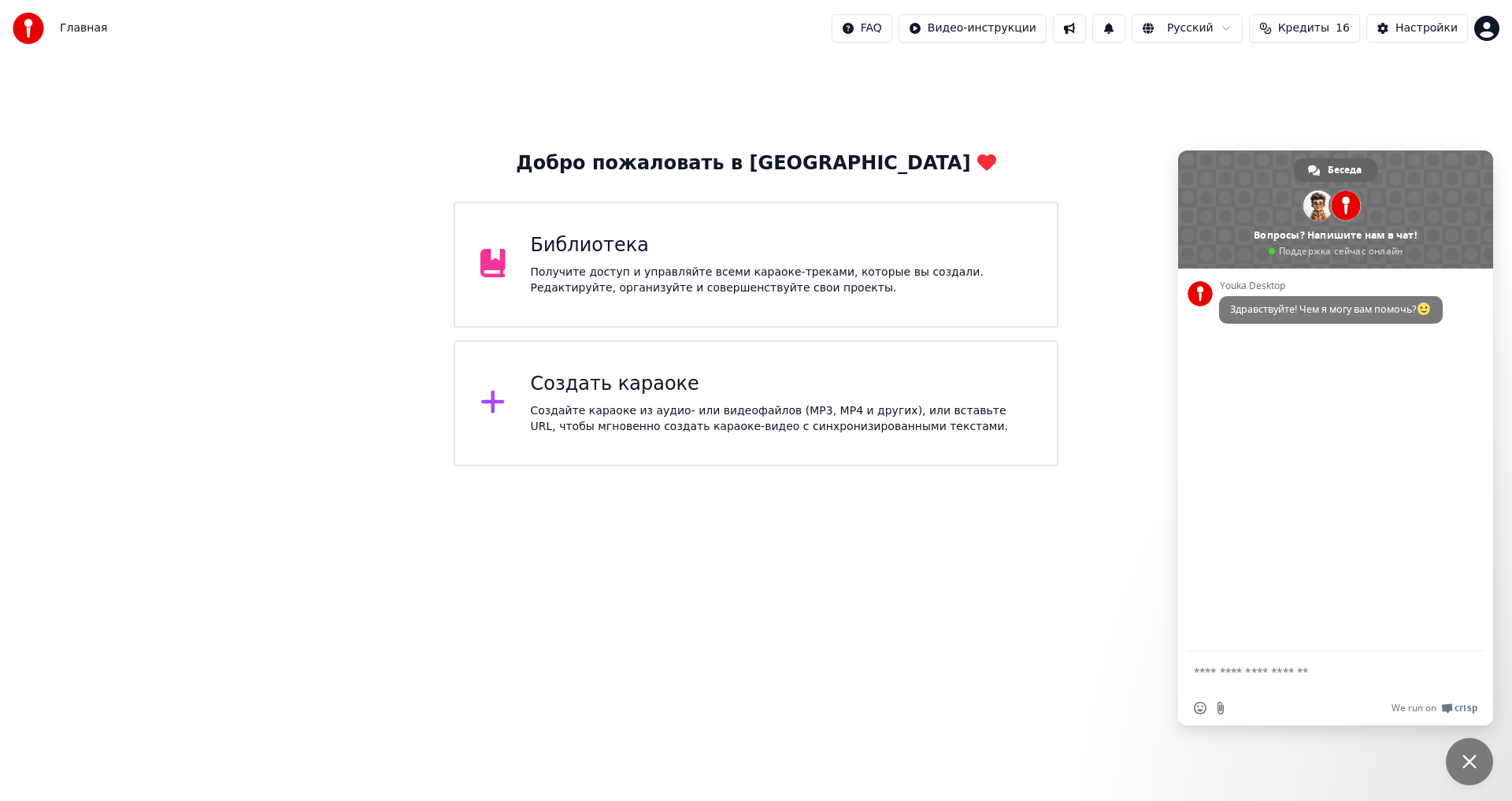
click at [1245, 669] on textarea "Отправьте сообщение..." at bounding box center [1319, 672] width 249 height 14
type textarea "*"
type textarea "**********"
click at [1248, 664] on form at bounding box center [1319, 673] width 249 height 42
click at [1206, 674] on textarea "Отправьте сообщение..." at bounding box center [1319, 672] width 249 height 14
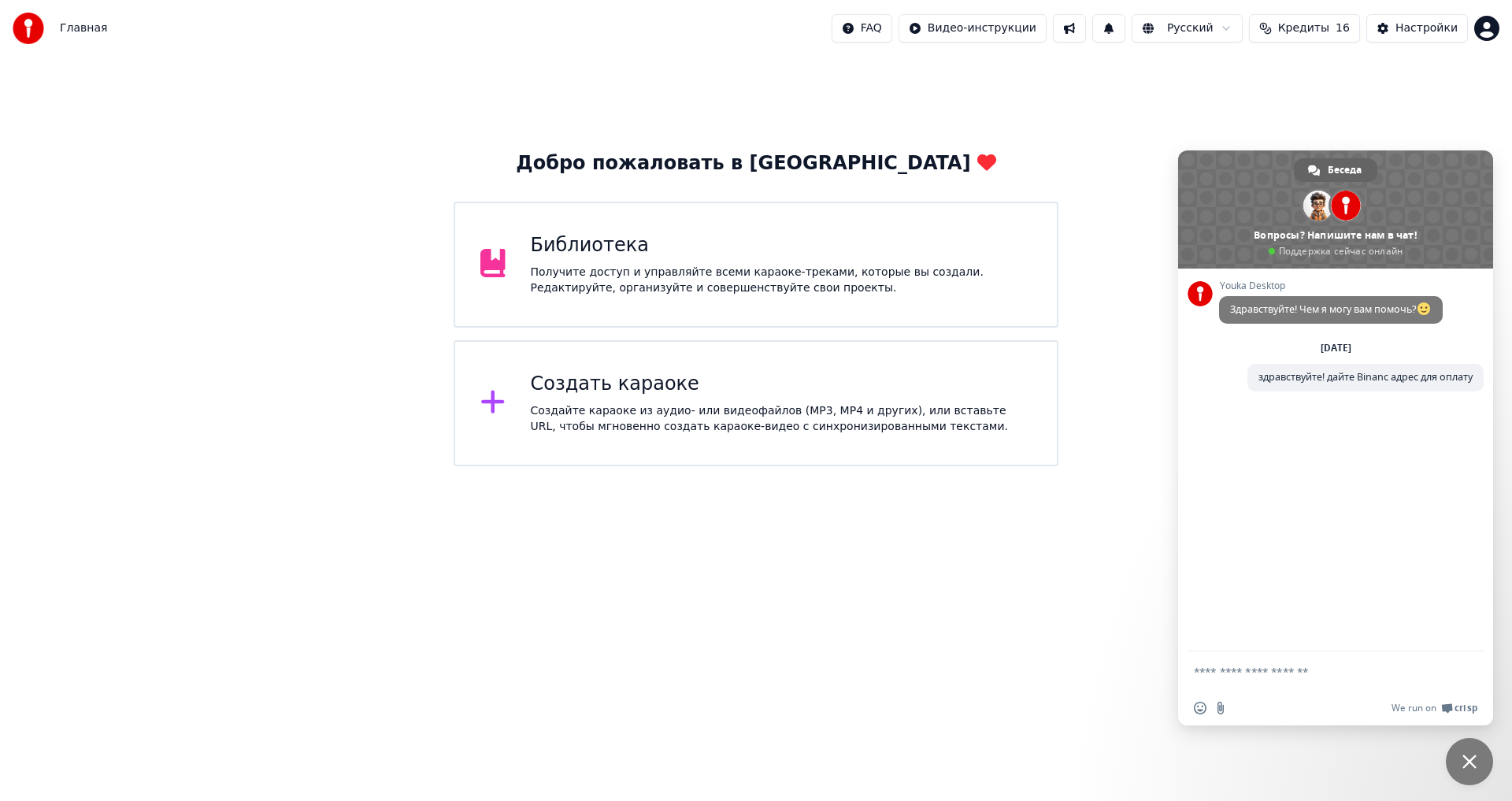
click at [1206, 674] on textarea "Отправьте сообщение..." at bounding box center [1319, 672] width 249 height 14
drag, startPoint x: 1205, startPoint y: 674, endPoint x: 1244, endPoint y: 670, distance: 39.2
click at [1244, 670] on textarea "Отправьте сообщение..." at bounding box center [1319, 672] width 249 height 14
drag, startPoint x: 1228, startPoint y: 669, endPoint x: 1237, endPoint y: 674, distance: 10.3
click at [1220, 714] on input "Отправить файл" at bounding box center [1220, 707] width 12 height 12
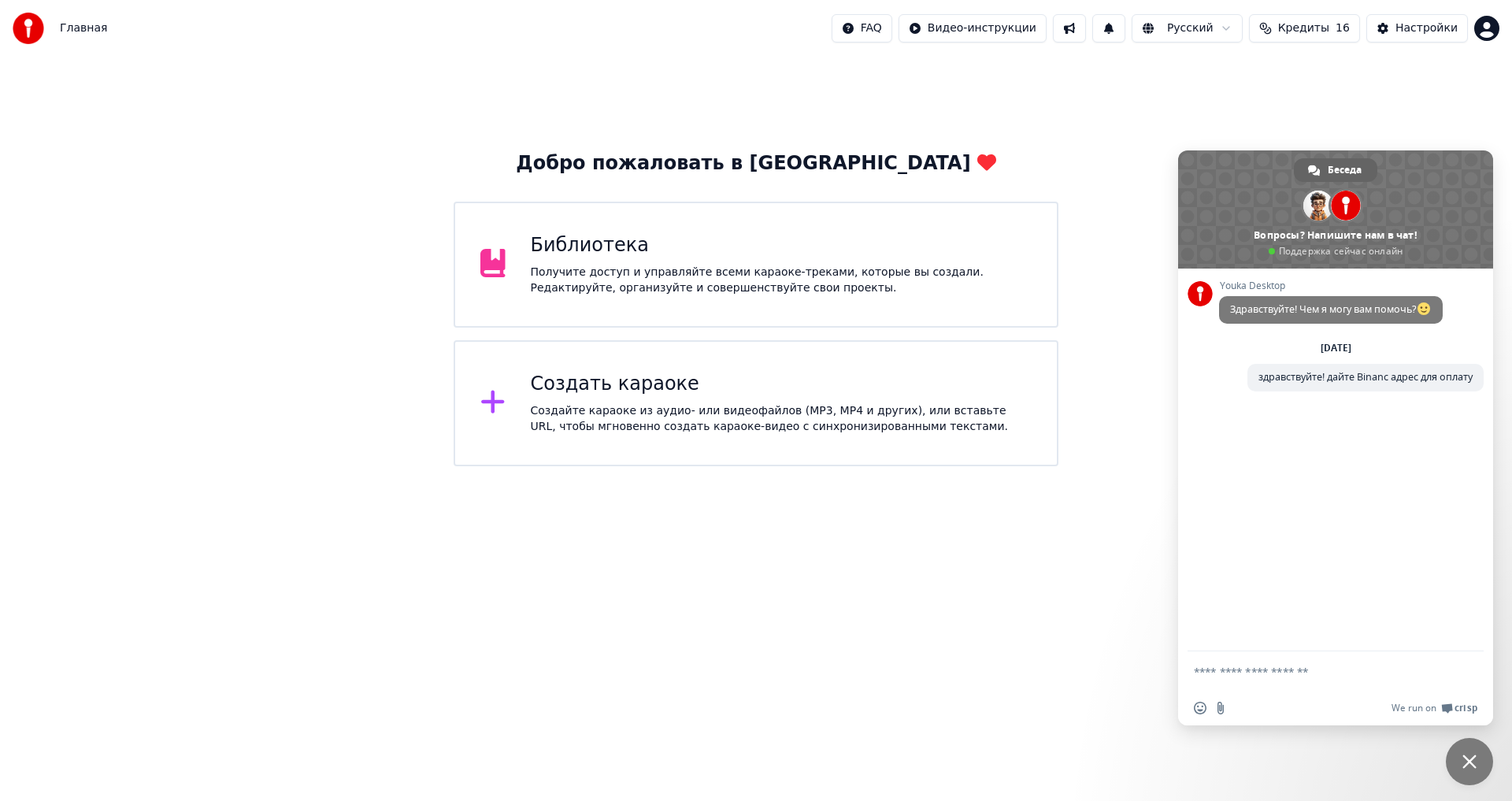
click at [1215, 670] on textarea "Отправьте сообщение..." at bounding box center [1319, 672] width 249 height 14
type textarea "*"
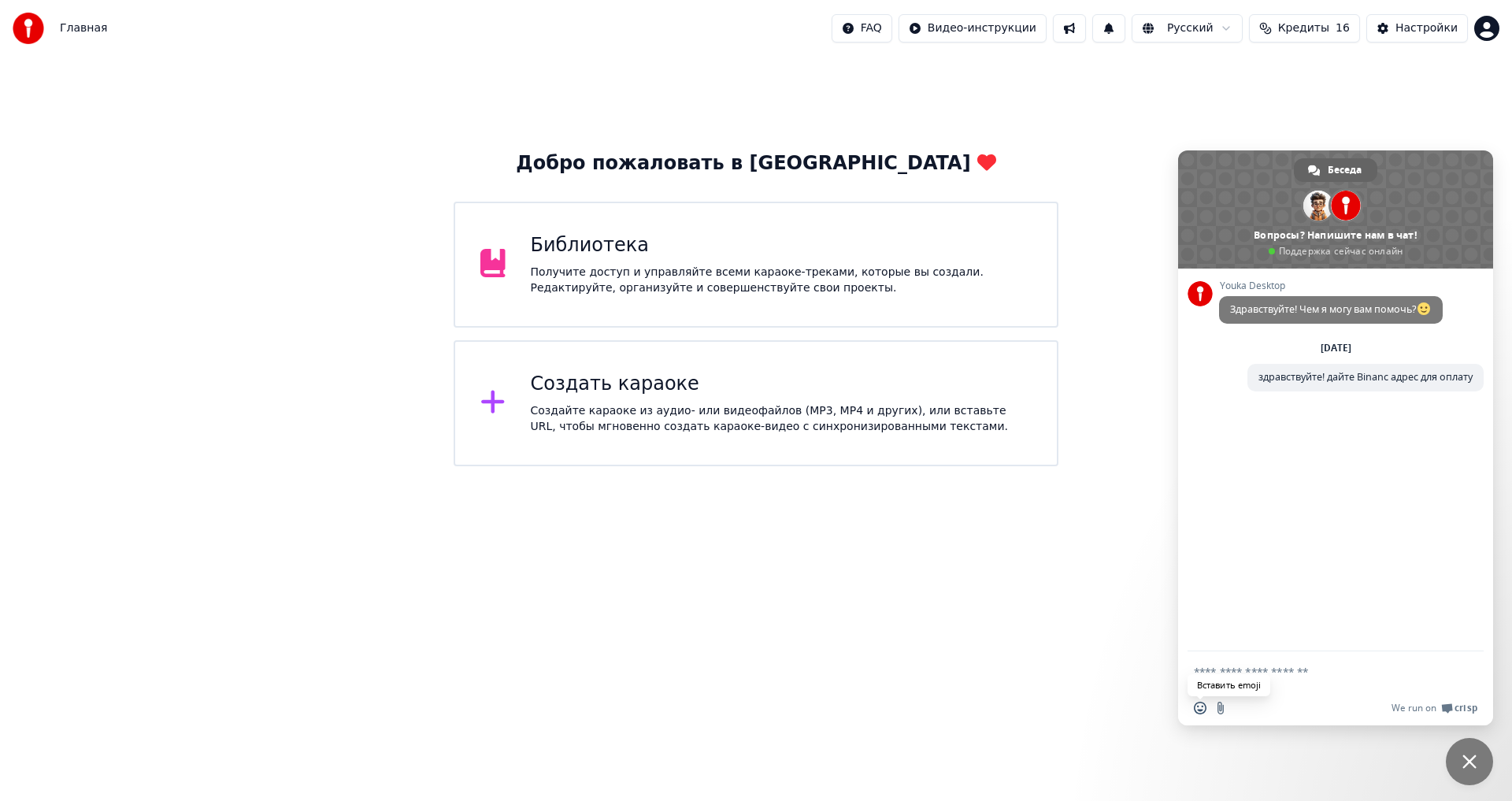
click at [1198, 706] on span "Вставить emoji" at bounding box center [1200, 707] width 12 height 12
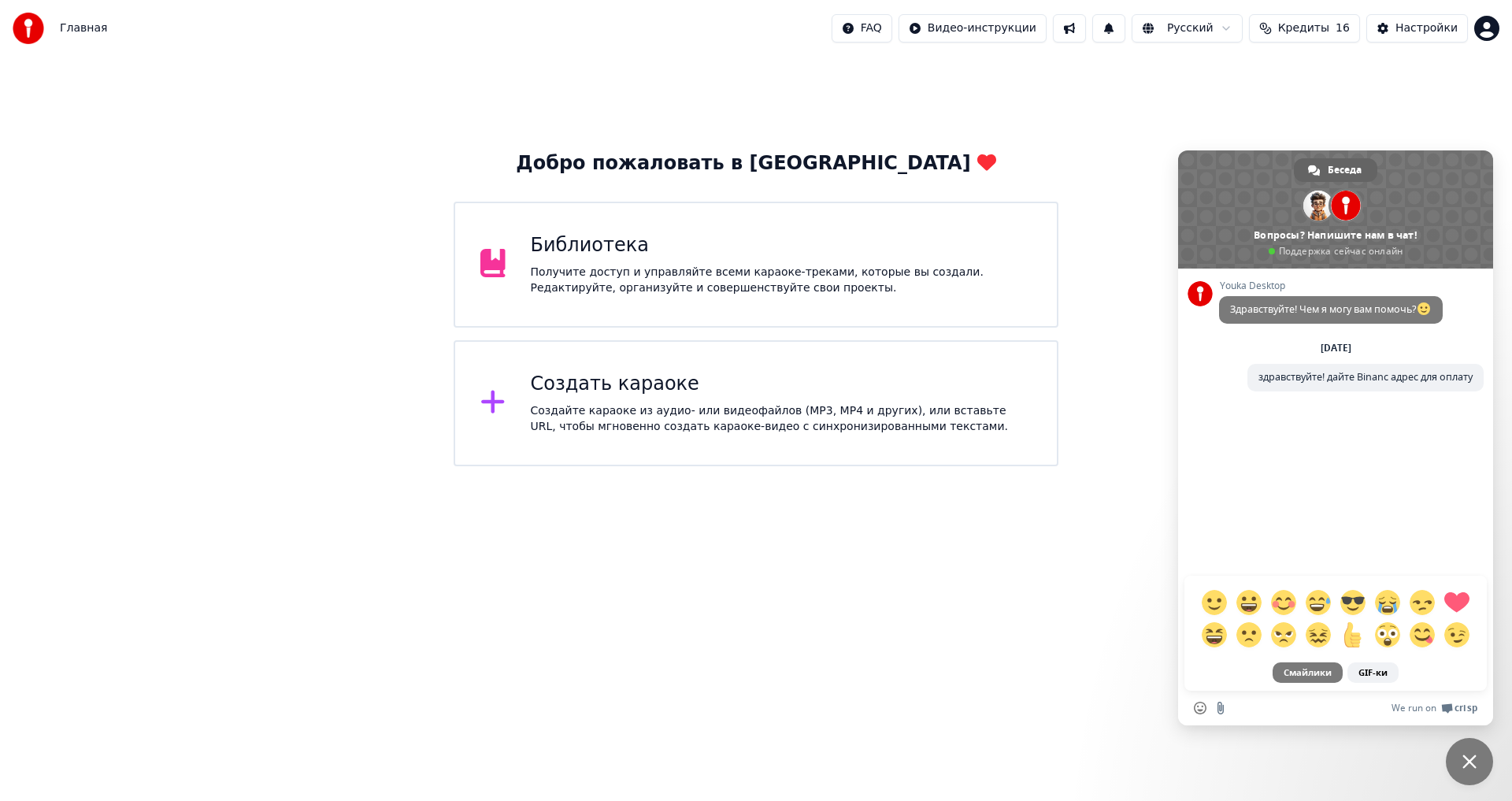
click at [1358, 697] on div "Вставить emoji Отправить файл We run on Crisp" at bounding box center [1335, 708] width 315 height 34
click at [1330, 505] on div "Смайлики GIF-ки" at bounding box center [1335, 420] width 315 height 541
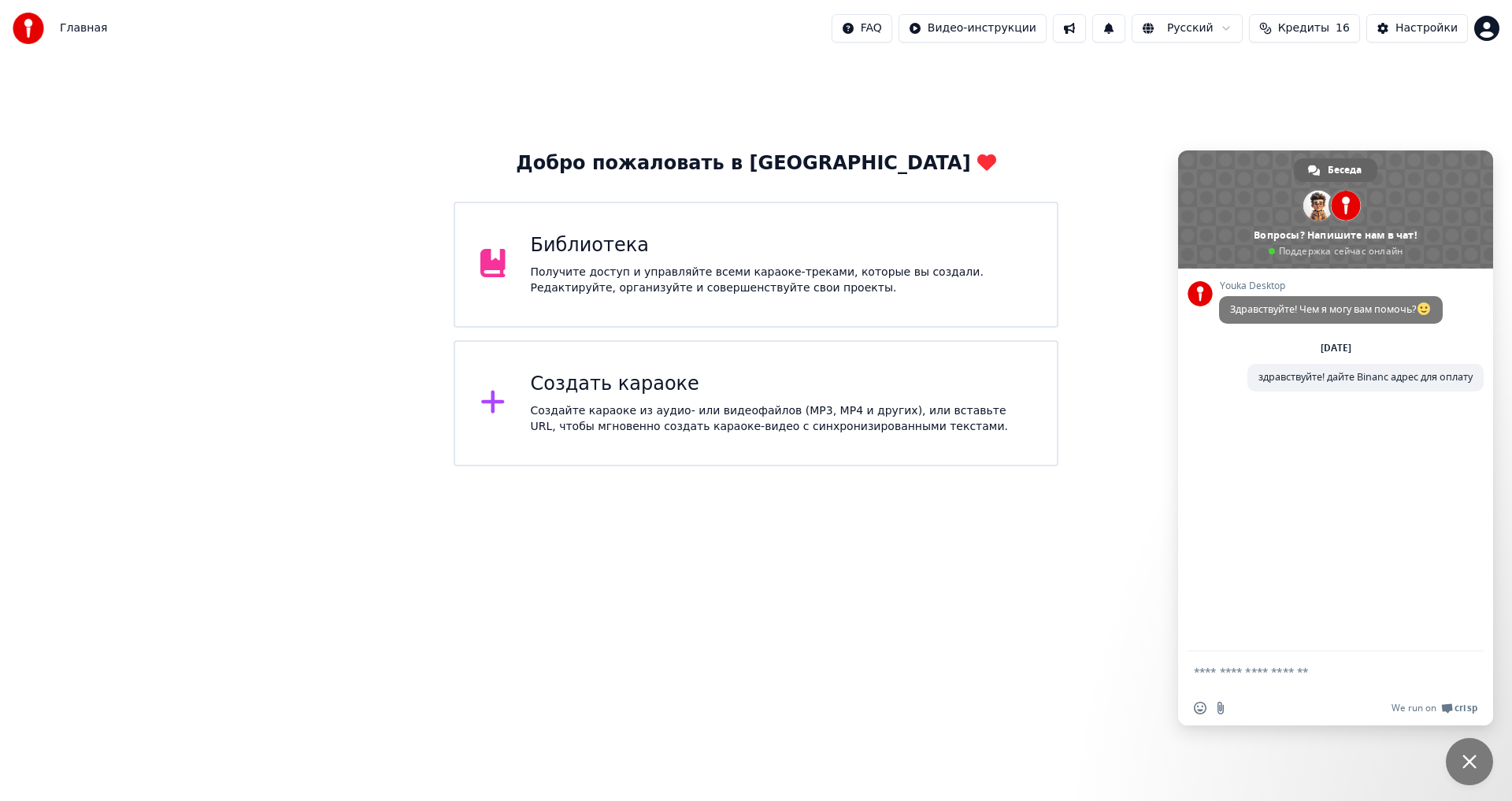
drag, startPoint x: 1222, startPoint y: 667, endPoint x: 1145, endPoint y: 680, distance: 78.1
click at [1243, 676] on textarea "Отправьте сообщение..." at bounding box center [1319, 672] width 249 height 14
click at [1243, 675] on textarea "Отправьте сообщение..." at bounding box center [1319, 672] width 249 height 14
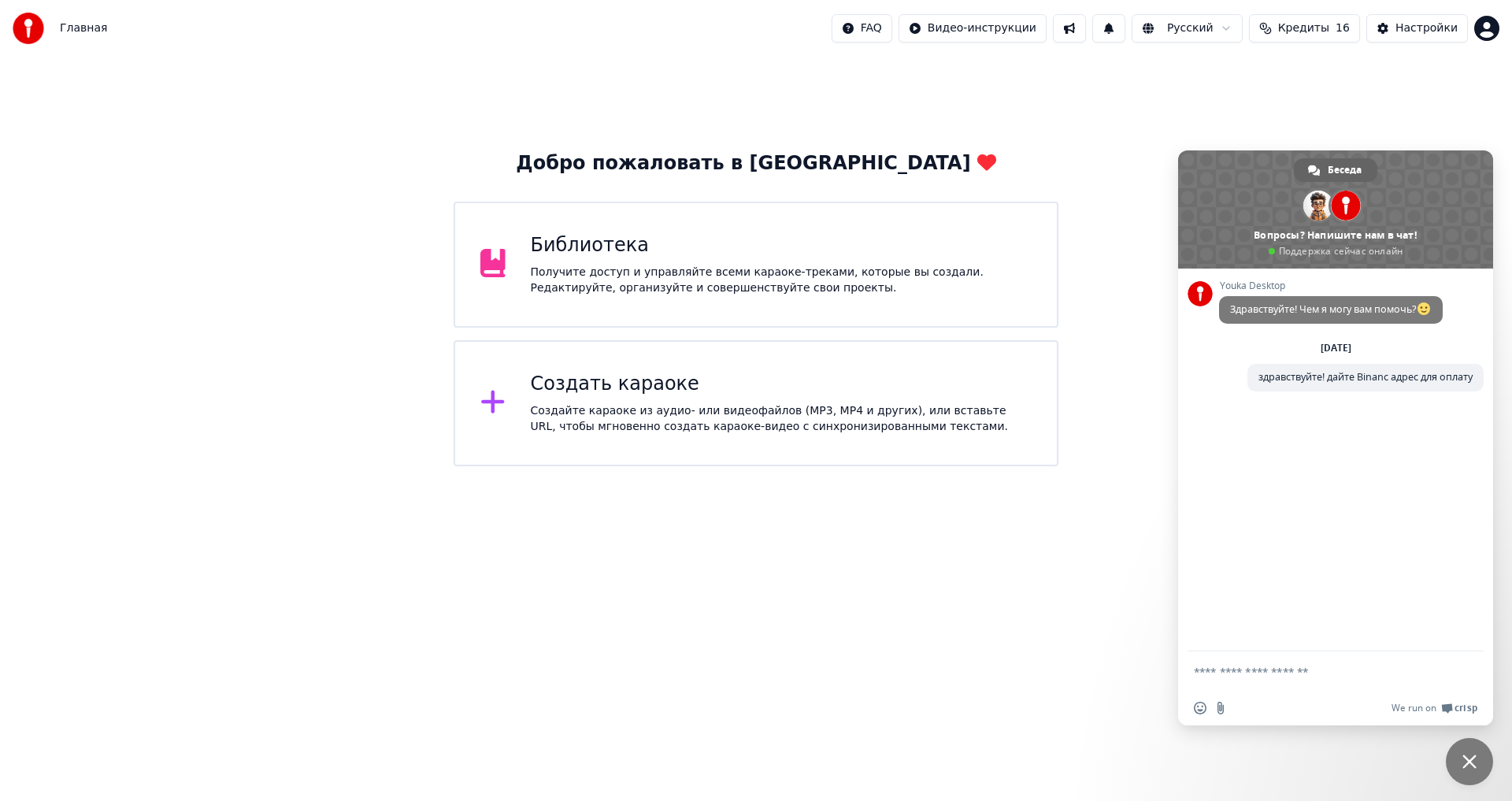
click at [1222, 670] on textarea "Отправьте сообщение..." at bounding box center [1319, 672] width 249 height 14
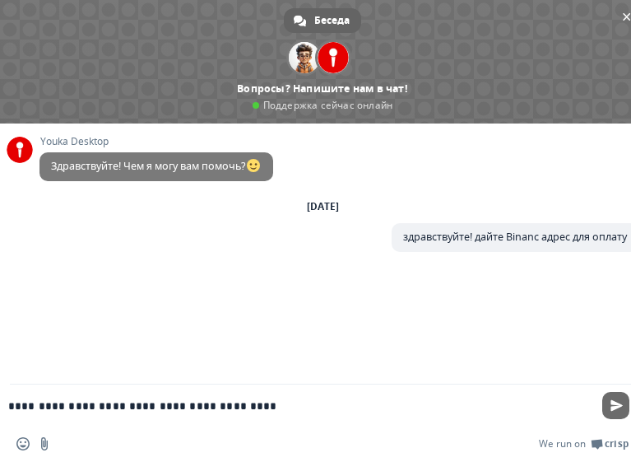
type textarea "**********"
click at [607, 409] on span "Отправить" at bounding box center [615, 405] width 27 height 27
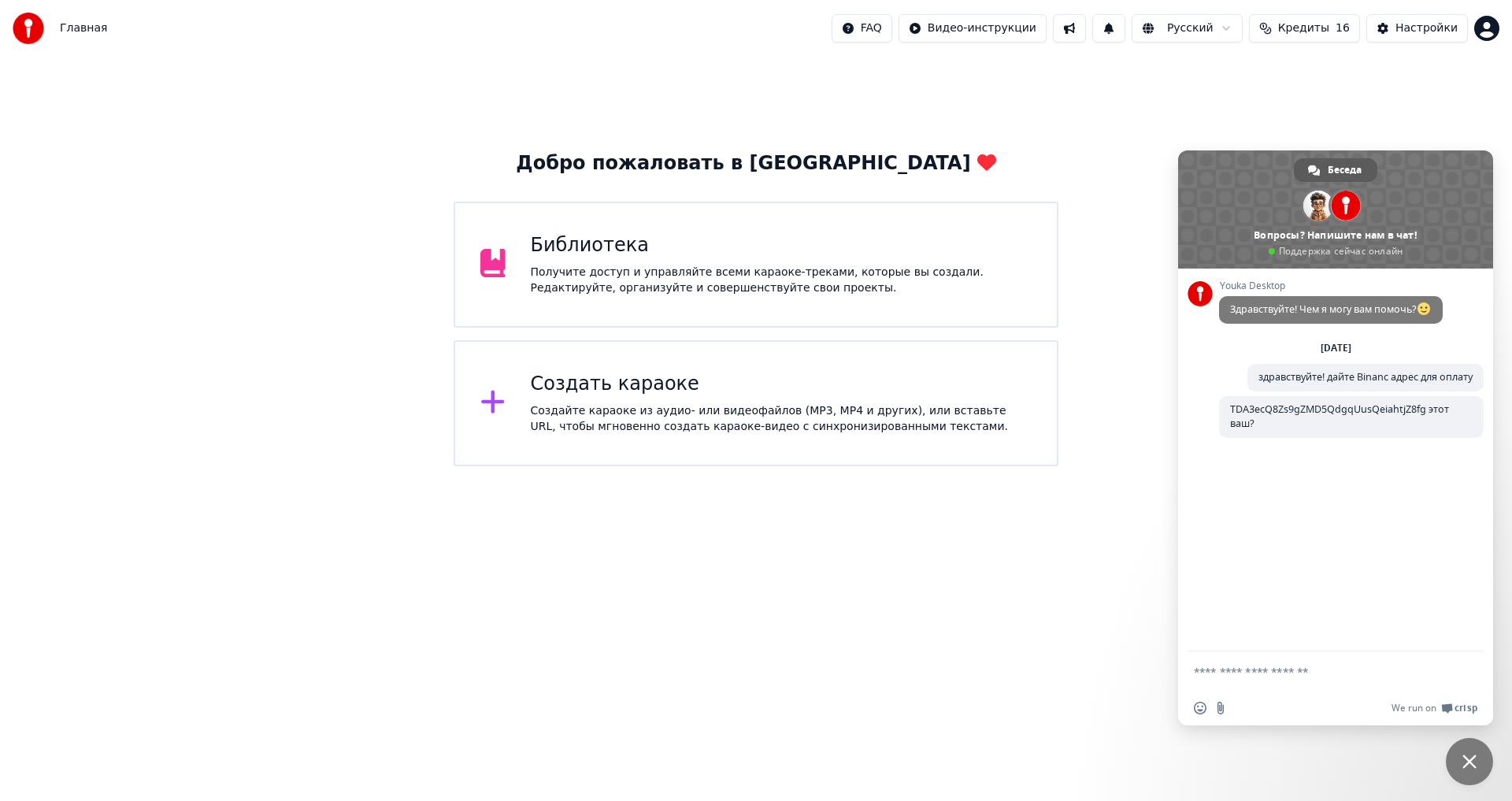
click at [1343, 167] on span "Беседа" at bounding box center [1345, 169] width 33 height 24
click at [1099, 427] on div "Добро пожаловать в Youka Библиотека Получите доступ и управляйте всеми караоке-…" at bounding box center [756, 261] width 1512 height 410
click at [1457, 705] on span "Crisp" at bounding box center [1466, 707] width 23 height 12
click at [1371, 310] on span "Здравствуйте! Чем я могу вам помочь?" at bounding box center [1331, 309] width 202 height 13
click at [1360, 250] on span at bounding box center [1335, 209] width 315 height 118
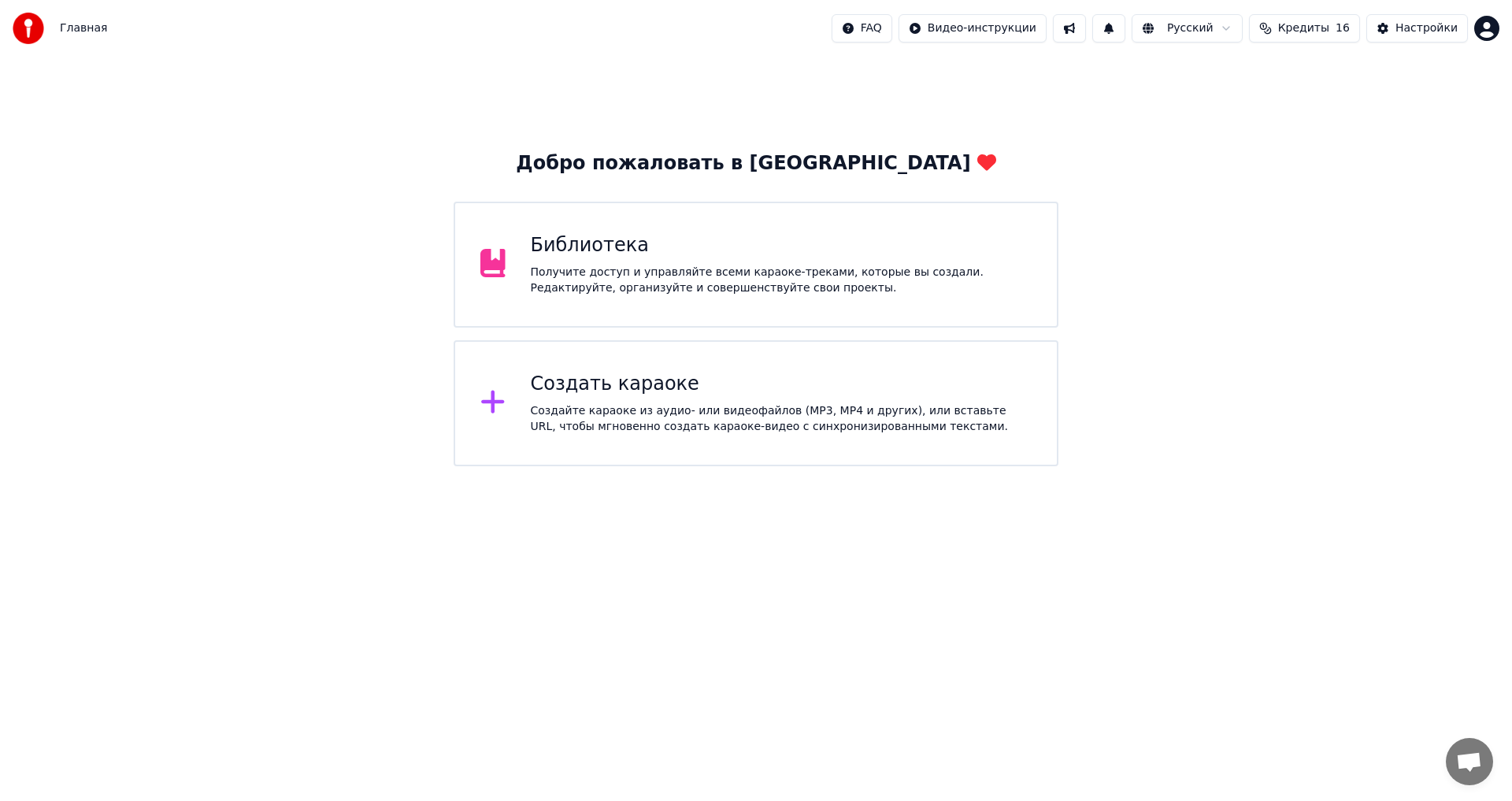
click at [1435, 466] on html "Главная FAQ Видео-инструкции Русский Кредиты 16 Настройки Добро пожаловать в Yo…" at bounding box center [756, 233] width 1512 height 466
click at [1466, 753] on span "Открытый чат" at bounding box center [1469, 763] width 26 height 22
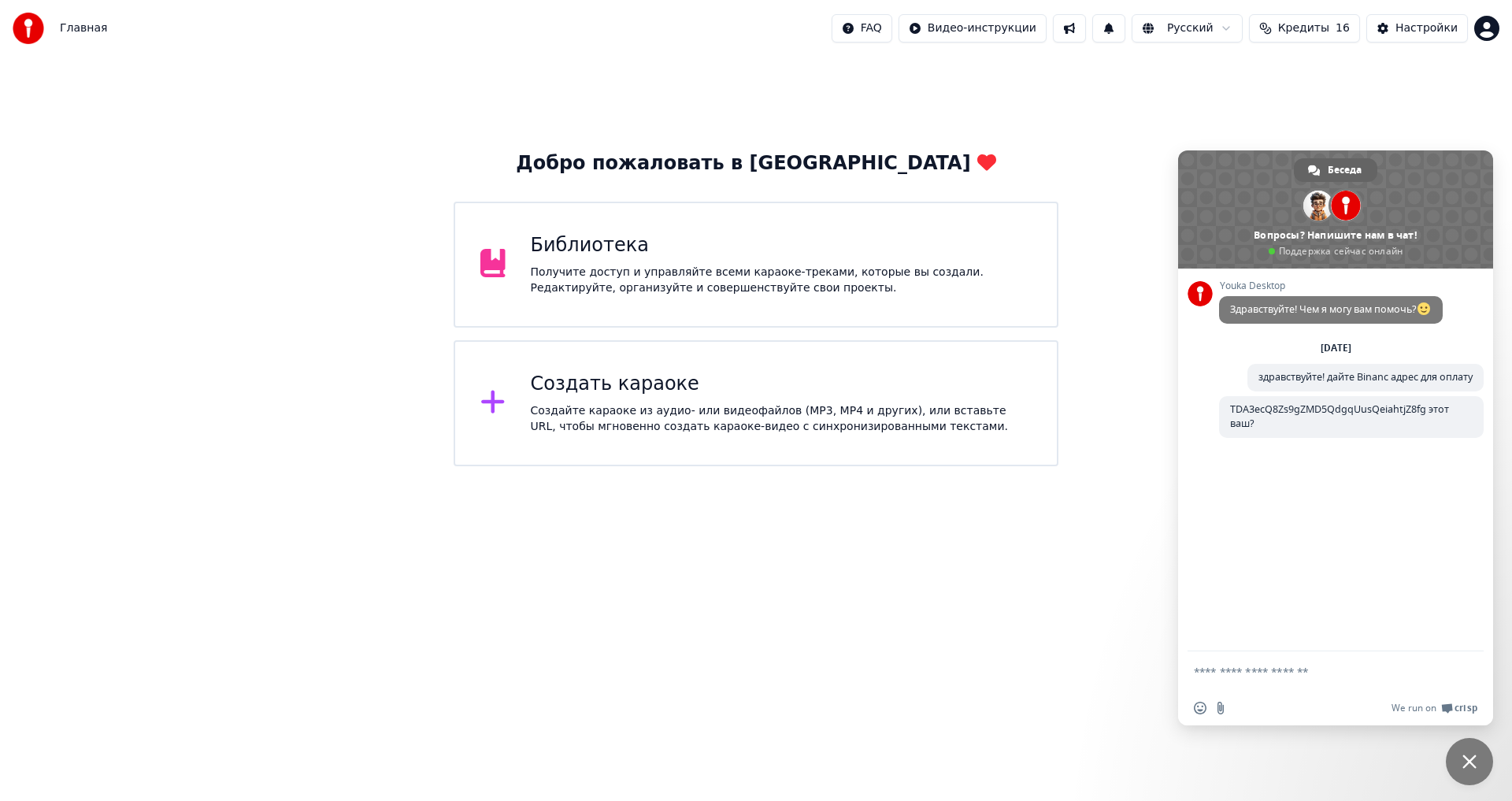
click at [1334, 249] on span at bounding box center [1335, 209] width 315 height 118
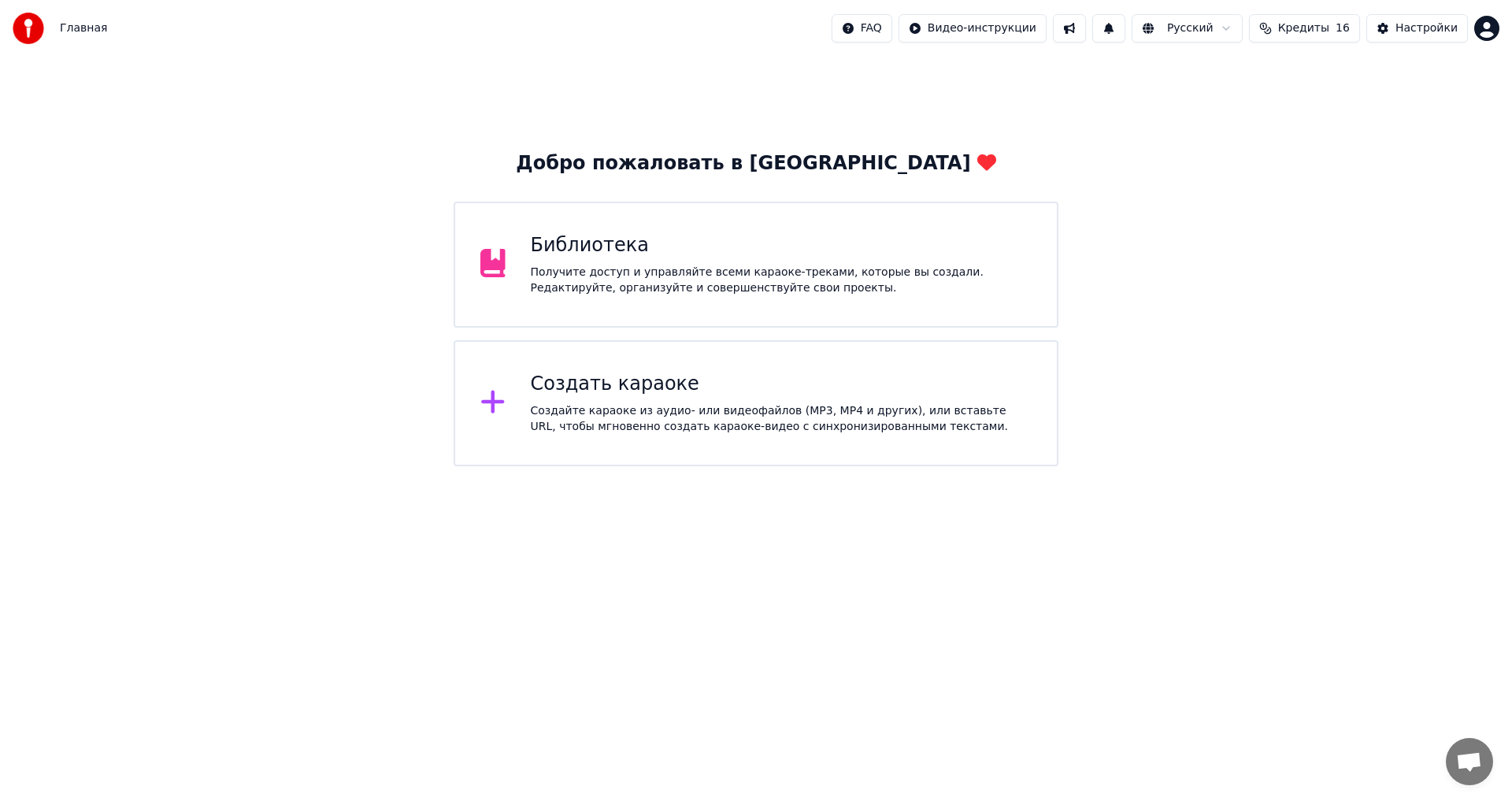
click at [1489, 775] on span "Открытый чат" at bounding box center [1469, 761] width 47 height 47
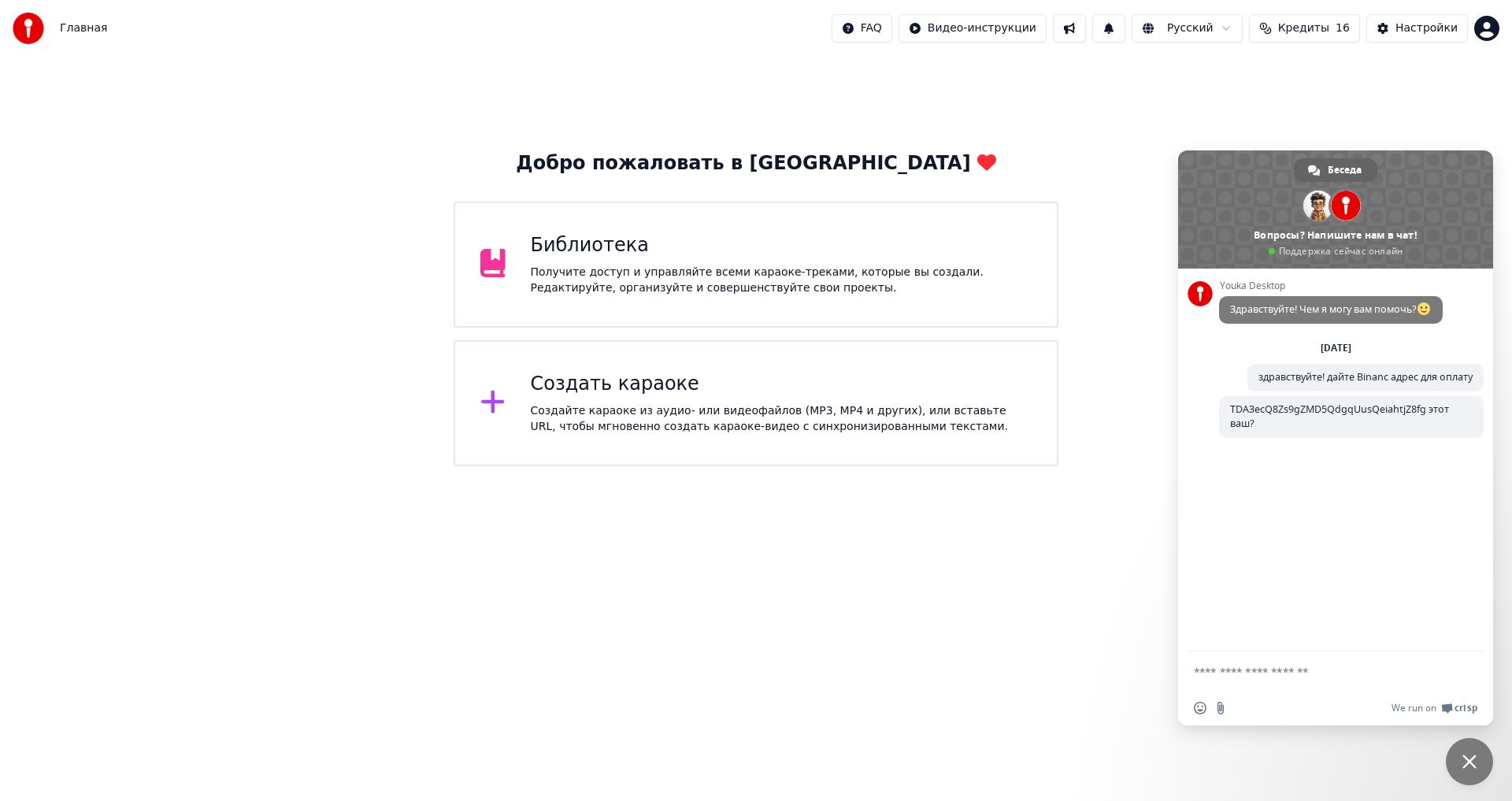
click at [1089, 466] on html "Главная FAQ Видео-инструкции Русский Кредиты 16 Настройки Добро пожаловать в Yo…" at bounding box center [756, 233] width 1512 height 466
click at [1480, 25] on html "Главная FAQ Видео-инструкции Русский Кредиты 16 Настройки Добро пожаловать в Yo…" at bounding box center [756, 233] width 1512 height 466
click at [1245, 96] on html "Главная FAQ Видео-инструкции Русский Кредиты 16 Настройки Добро пожаловать в Yo…" at bounding box center [756, 233] width 1512 height 466
click at [990, 466] on html "Главная FAQ Видео-инструкции Русский Кредиты 16 Настройки Добро пожаловать в Yo…" at bounding box center [756, 233] width 1512 height 466
click at [1329, 242] on span at bounding box center [1335, 209] width 315 height 118
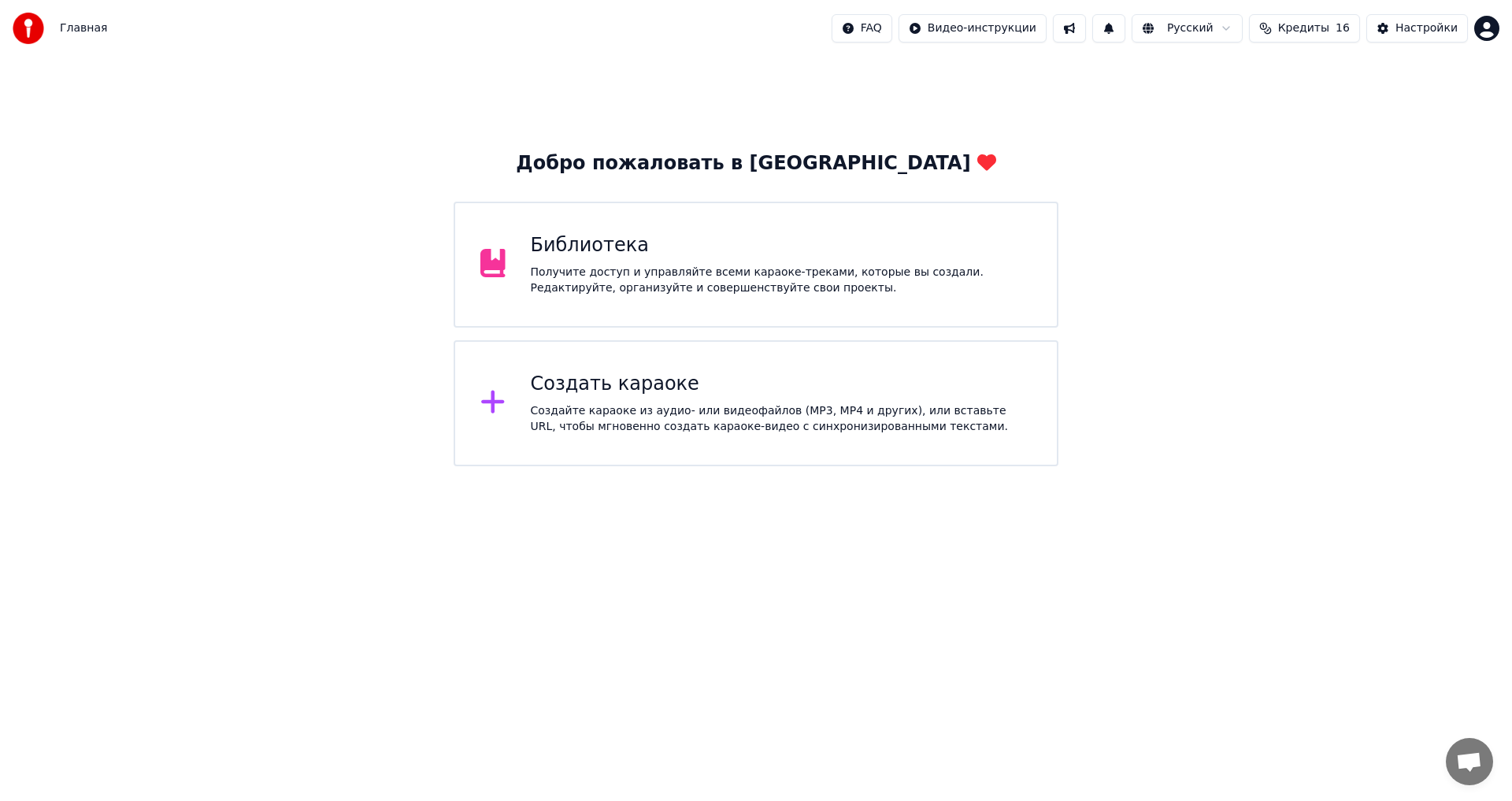
click at [1386, 175] on div "Добро пожаловать в Youka Библиотека Получите доступ и управляйте всеми караоке-…" at bounding box center [756, 261] width 1512 height 410
click at [1440, 18] on button "Настройки" at bounding box center [1417, 29] width 101 height 29
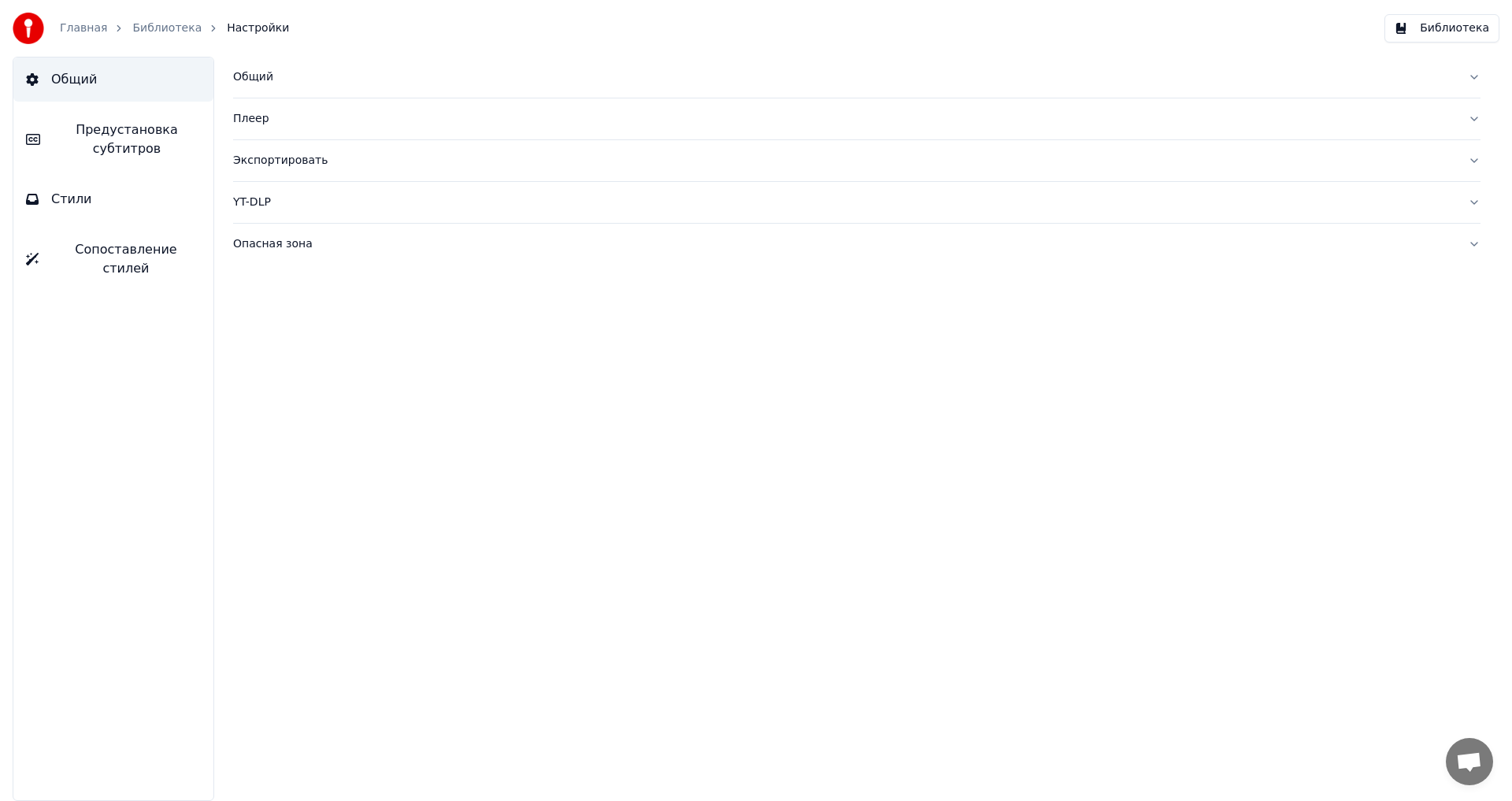
click at [1475, 28] on button "Библиотека" at bounding box center [1442, 29] width 115 height 29
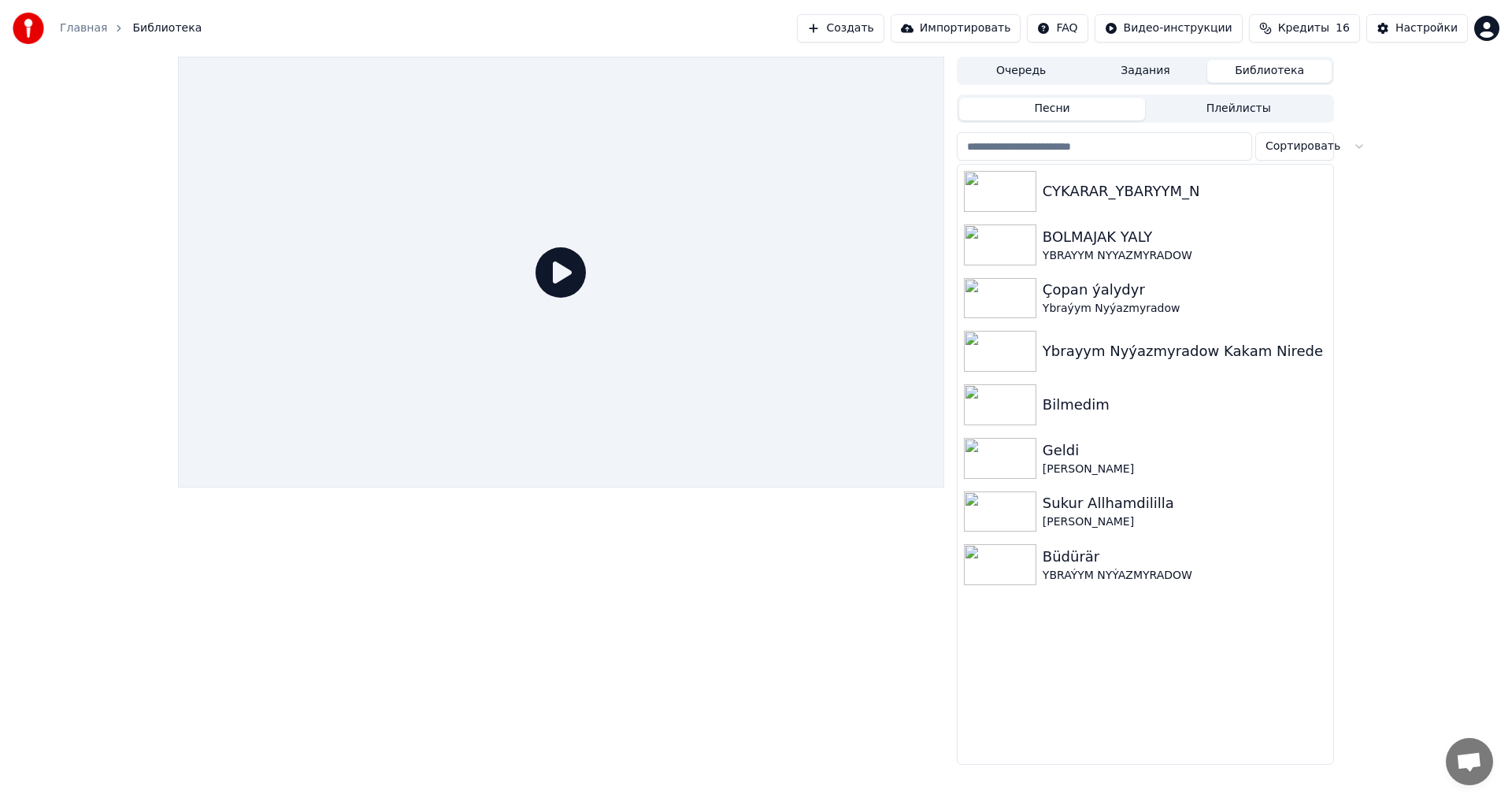
click at [1484, 28] on html "Главная Библиотека Создать Импортировать FAQ Видео-инструкции Кредиты 16 Настро…" at bounding box center [756, 400] width 1512 height 801
click at [1390, 66] on div "dowranatayew844@gmail.com Оплата Голосование за функции Выйти 2.2.0 bcdf6a8" at bounding box center [1418, 137] width 189 height 187
click at [1386, 94] on span "Оплата" at bounding box center [1380, 101] width 42 height 15
click at [1123, 76] on button "Задания" at bounding box center [1145, 72] width 124 height 23
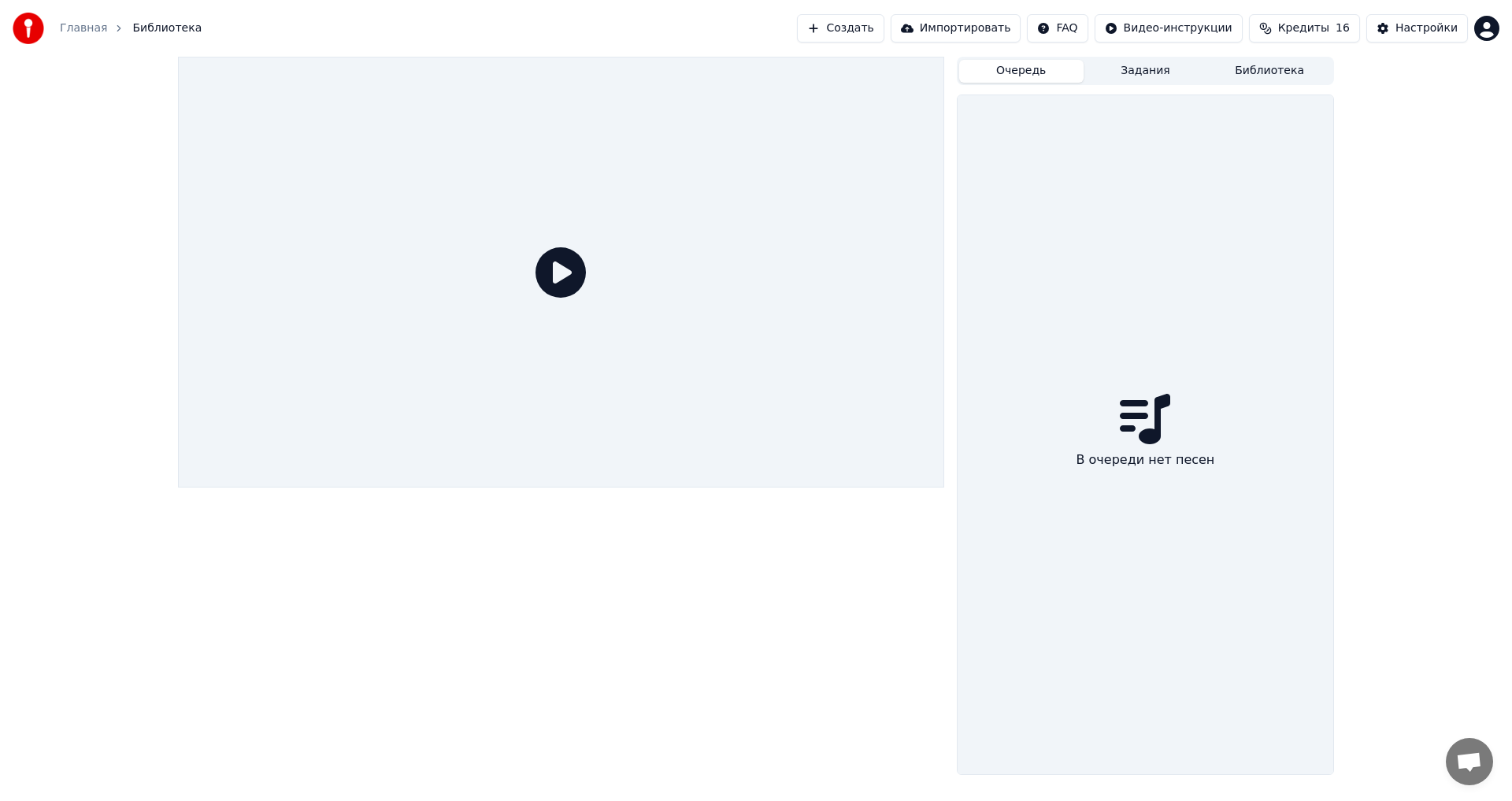
click at [1057, 78] on button "Очередь" at bounding box center [1021, 72] width 124 height 23
click at [883, 29] on button "Создать" at bounding box center [840, 29] width 87 height 29
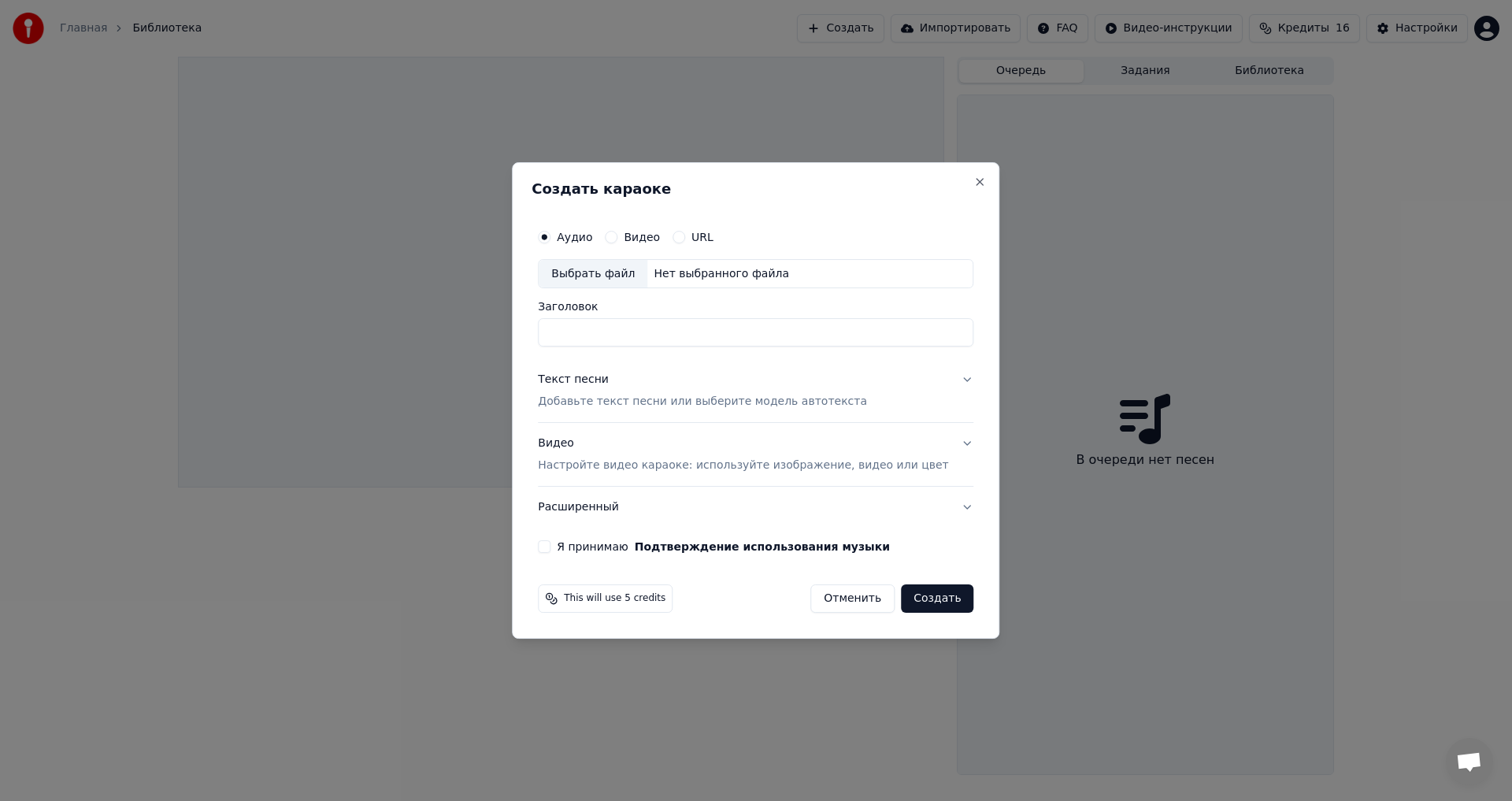
click at [656, 602] on span "This will use 5 credits" at bounding box center [614, 598] width 101 height 12
click at [637, 598] on span "This will use 5 credits" at bounding box center [614, 598] width 101 height 12
click at [554, 602] on div "Создать караоке Аудио Видео URL Выбрать файл Нет выбранного файла Заголовок Тек…" at bounding box center [755, 401] width 487 height 478
click at [558, 600] on icon at bounding box center [551, 598] width 12 height 12
click at [945, 190] on h2 "Создать караоке" at bounding box center [756, 189] width 448 height 14
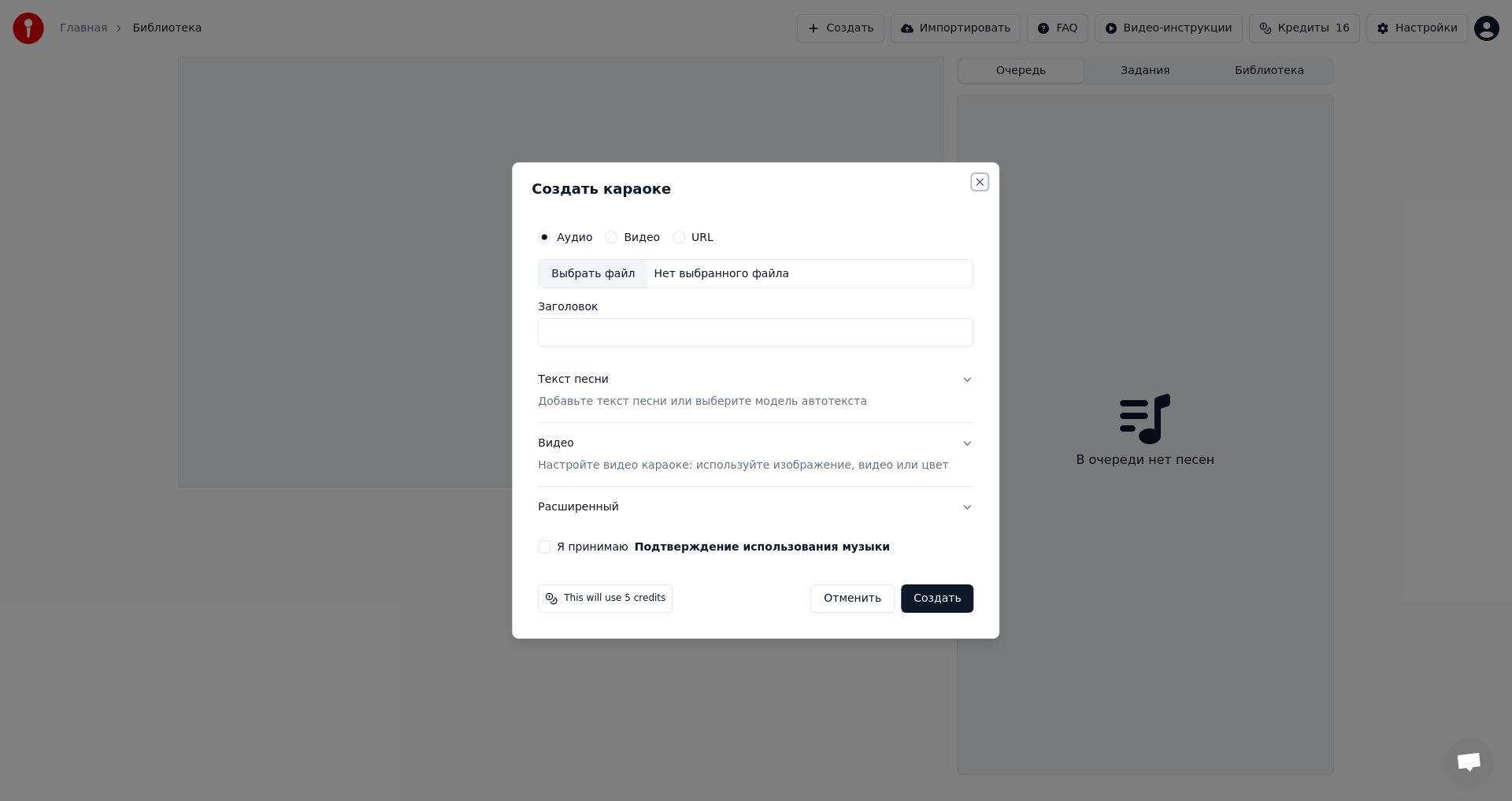
click at [974, 186] on button "Close" at bounding box center [980, 182] width 12 height 12
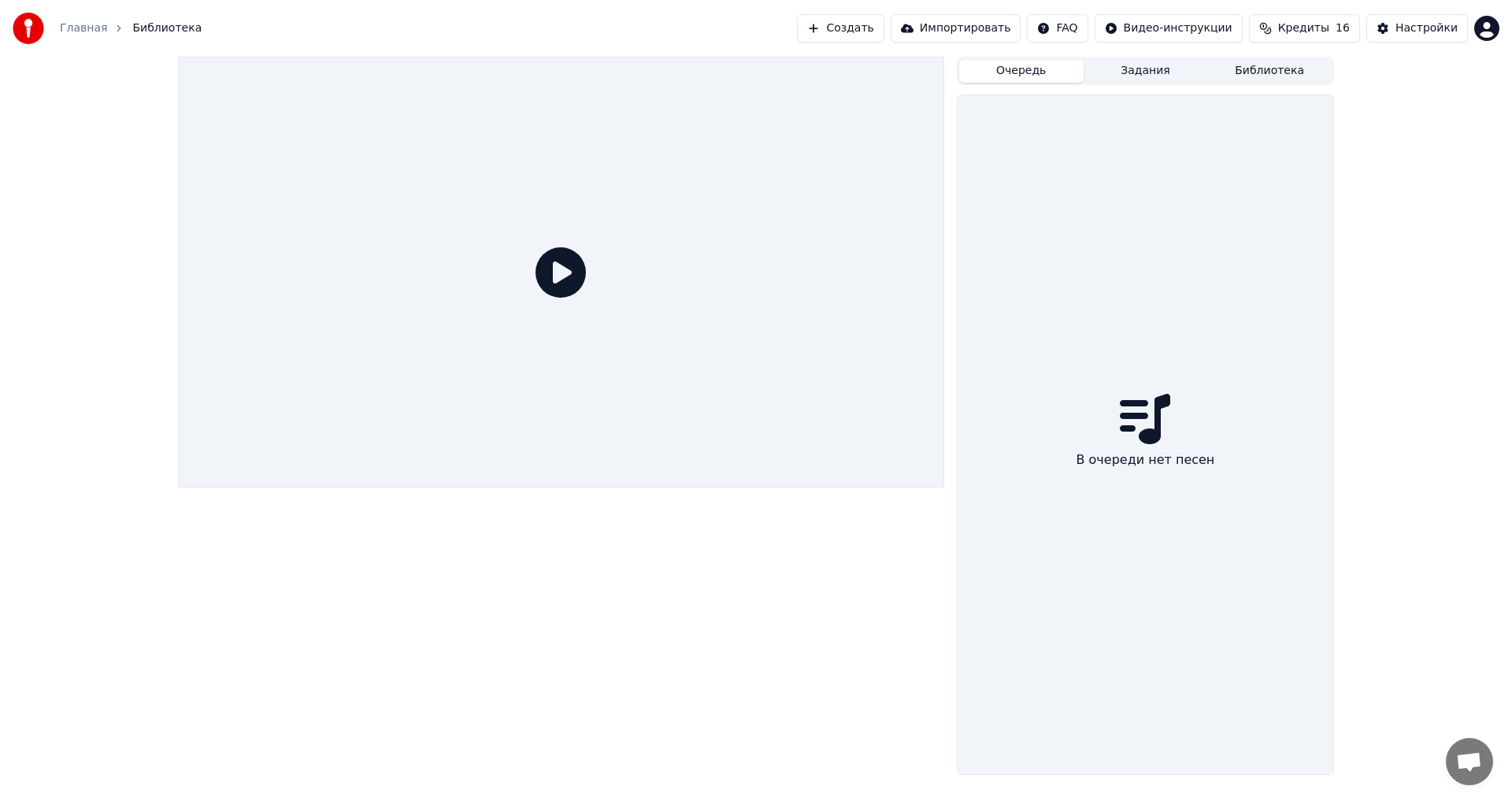
click at [1286, 28] on button "Кредиты 16" at bounding box center [1304, 29] width 111 height 29
click at [1186, 25] on html "Главная Библиотека Создать Импортировать FAQ Видео-инструкции Кредиты 16 Настро…" at bounding box center [756, 400] width 1512 height 801
click at [1107, 33] on html "Главная Библиотека Создать Импортировать FAQ Видео-инструкции Кредиты 16 Настро…" at bounding box center [756, 400] width 1512 height 801
click at [1083, 26] on html "Главная Библиотека Создать Импортировать FAQ Видео-инструкции Кредиты 16 Настро…" at bounding box center [756, 400] width 1512 height 801
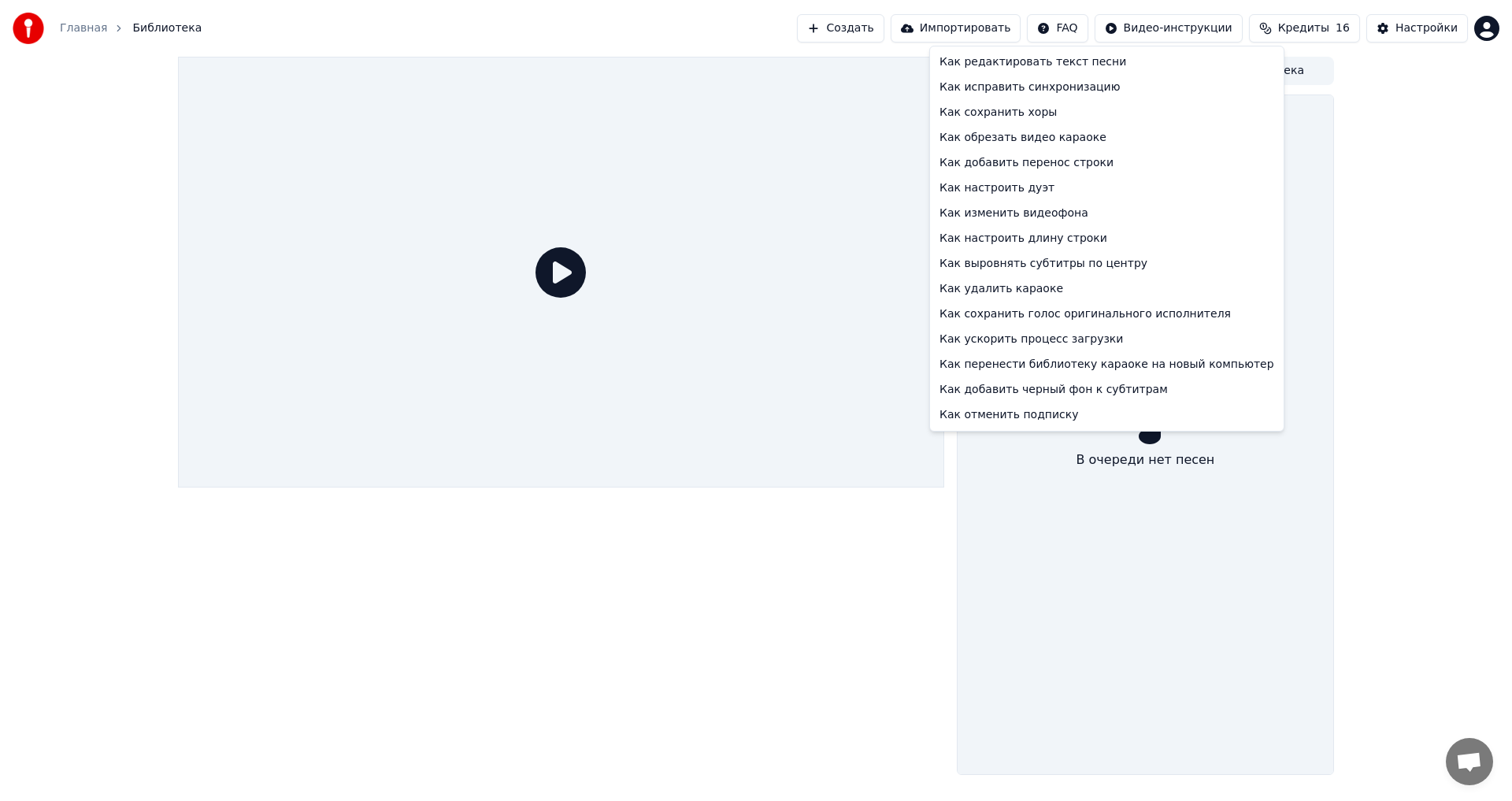
click at [1130, 495] on html "Главная Библиотека Создать Импортировать FAQ Видео-инструкции Кредиты 16 Настро…" at bounding box center [756, 400] width 1512 height 801
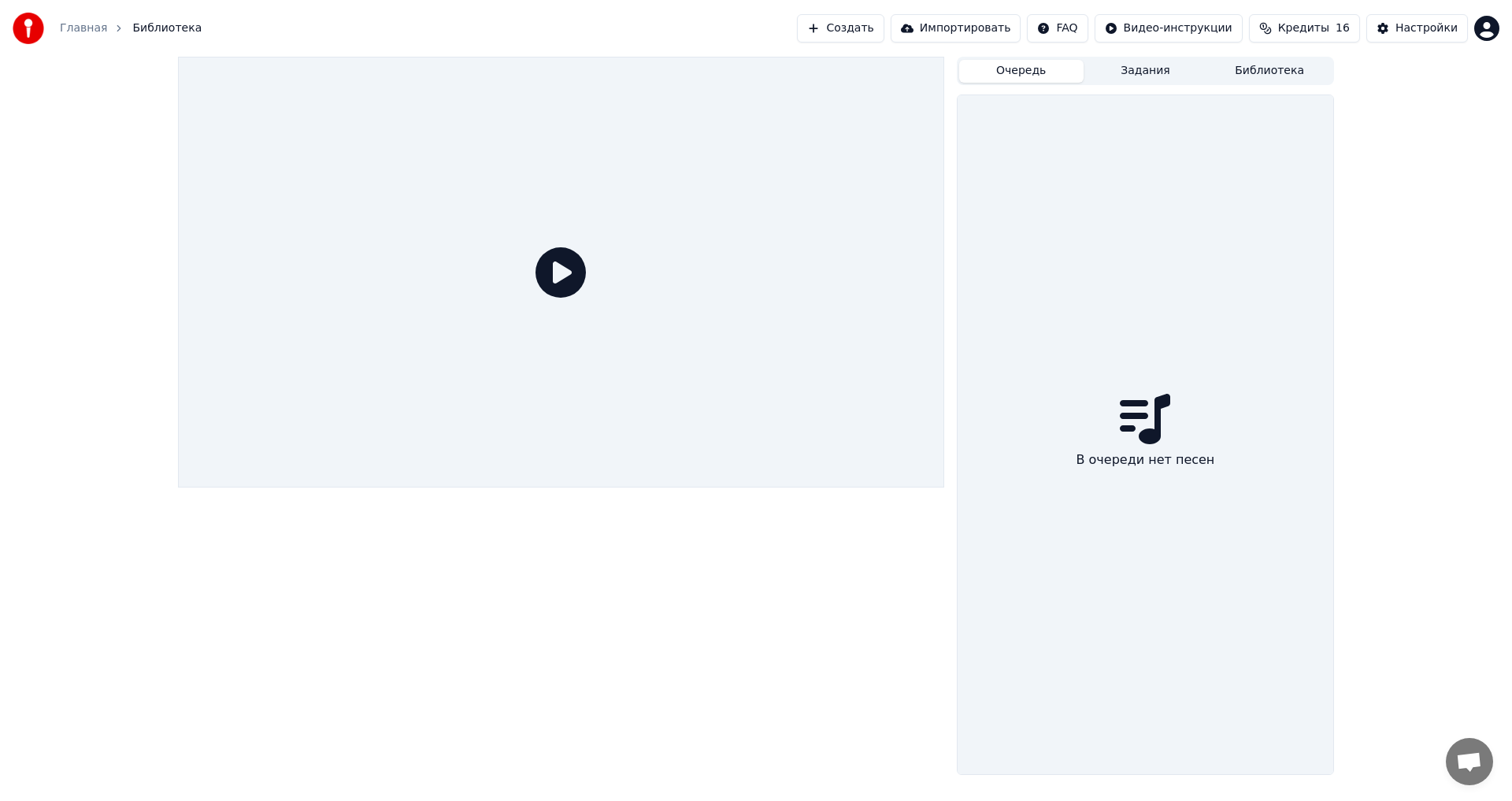
click at [1350, 29] on span "16" at bounding box center [1343, 28] width 14 height 15
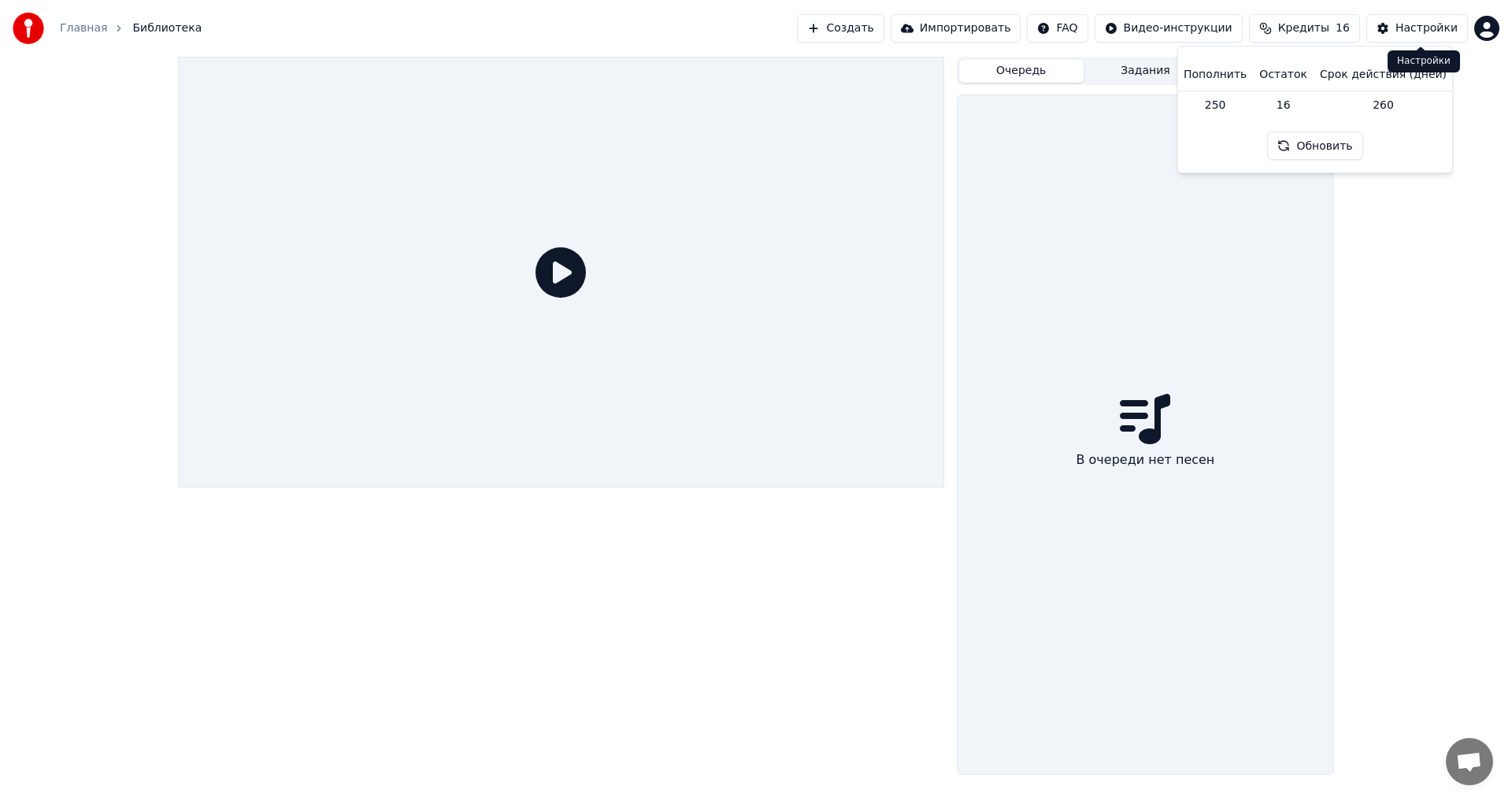
click at [1429, 36] on button "Настройки" at bounding box center [1417, 29] width 101 height 29
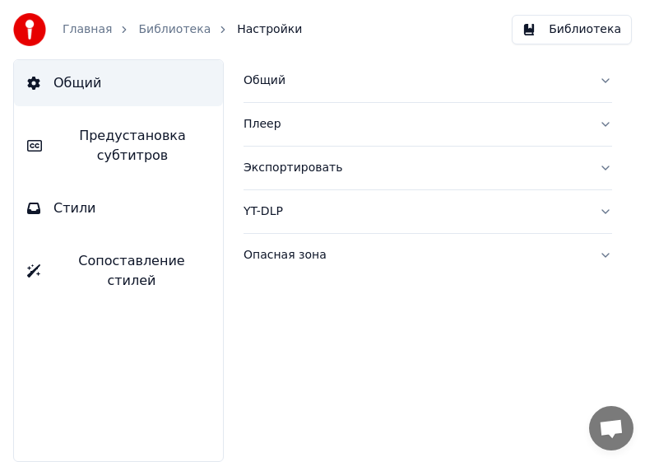
click at [600, 33] on button "Библиотека" at bounding box center [572, 30] width 120 height 30
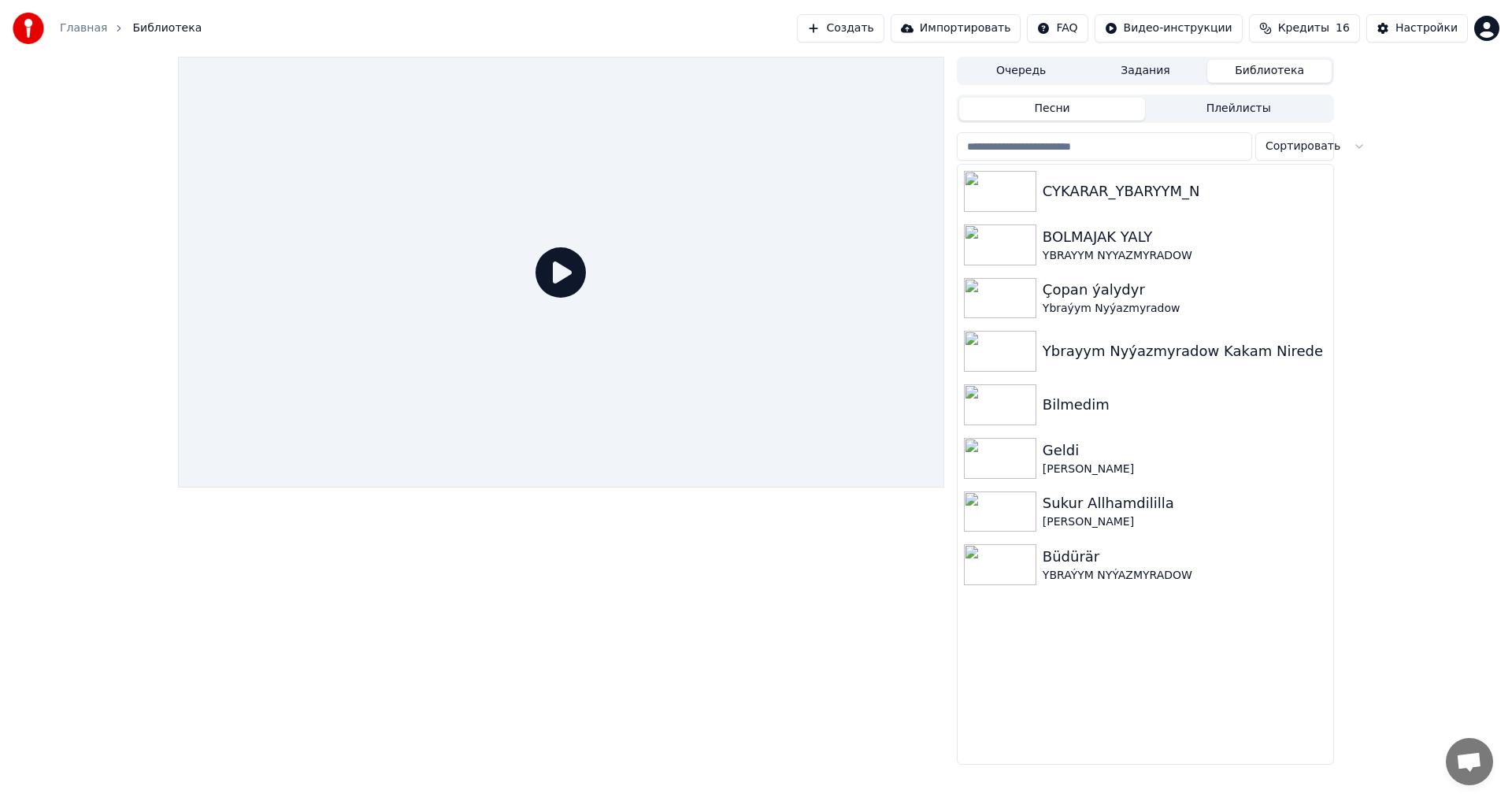
click at [1298, 147] on html "Главная Библиотека Создать Импортировать FAQ Видео-инструкции Кредиты 16 Настро…" at bounding box center [756, 400] width 1512 height 801
click at [1190, 137] on input "search" at bounding box center [1104, 146] width 296 height 29
click at [1368, 145] on div "Очередь Задания Библиотека Песни Плейлисты Сортировать CYKARAR_YBARYYM_N BOLMAJ…" at bounding box center [756, 411] width 1512 height 708
click at [1499, 30] on html "Главная Библиотека Создать Импортировать FAQ Видео-инструкции Кредиты 16 Настро…" at bounding box center [756, 400] width 1512 height 801
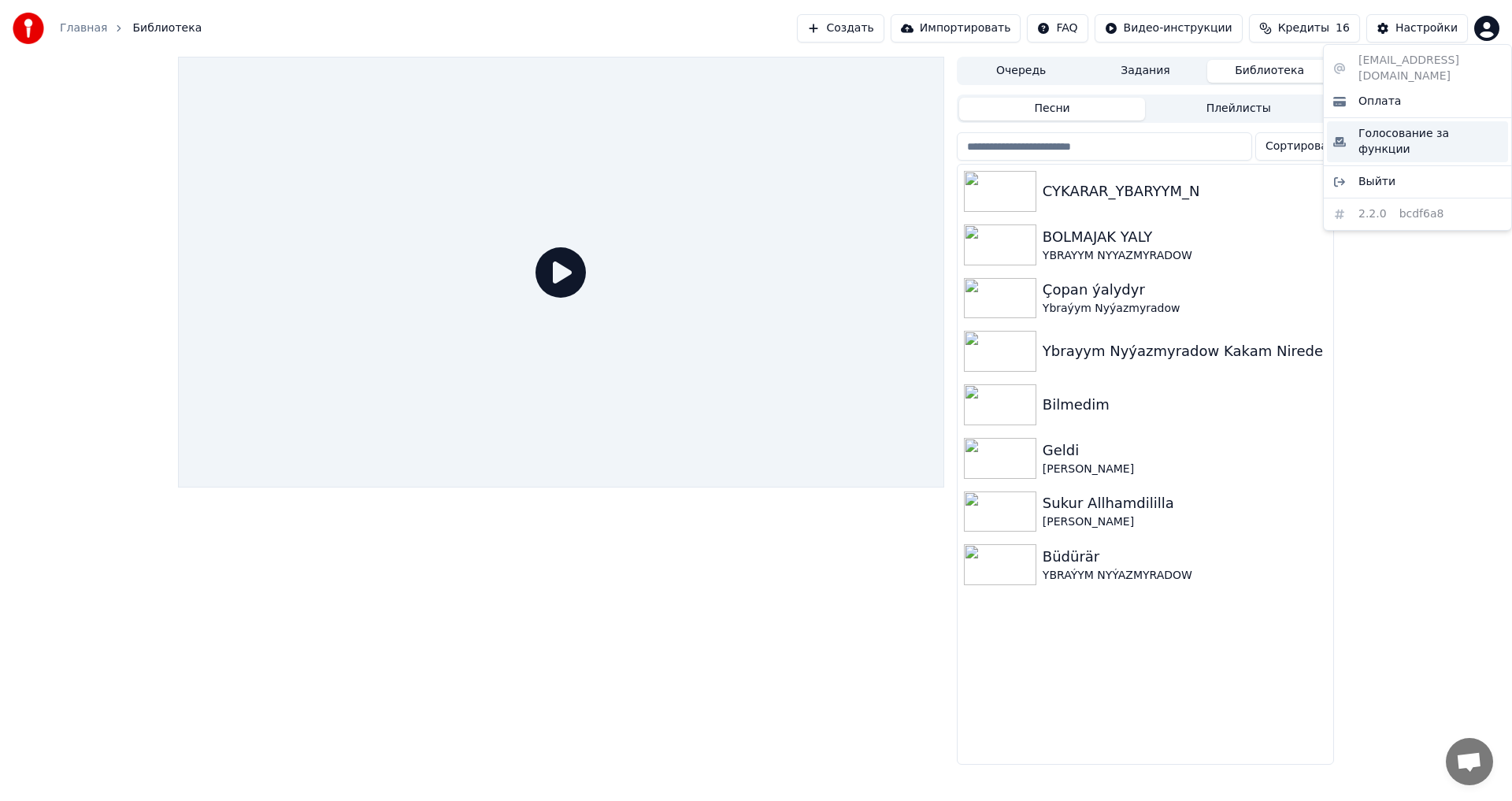
click at [1386, 126] on span "Голосование за функции" at bounding box center [1431, 142] width 144 height 32
click at [1458, 28] on button "Настройки" at bounding box center [1417, 29] width 101 height 29
